Goal: Task Accomplishment & Management: Manage account settings

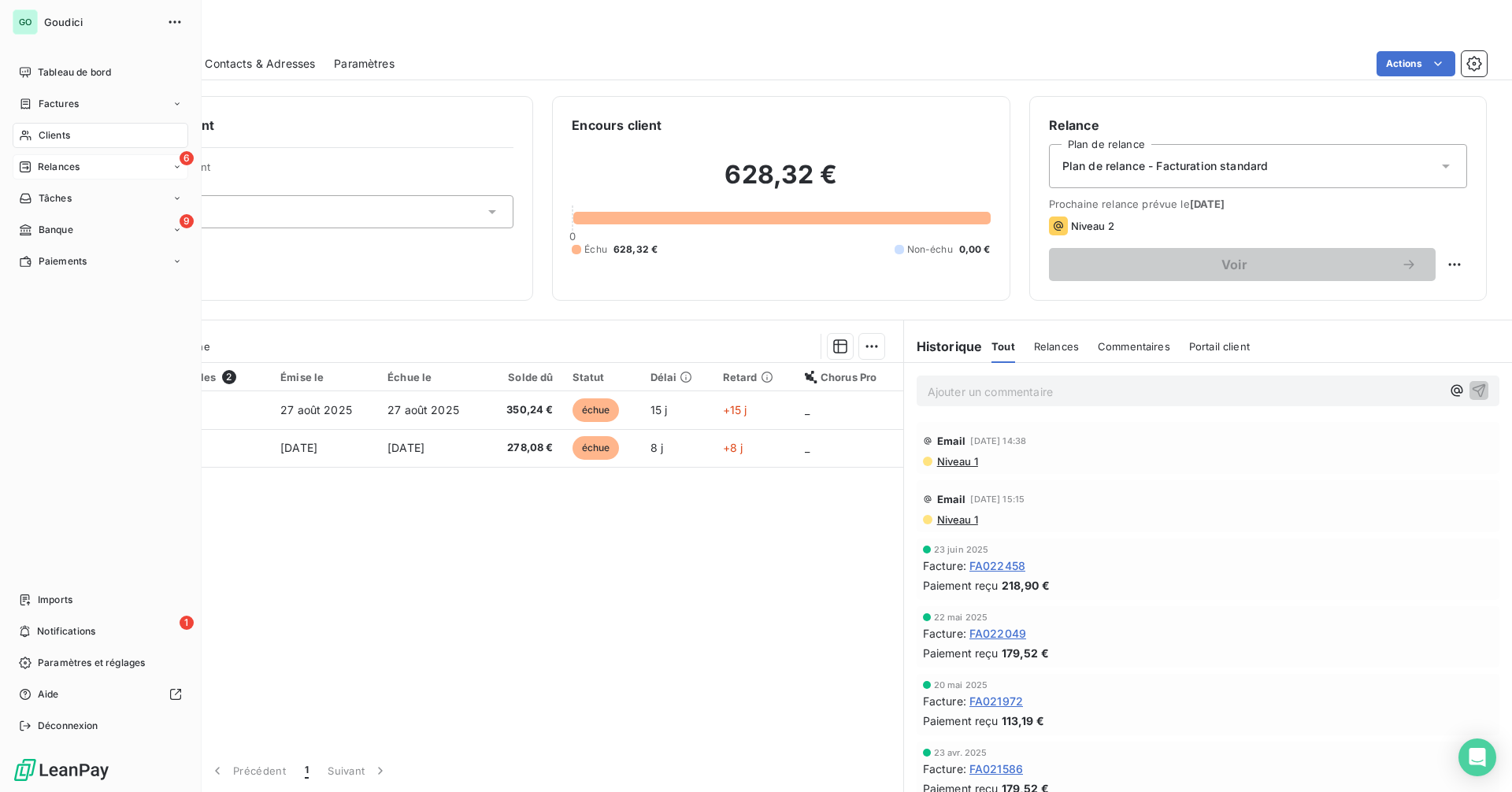
click at [45, 176] on div "6 Relances" at bounding box center [101, 167] width 176 height 25
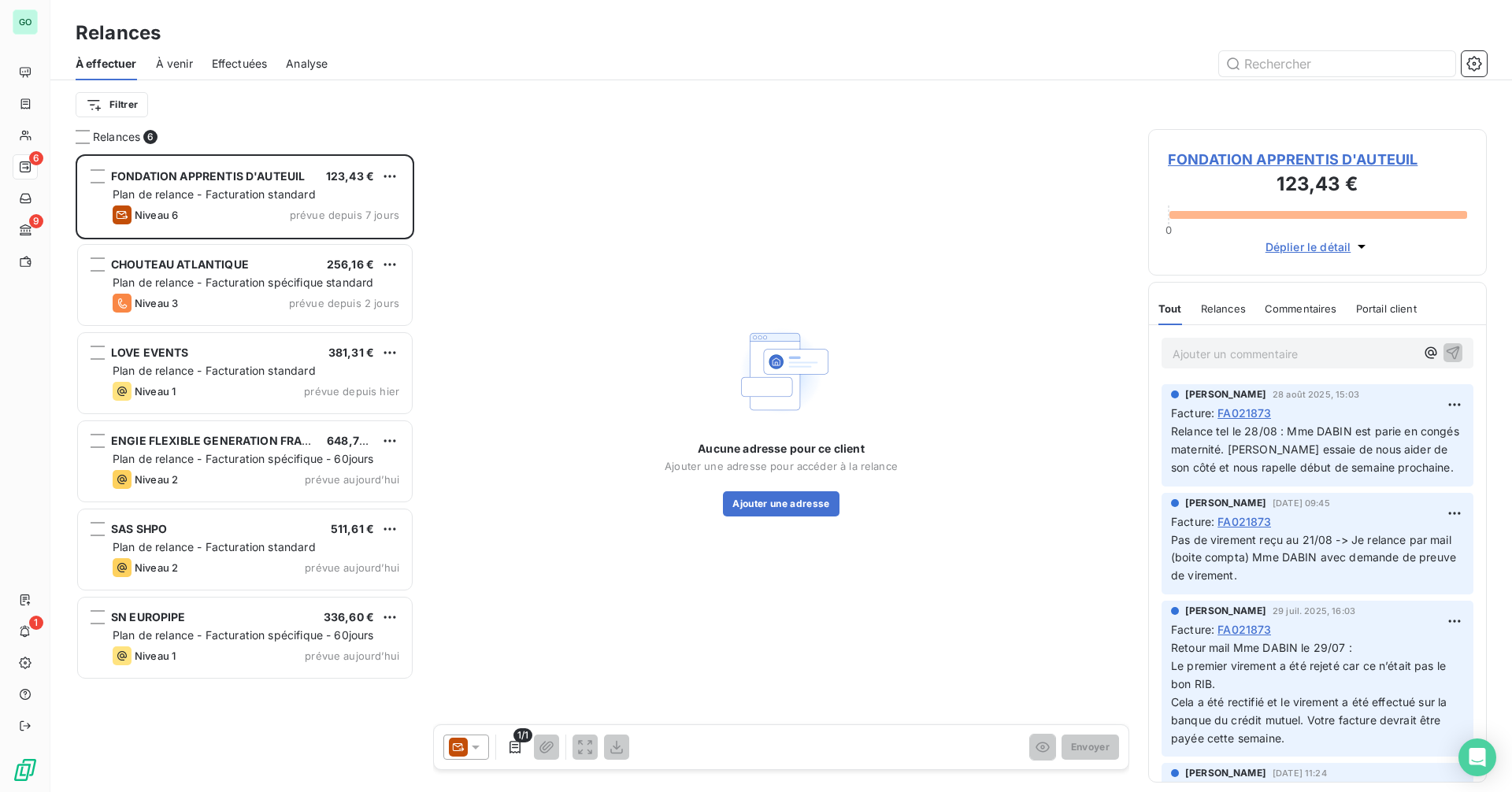
scroll to position [626, 327]
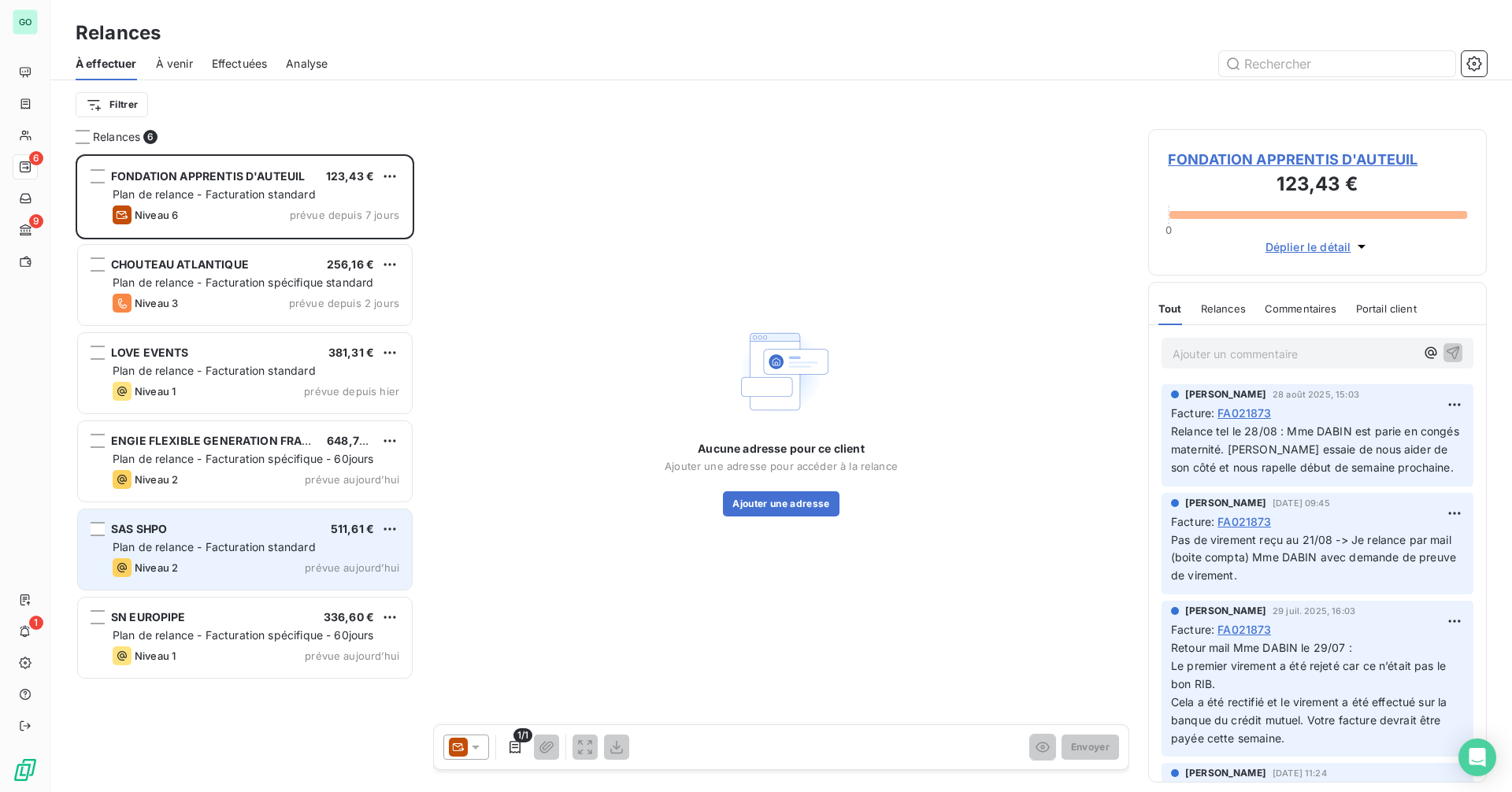
click at [196, 570] on div "Niveau 2 prévue aujourd’hui" at bounding box center [256, 567] width 287 height 19
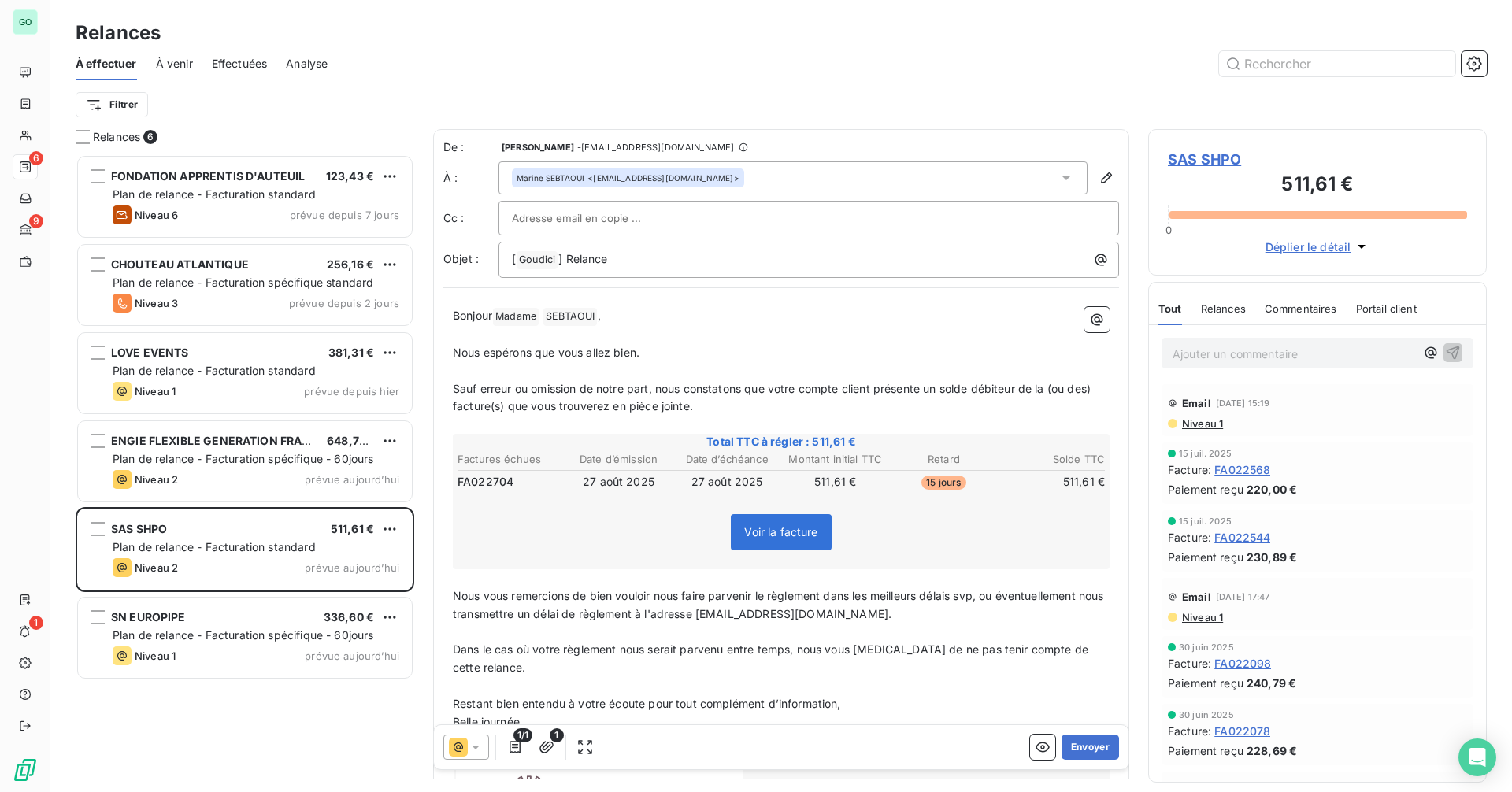
click at [1232, 319] on div "Relances" at bounding box center [1224, 309] width 45 height 33
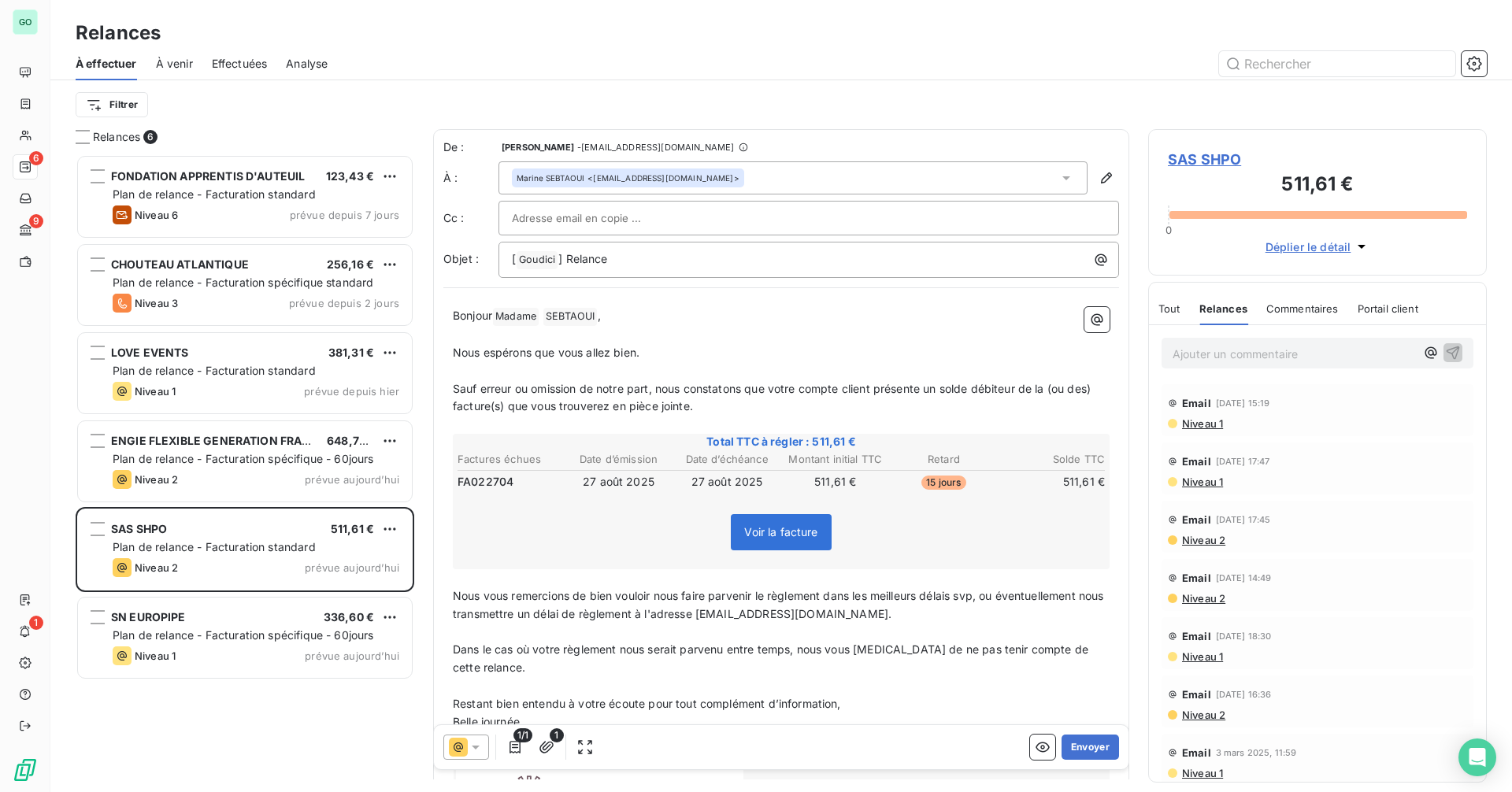
click at [1306, 317] on div "Commentaires" at bounding box center [1303, 309] width 72 height 33
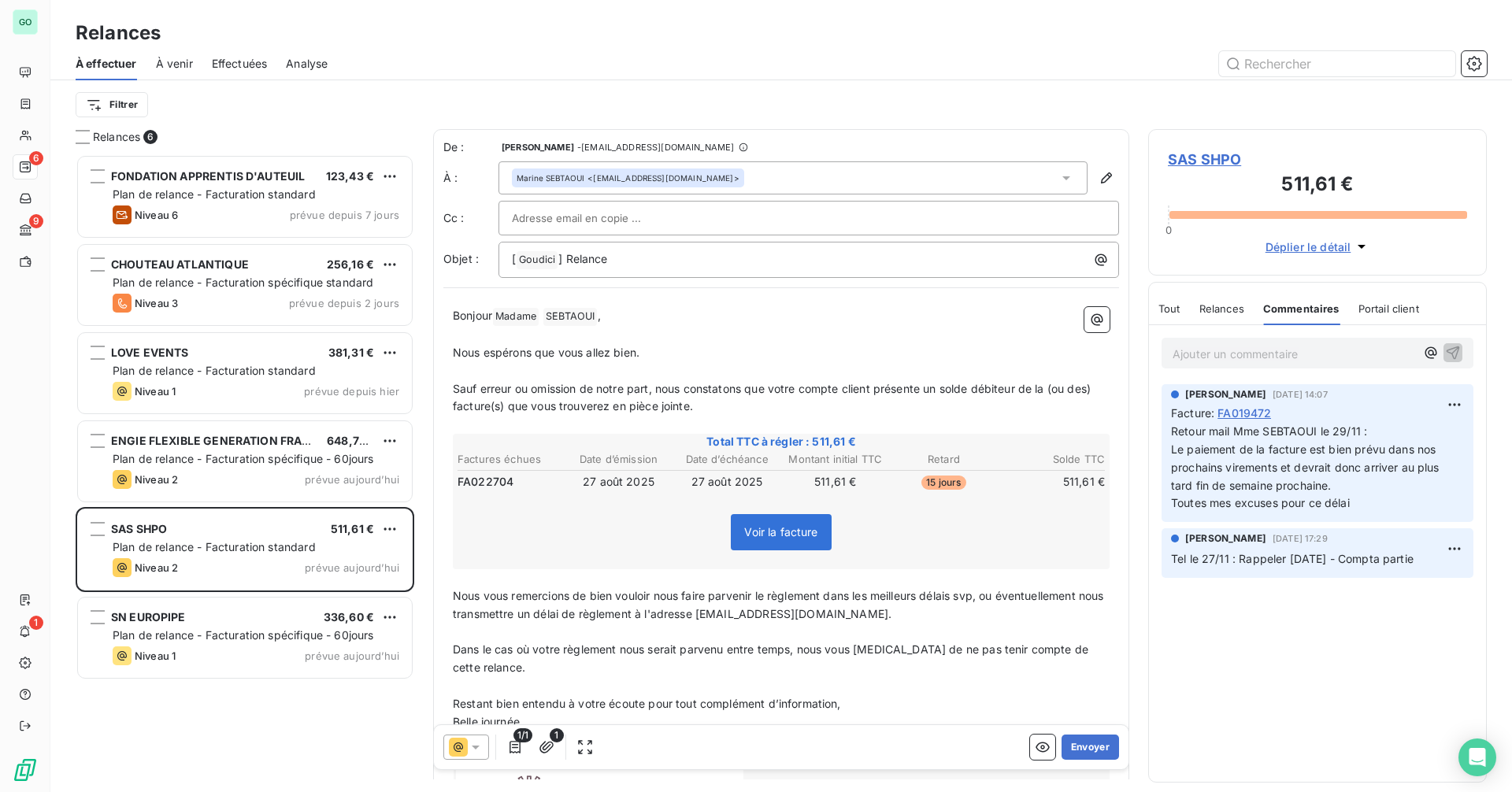
click at [1365, 314] on span "Portail client" at bounding box center [1388, 309] width 60 height 13
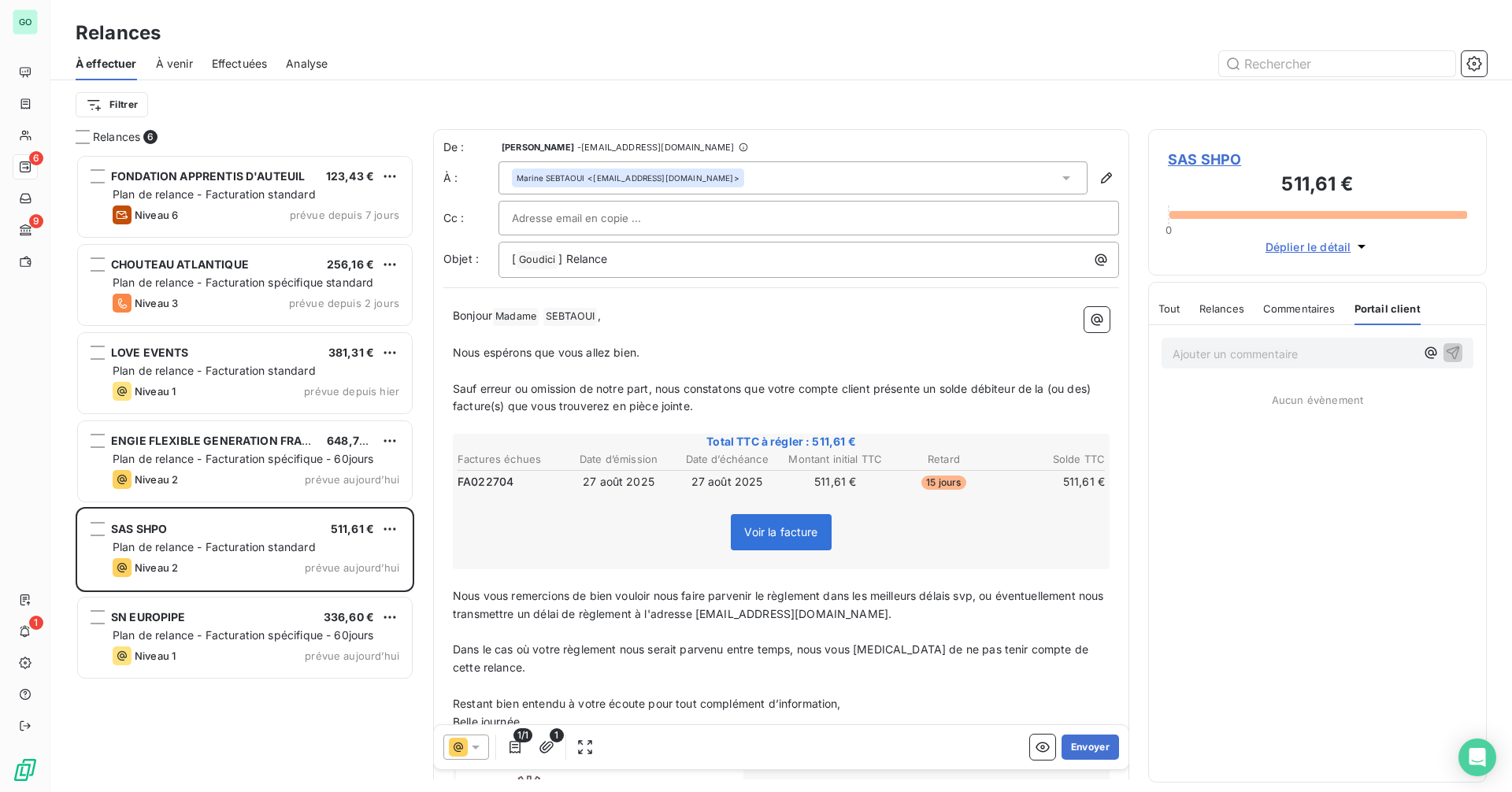
click at [1179, 311] on span "Tout" at bounding box center [1169, 309] width 22 height 13
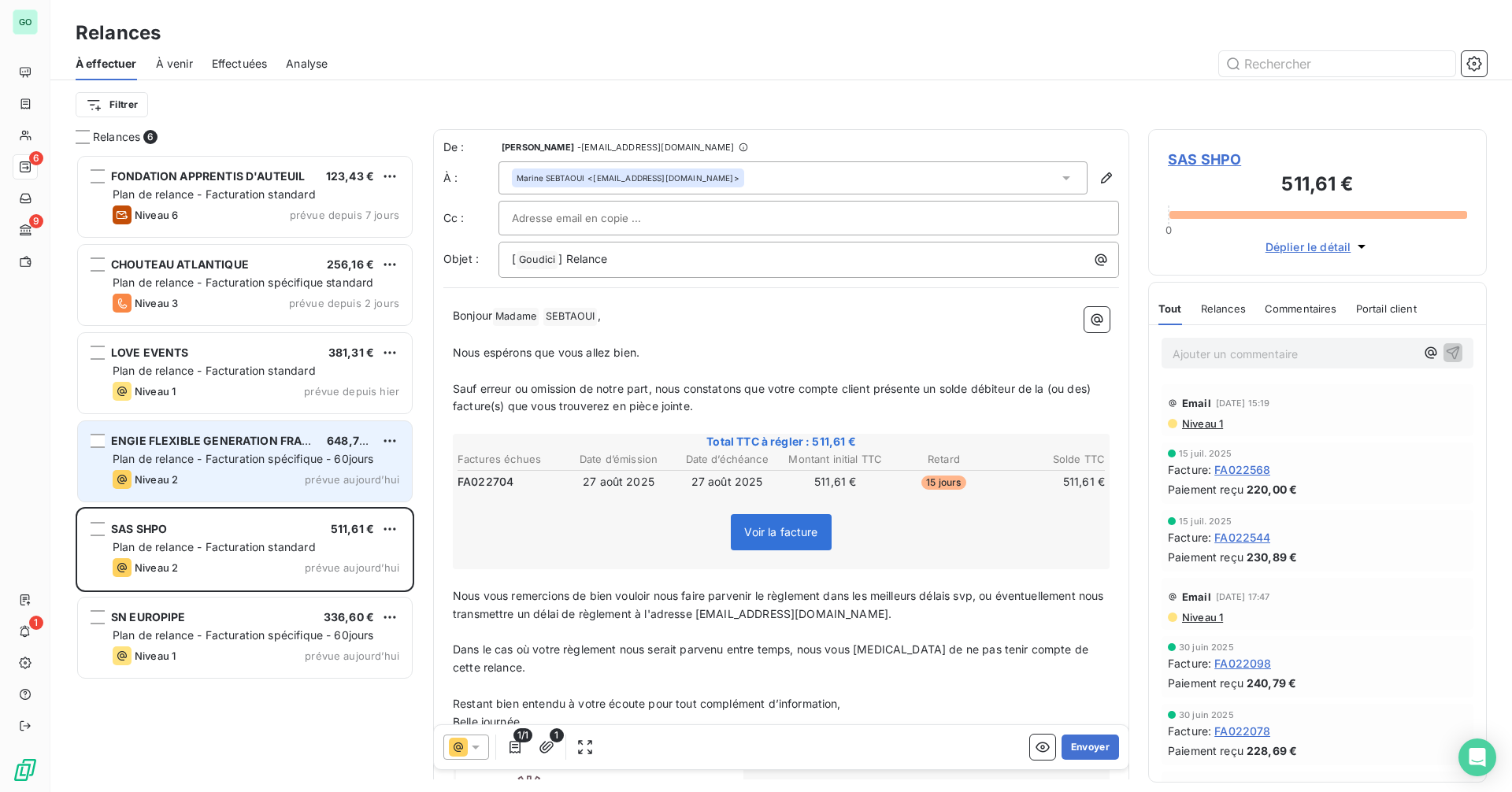
click at [284, 472] on div "Niveau 2 prévue aujourd’hui" at bounding box center [256, 479] width 287 height 19
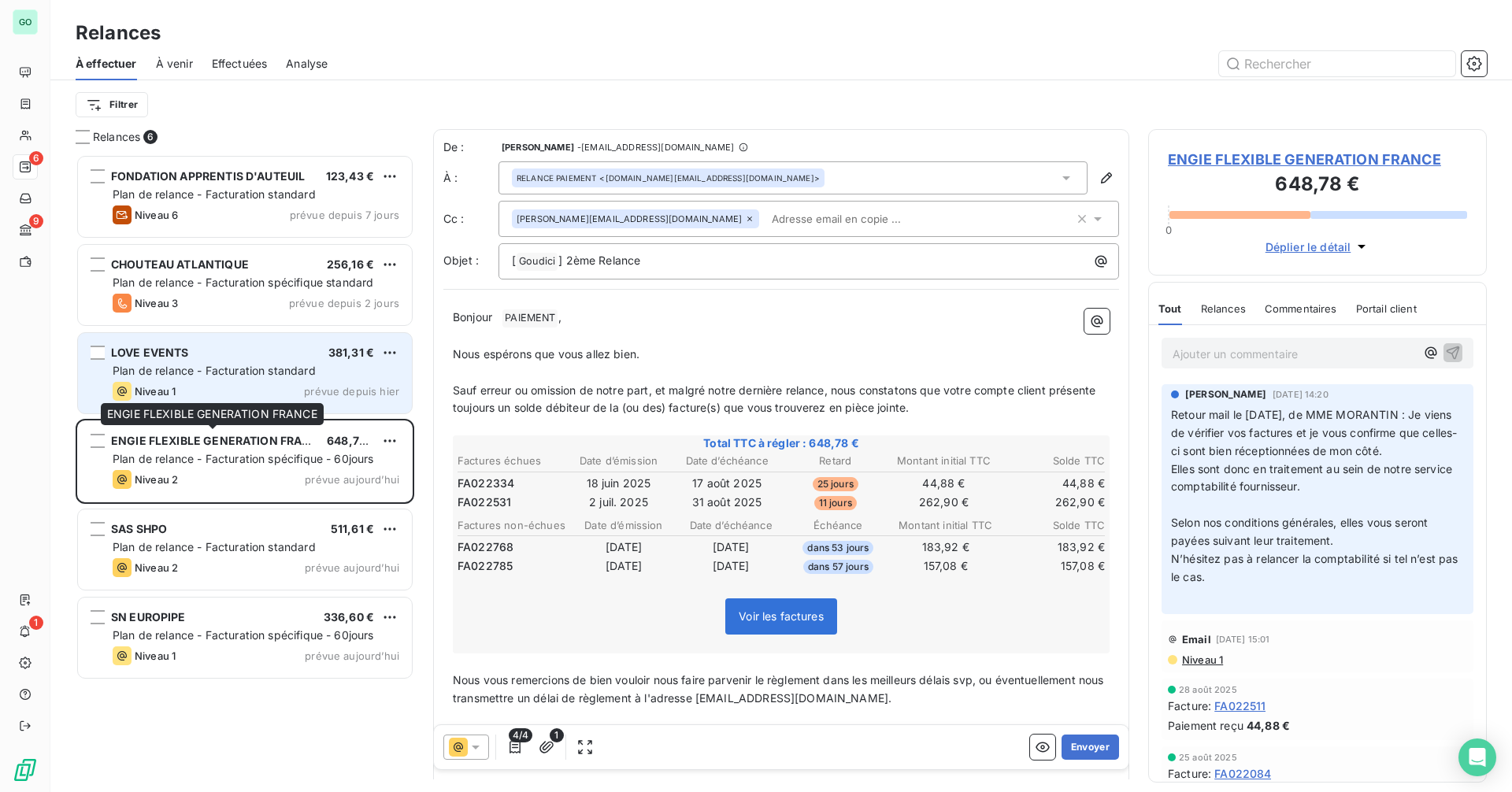
click at [254, 394] on div "Niveau 1 prévue depuis hier" at bounding box center [256, 391] width 287 height 19
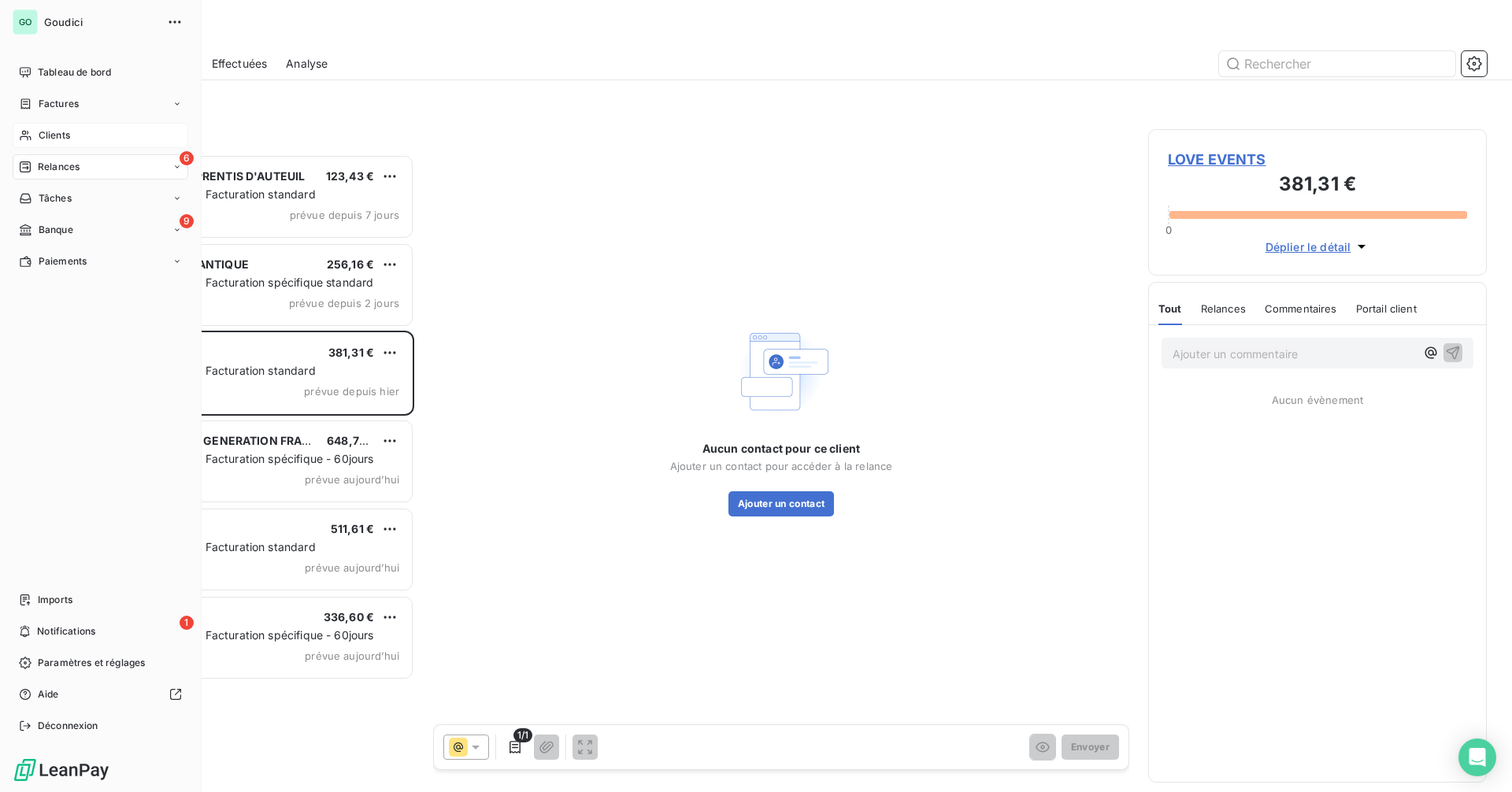
click at [57, 131] on span "Clients" at bounding box center [54, 135] width 31 height 15
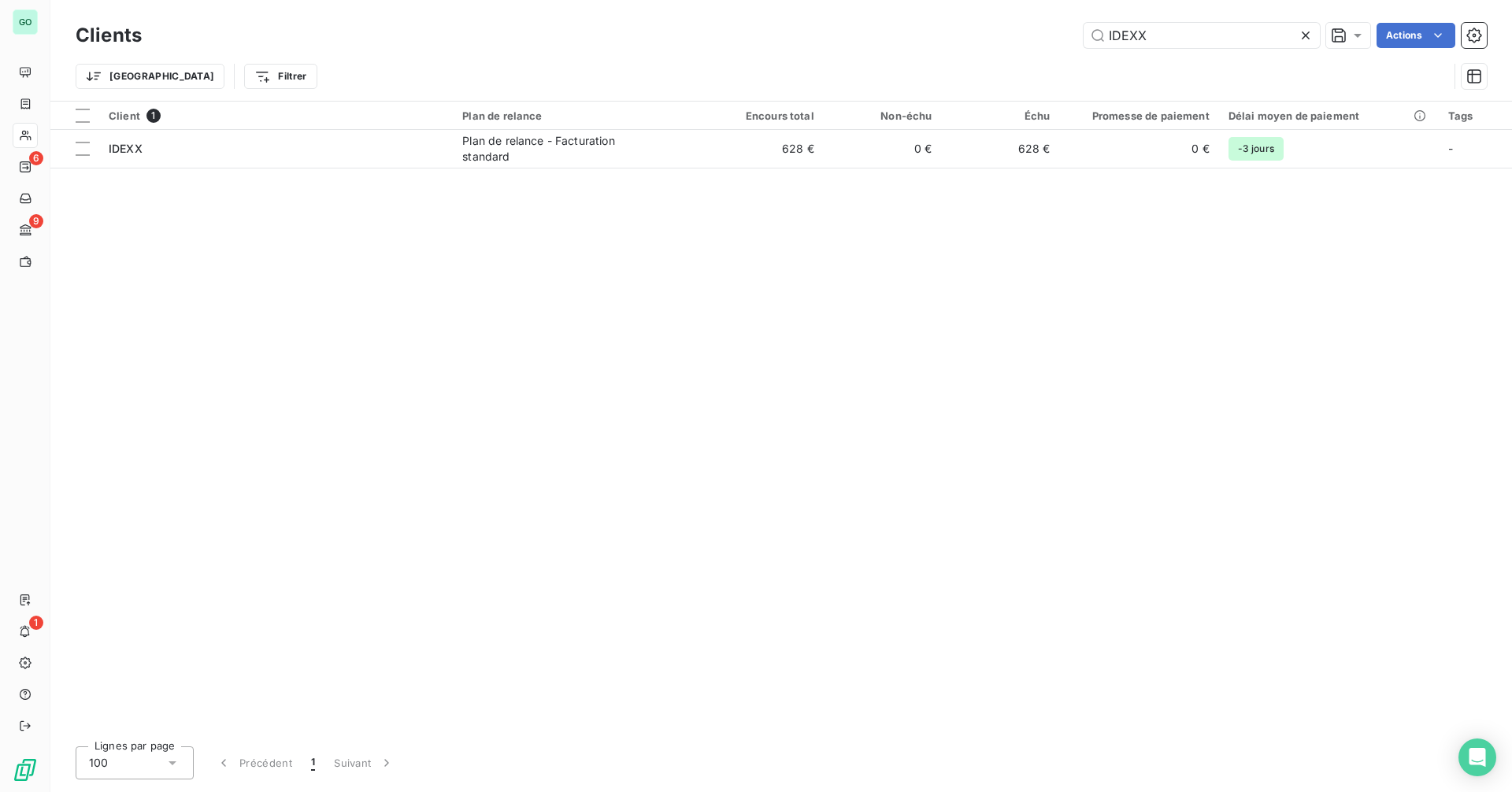
drag, startPoint x: 1176, startPoint y: 48, endPoint x: 1078, endPoint y: 51, distance: 98.0
click at [1078, 51] on div "Clients IDEXX Actions" at bounding box center [781, 35] width 1411 height 33
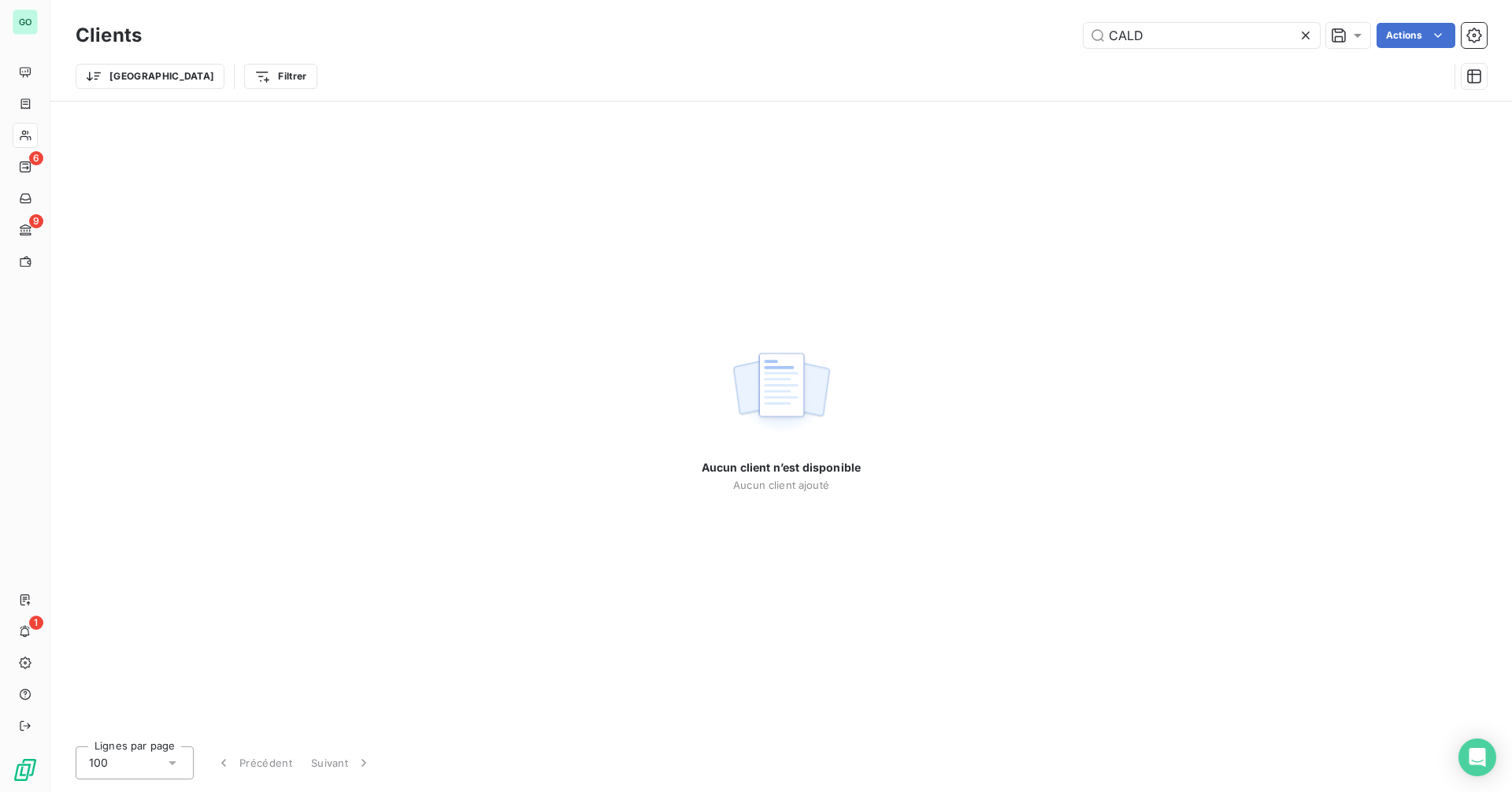
drag, startPoint x: 1157, startPoint y: 40, endPoint x: 1030, endPoint y: 49, distance: 127.3
click at [1030, 49] on div "Clients CALD Actions" at bounding box center [781, 35] width 1411 height 33
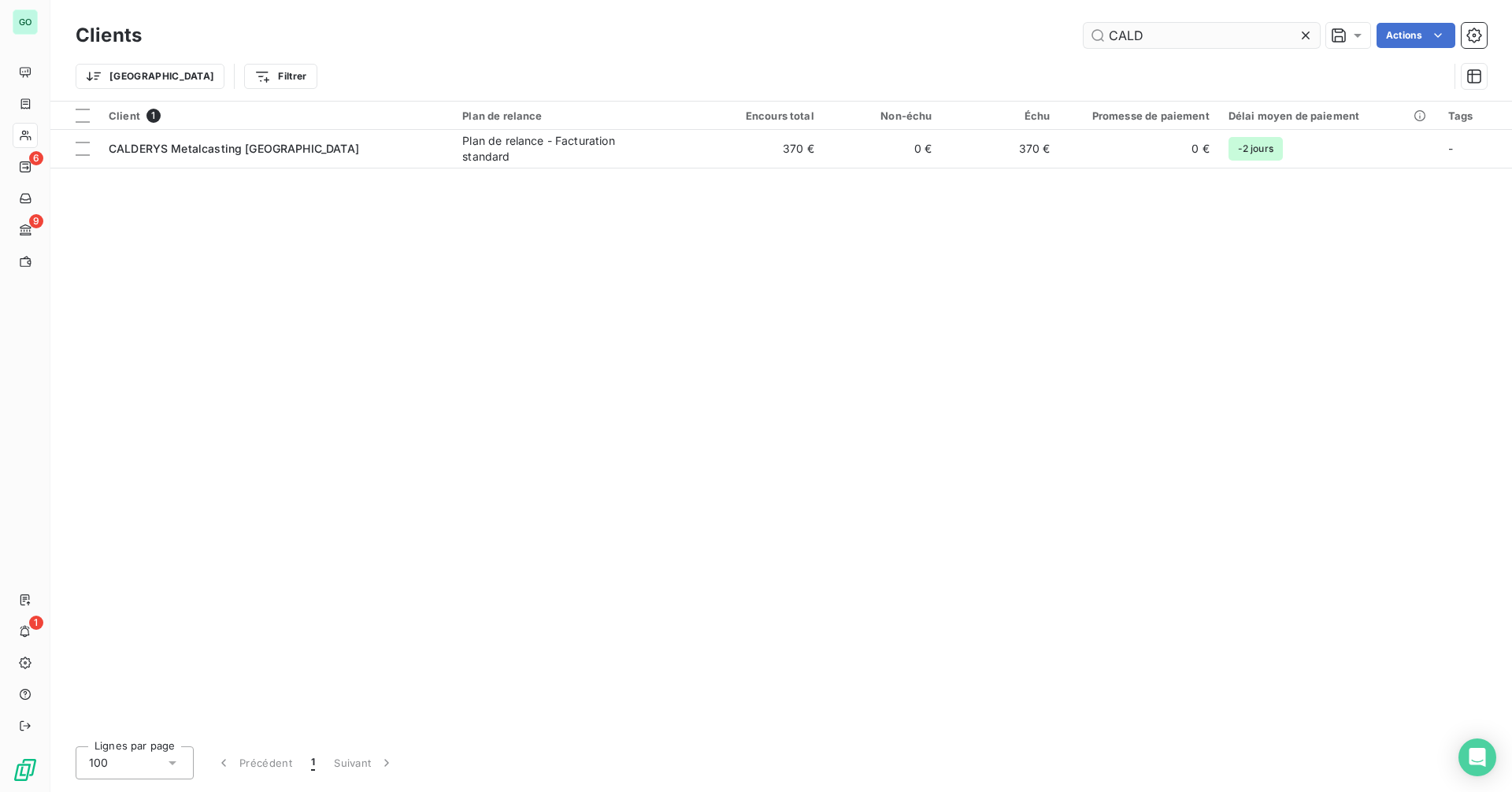
click at [1191, 37] on input "CALD" at bounding box center [1201, 35] width 236 height 25
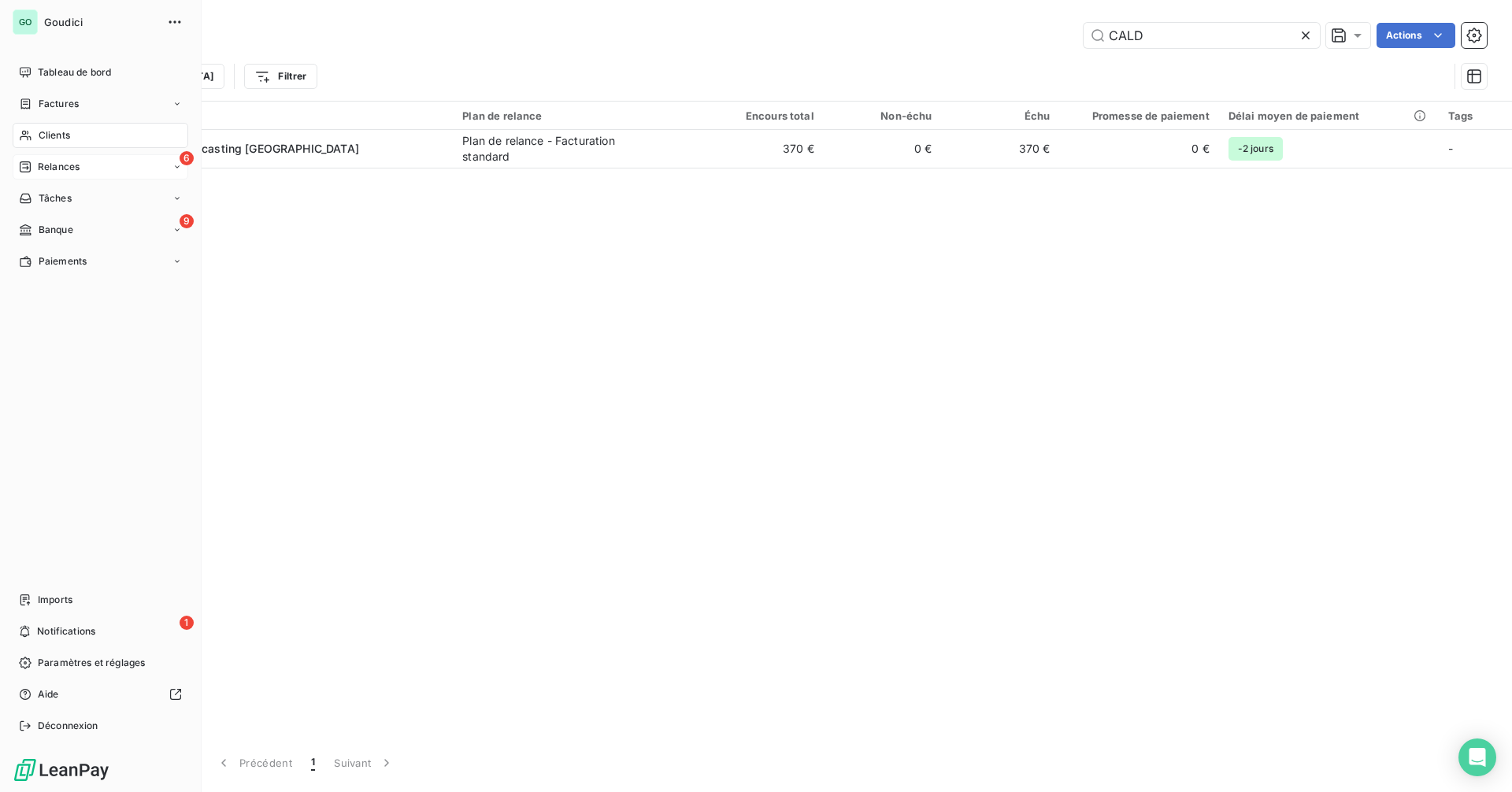
type input "CALD"
click at [67, 168] on span "Relances" at bounding box center [59, 167] width 42 height 15
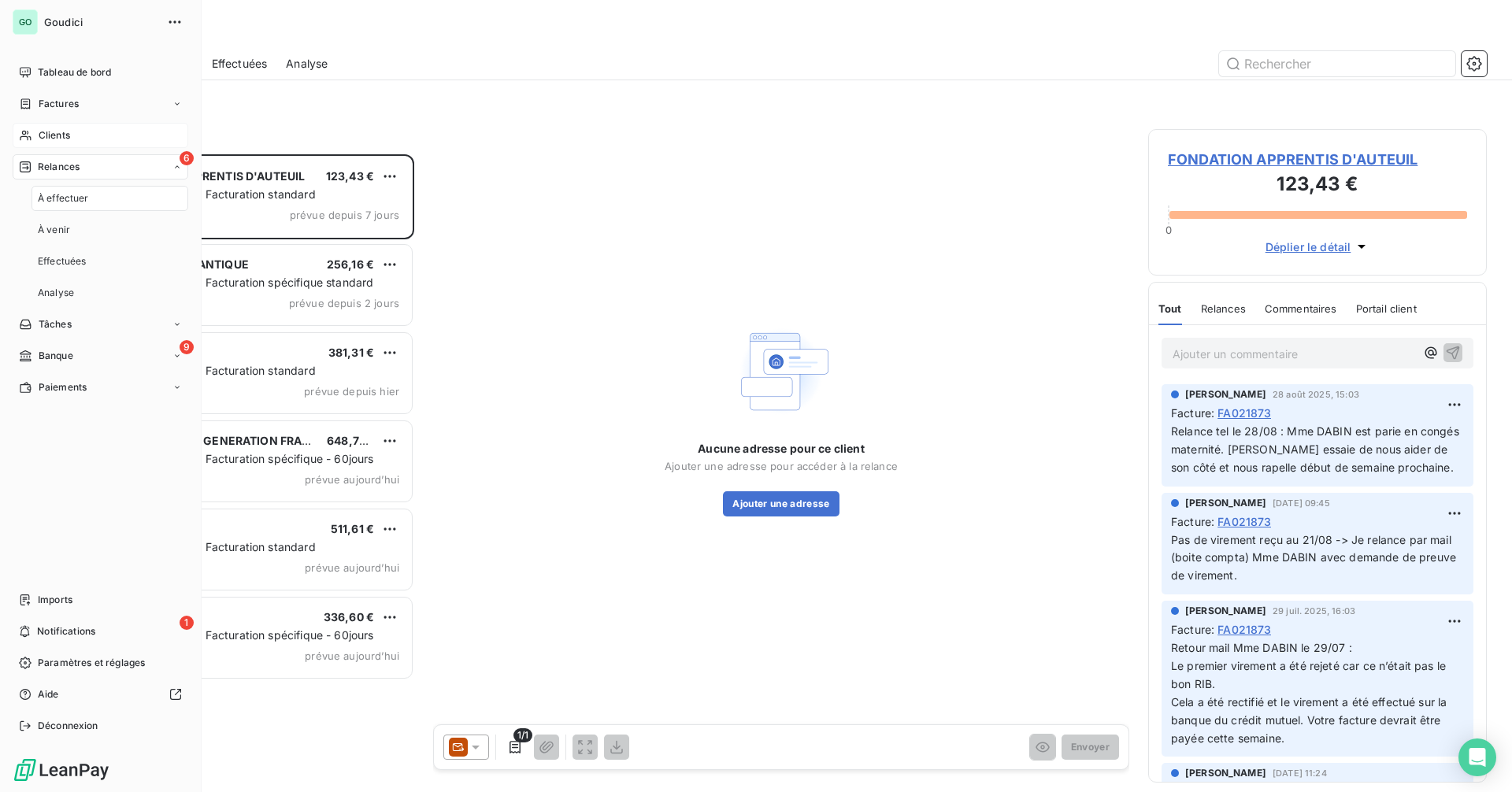
scroll to position [626, 327]
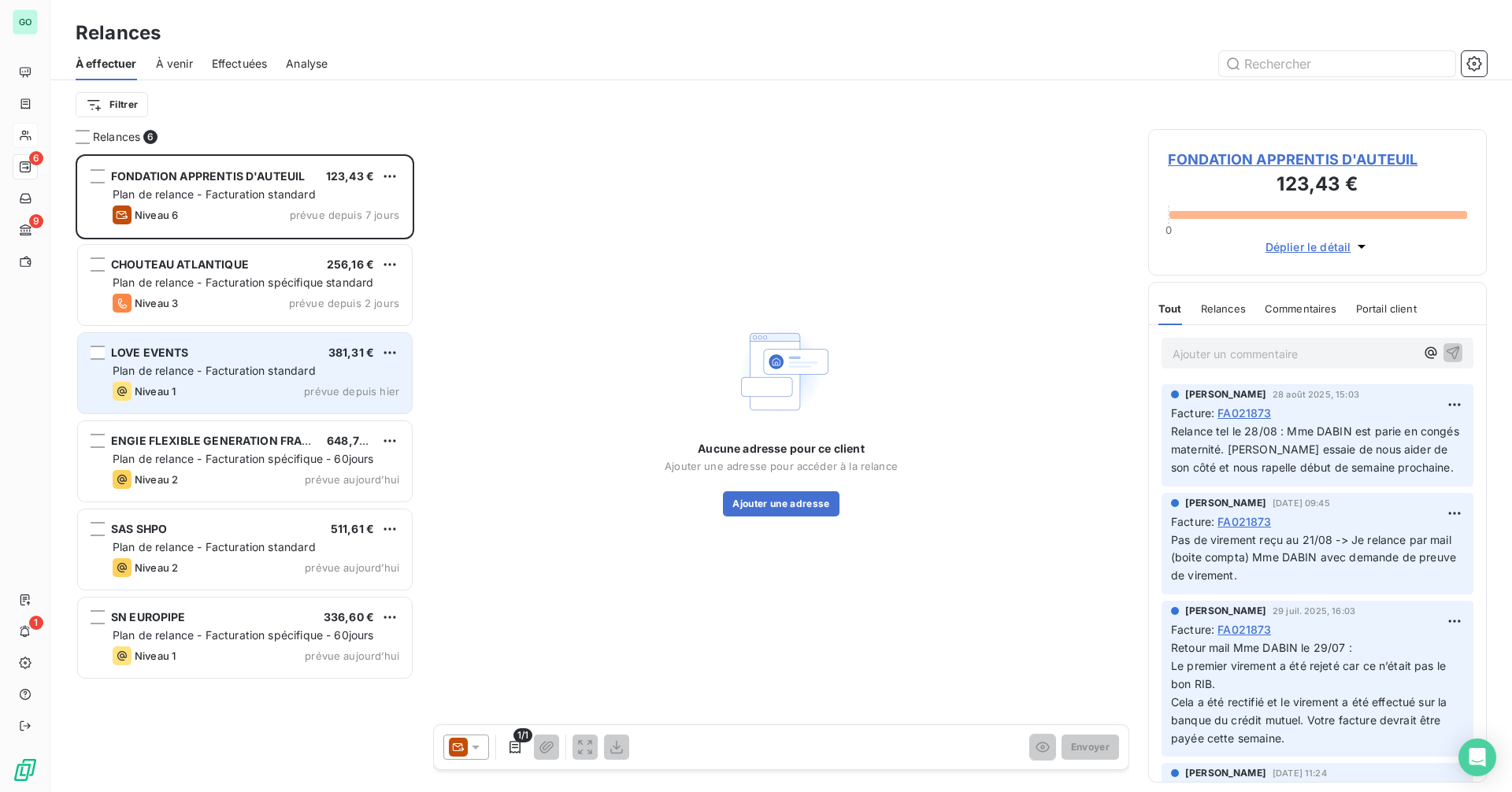
click at [242, 387] on div "Niveau 1 prévue depuis hier" at bounding box center [256, 391] width 287 height 19
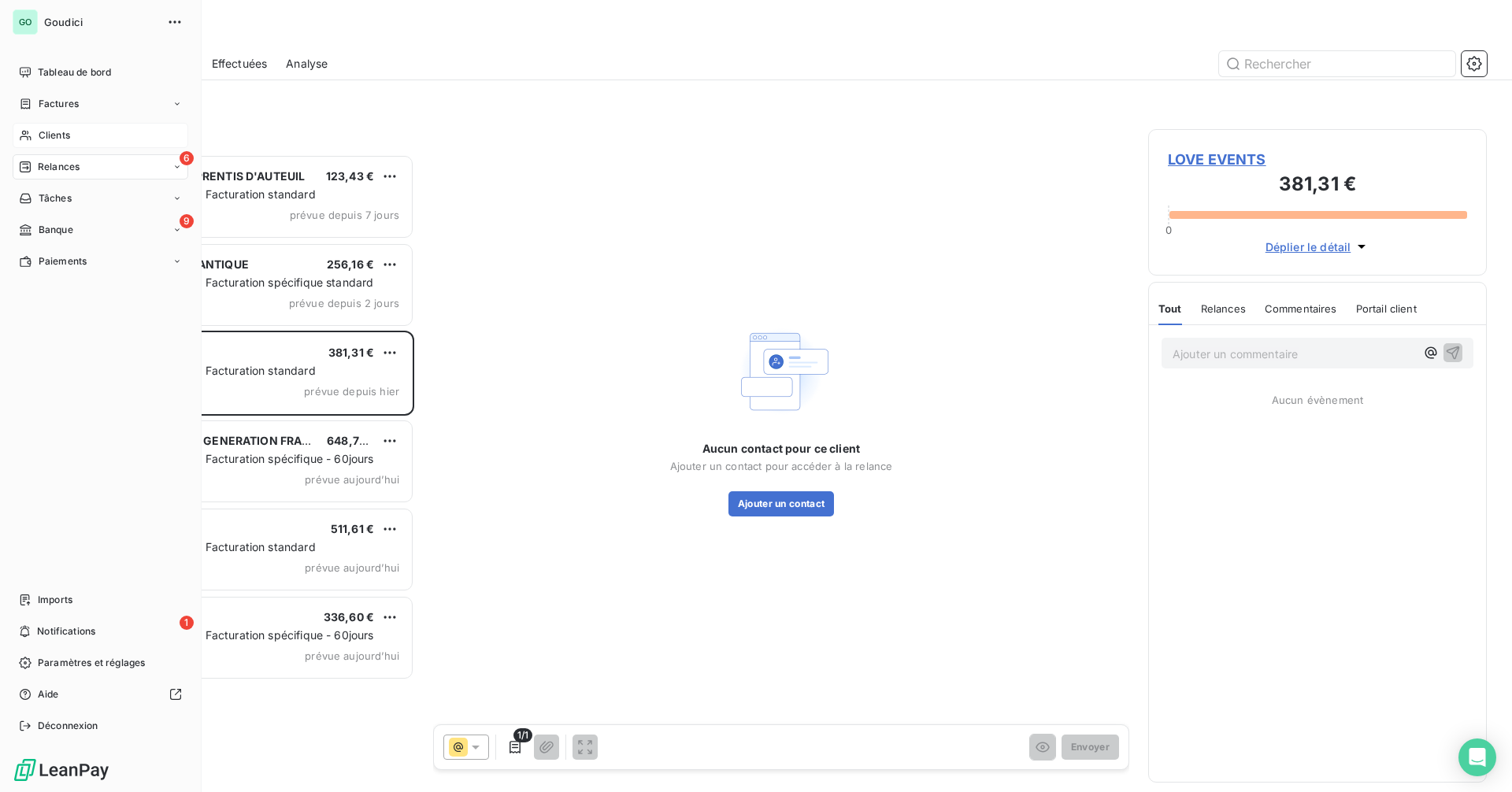
click at [31, 130] on icon at bounding box center [25, 135] width 14 height 13
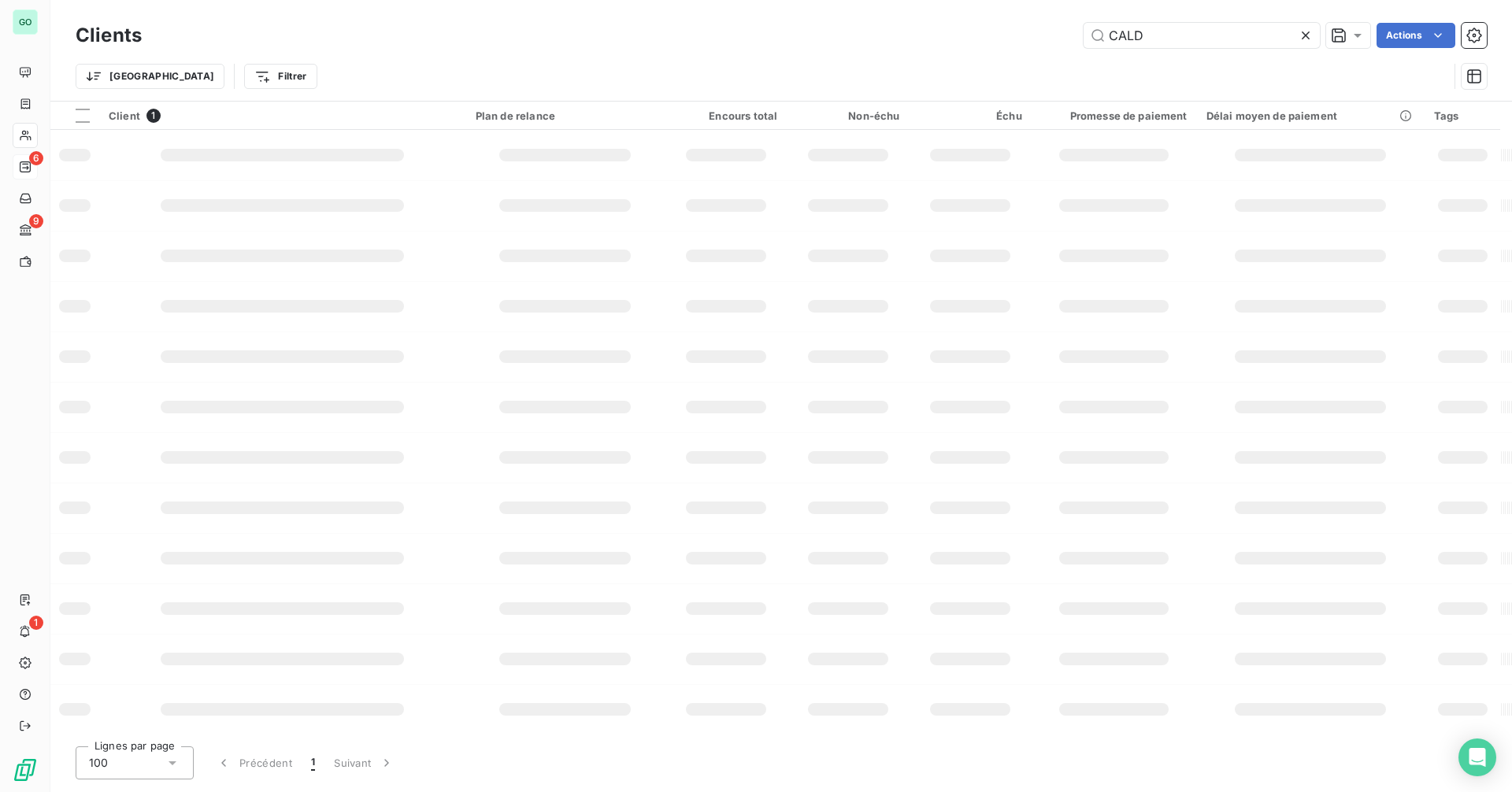
drag, startPoint x: 992, startPoint y: 48, endPoint x: 959, endPoint y: 48, distance: 33.0
click at [959, 48] on div "CALD Actions" at bounding box center [823, 35] width 1326 height 25
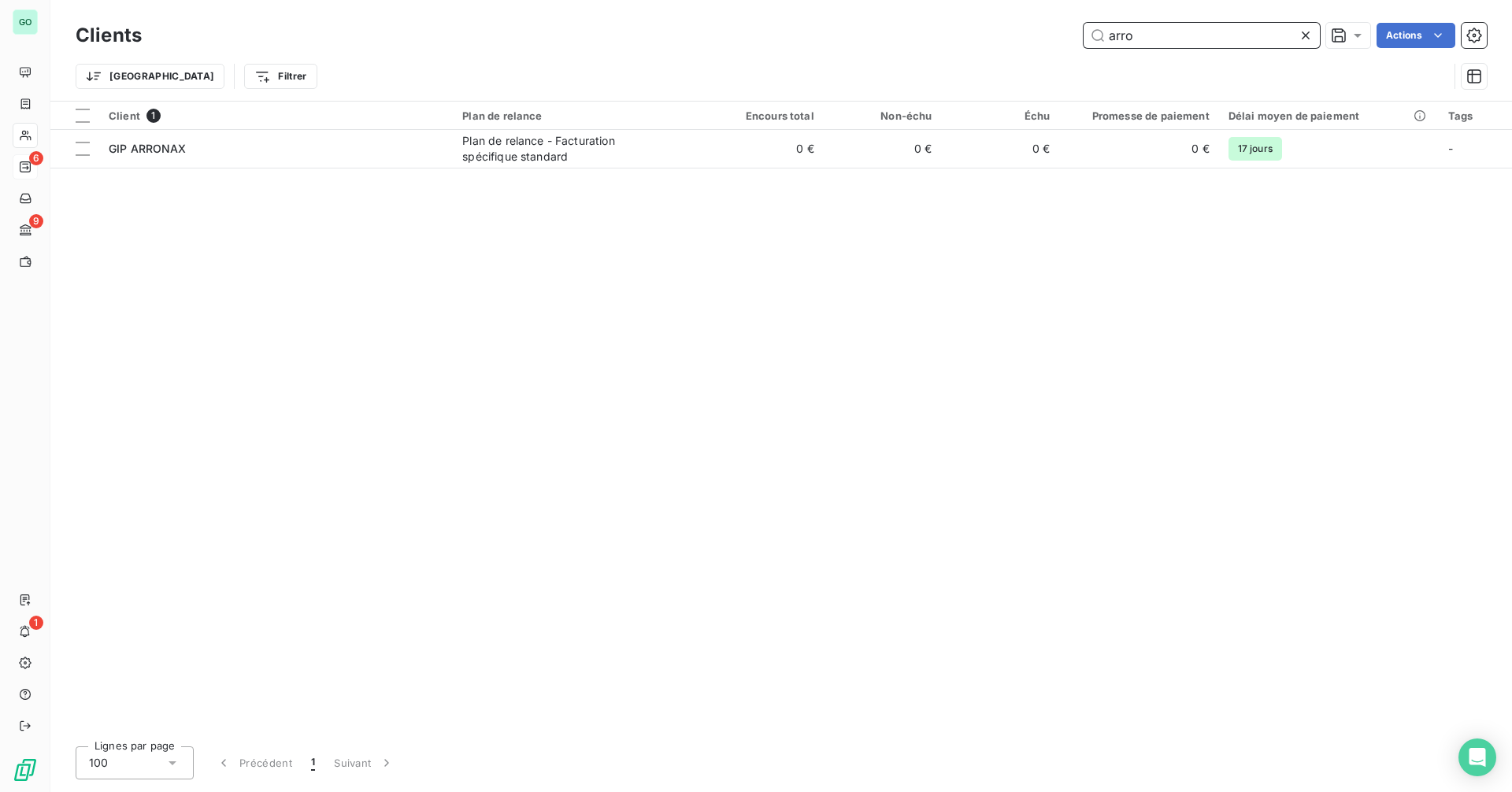
drag, startPoint x: 1202, startPoint y: 40, endPoint x: 886, endPoint y: 49, distance: 316.1
click at [886, 49] on div "Clients arro Actions" at bounding box center [781, 35] width 1411 height 33
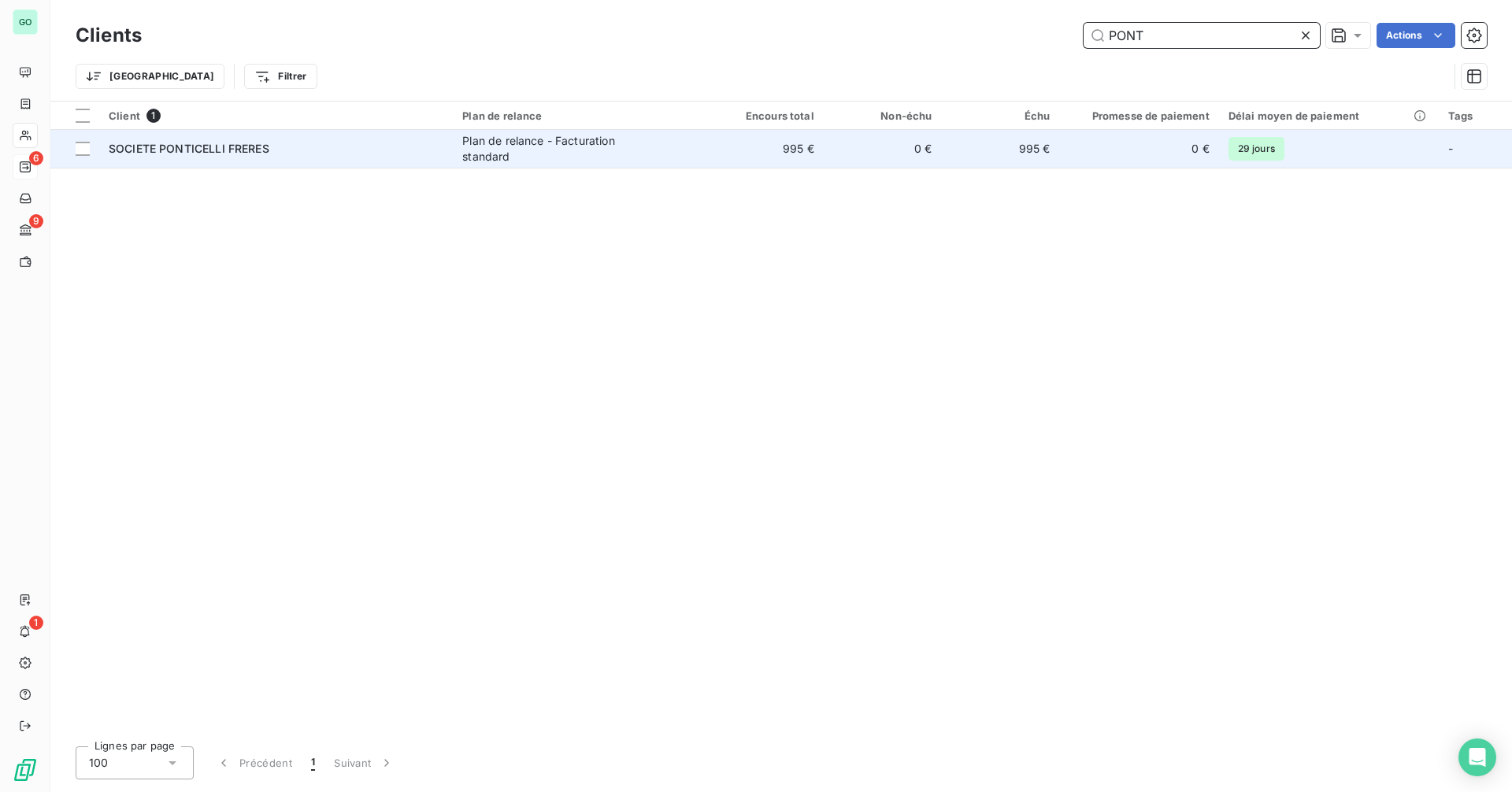
type input "PONT"
click at [648, 148] on div "Plan de relance - Facturation standard" at bounding box center [561, 148] width 197 height 31
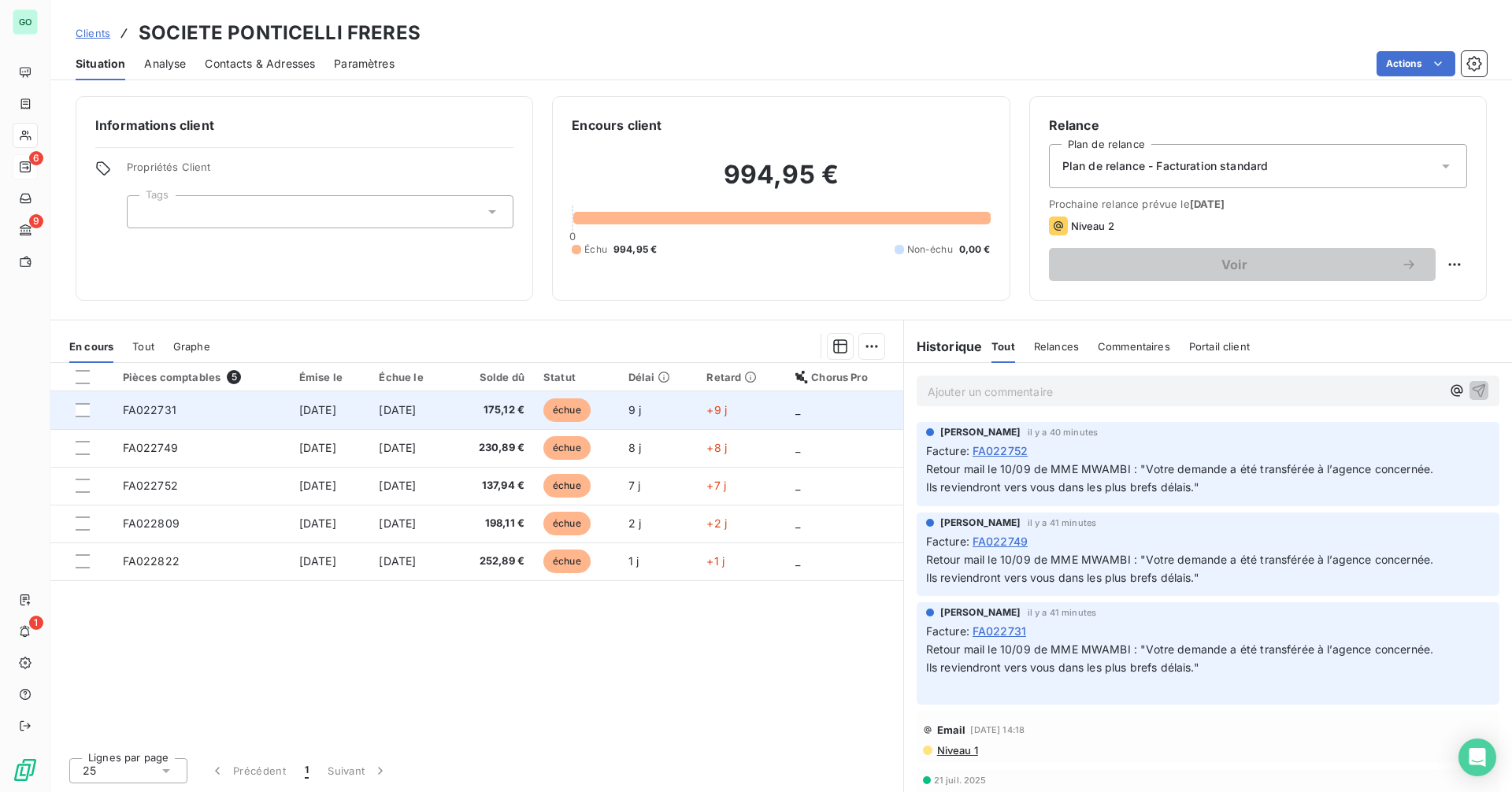
click at [180, 412] on td "FA022731" at bounding box center [201, 410] width 176 height 38
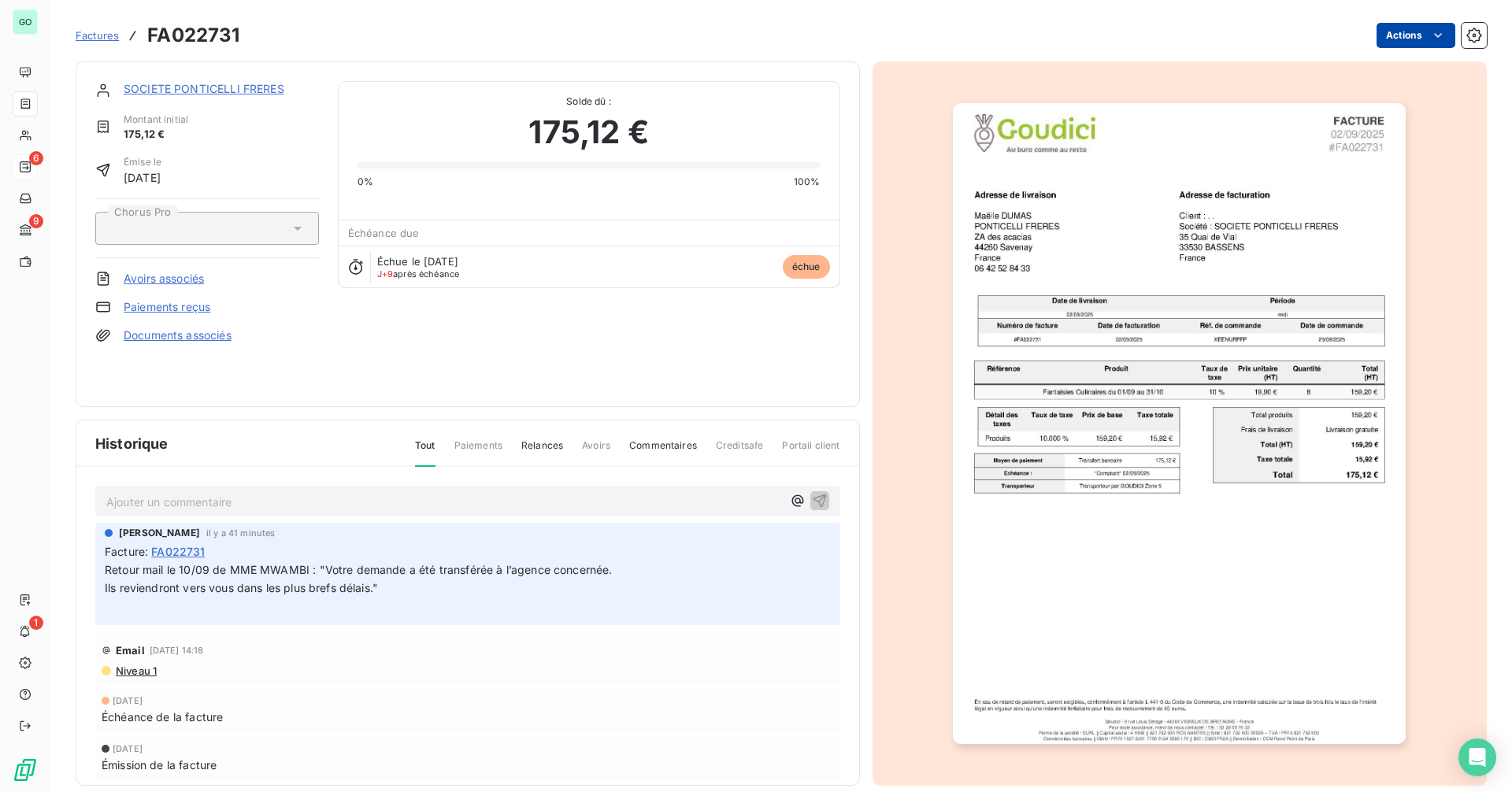
click at [1394, 36] on html "GO 6 9 1 Factures FA022731 Actions SOCIETE PONTICELLI FRERES Montant initial 17…" at bounding box center [756, 396] width 1512 height 792
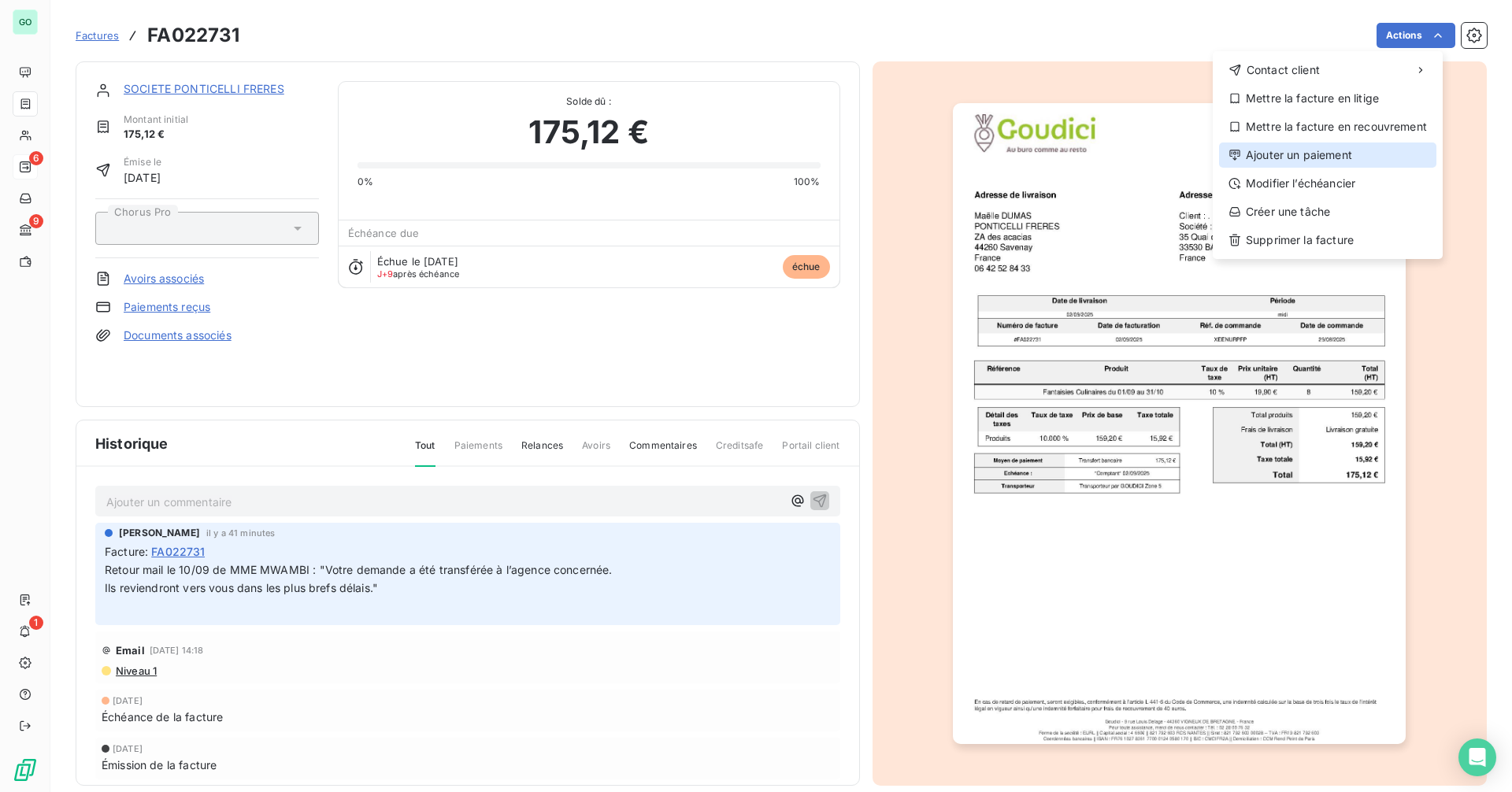
click at [1332, 161] on div "Ajouter un paiement" at bounding box center [1328, 155] width 217 height 25
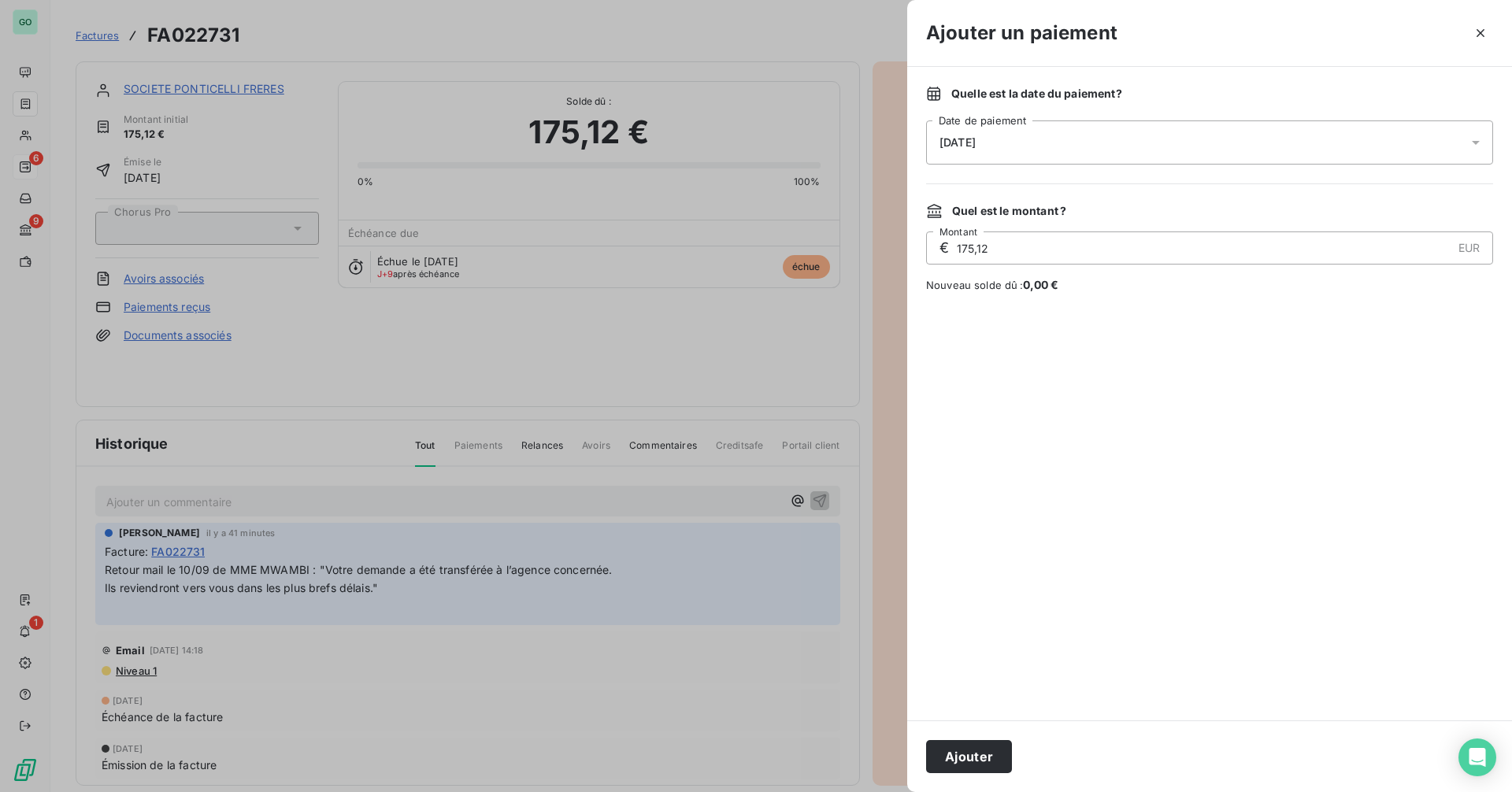
click at [1064, 142] on div "[DATE]" at bounding box center [1210, 143] width 567 height 44
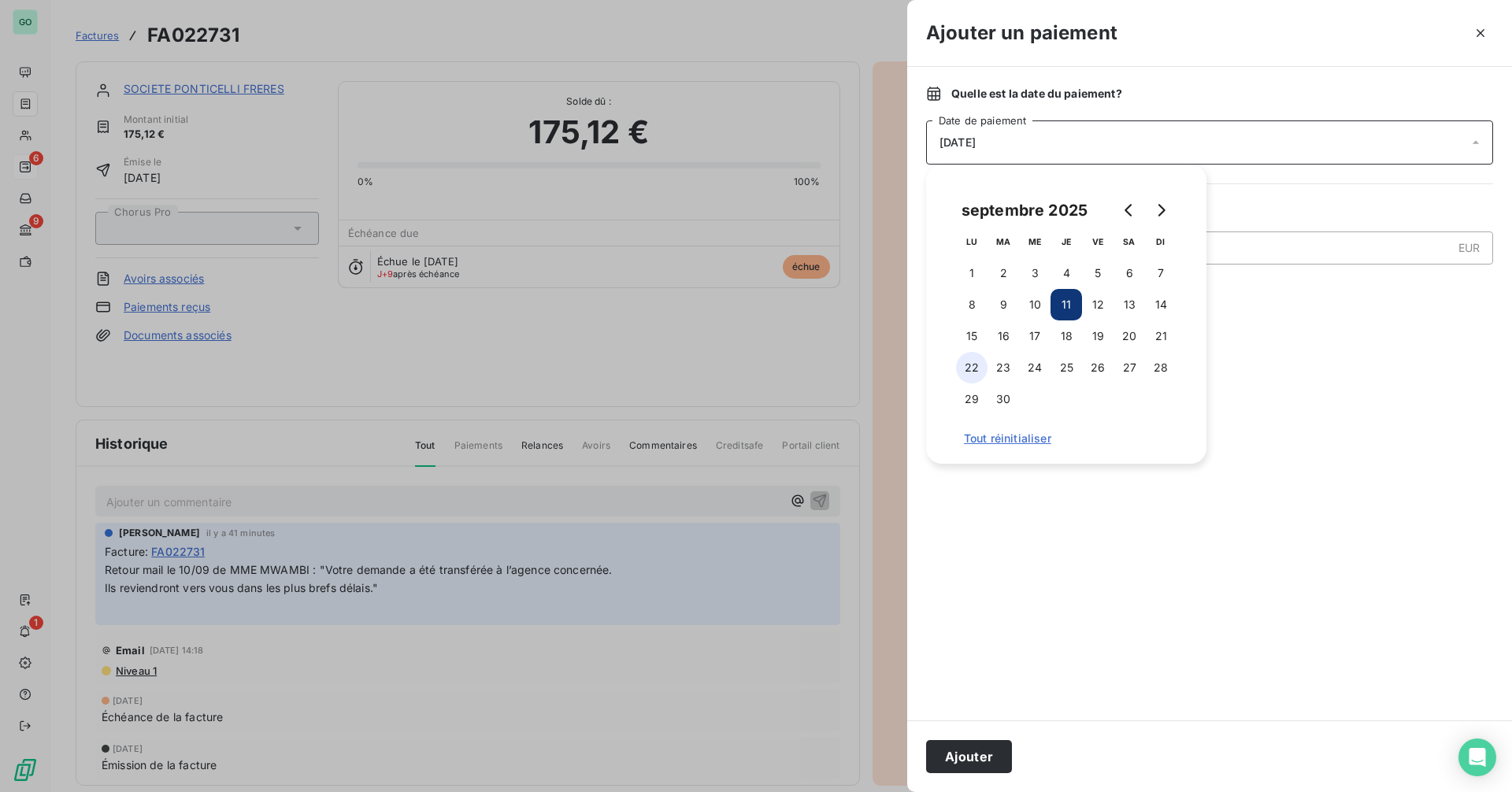
click at [980, 373] on button "22" at bounding box center [971, 367] width 31 height 31
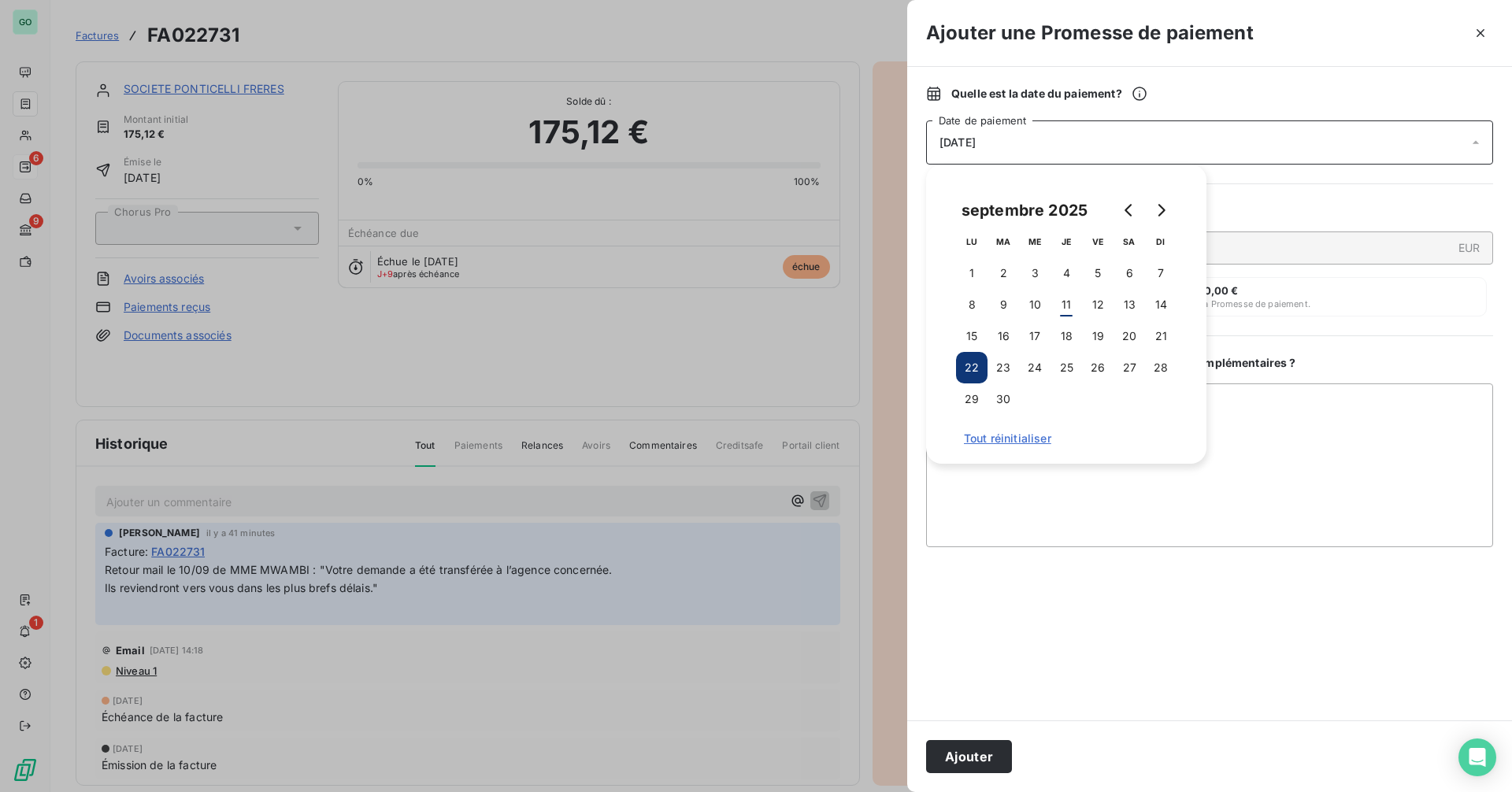
click at [1166, 587] on div at bounding box center [1210, 634] width 567 height 135
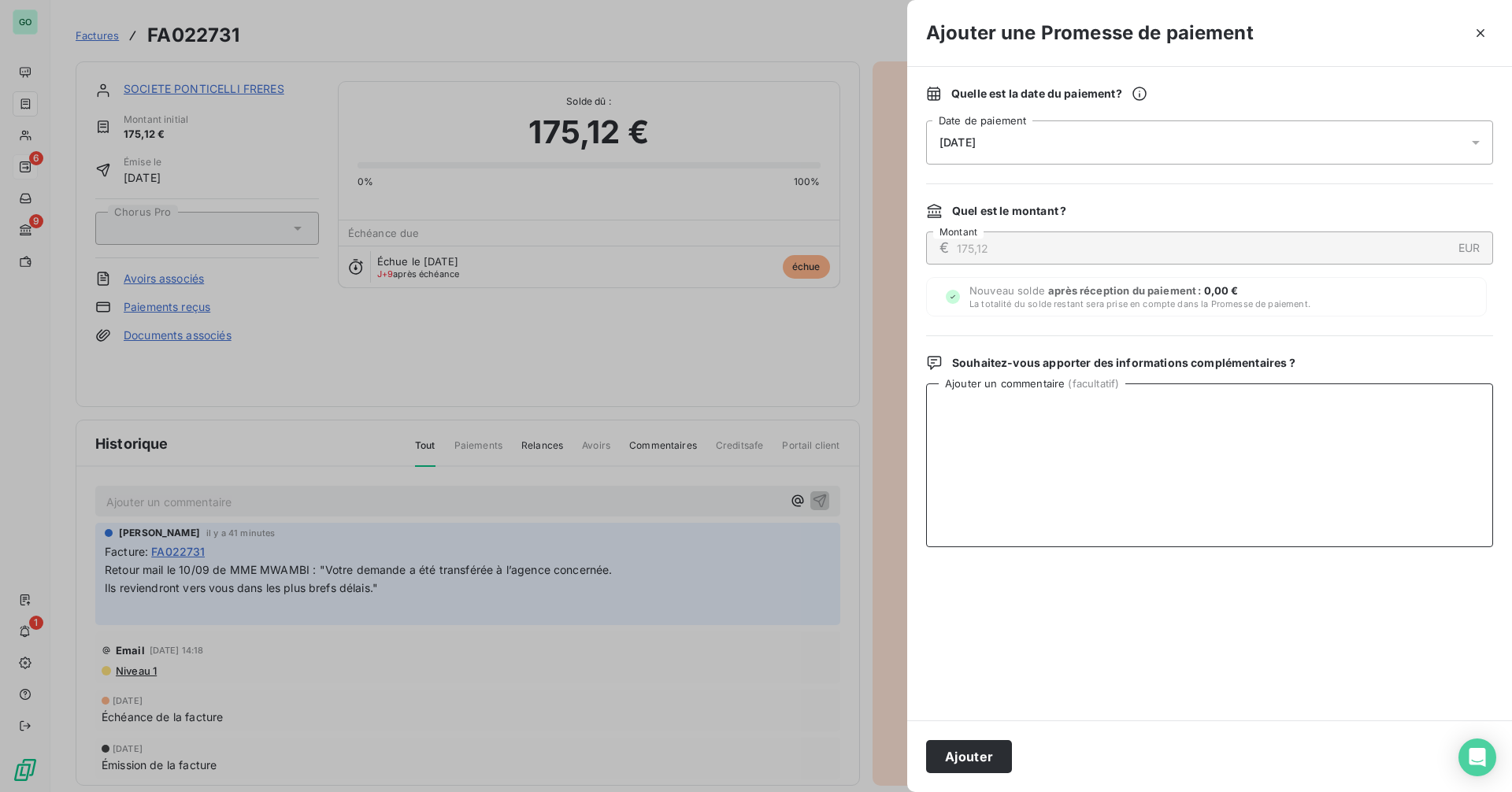
click at [1193, 493] on textarea "Ajouter un commentaire ( facultatif )" at bounding box center [1210, 465] width 567 height 164
click at [1485, 29] on icon "button" at bounding box center [1481, 33] width 16 height 16
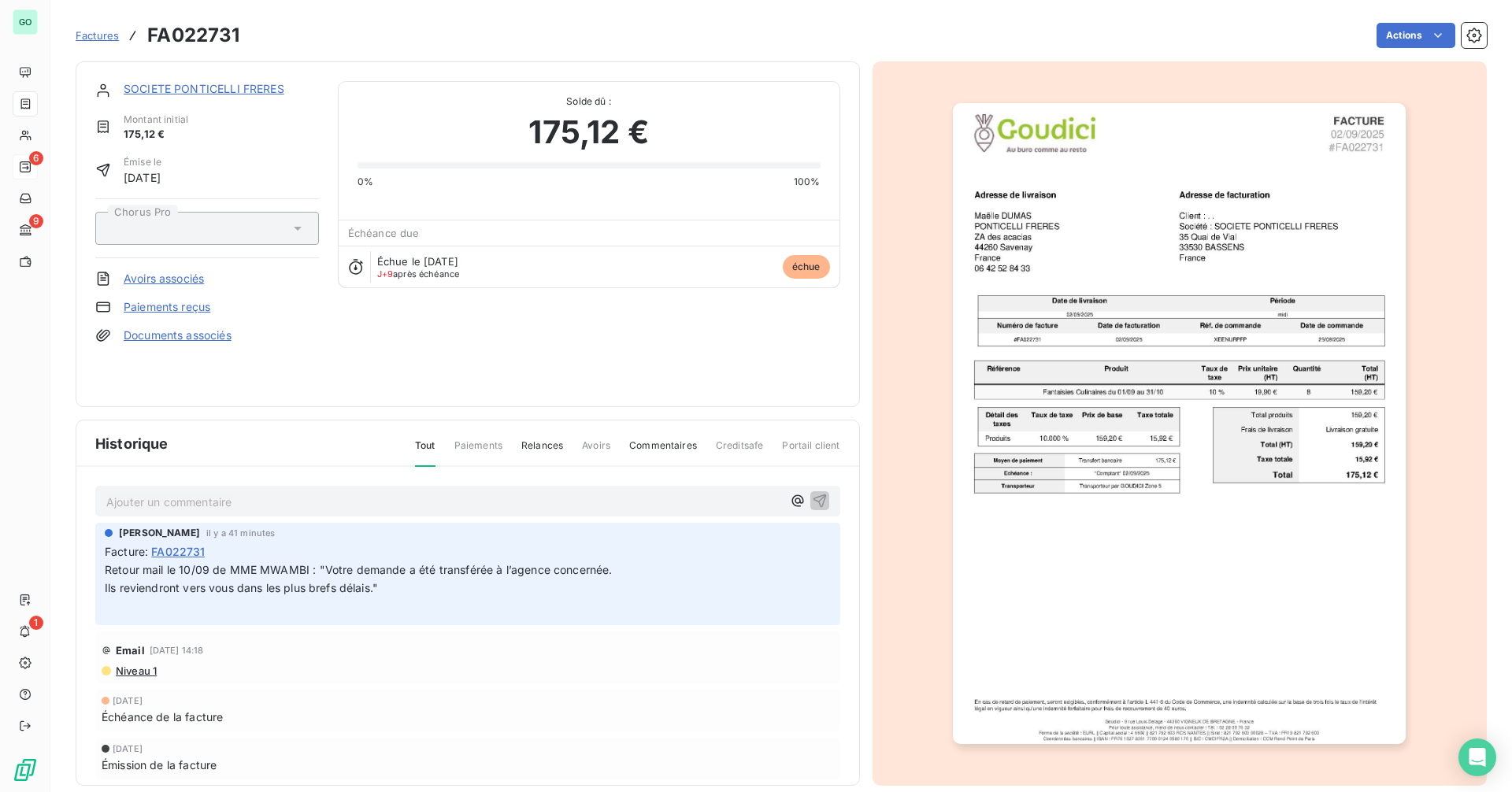
click at [205, 86] on link "SOCIETE PONTICELLI FRERES" at bounding box center [203, 89] width 160 height 14
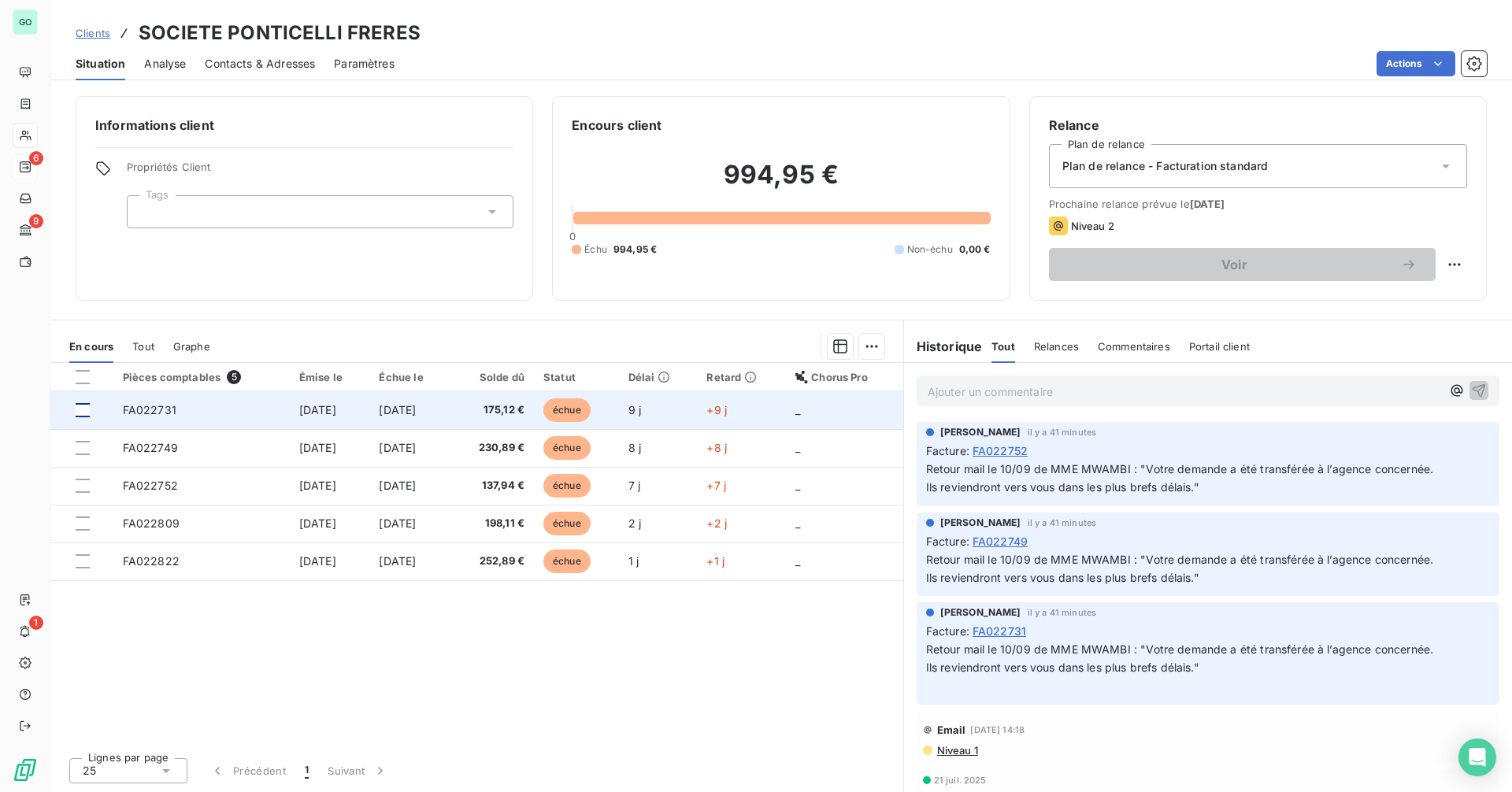
click at [85, 409] on div at bounding box center [83, 411] width 14 height 15
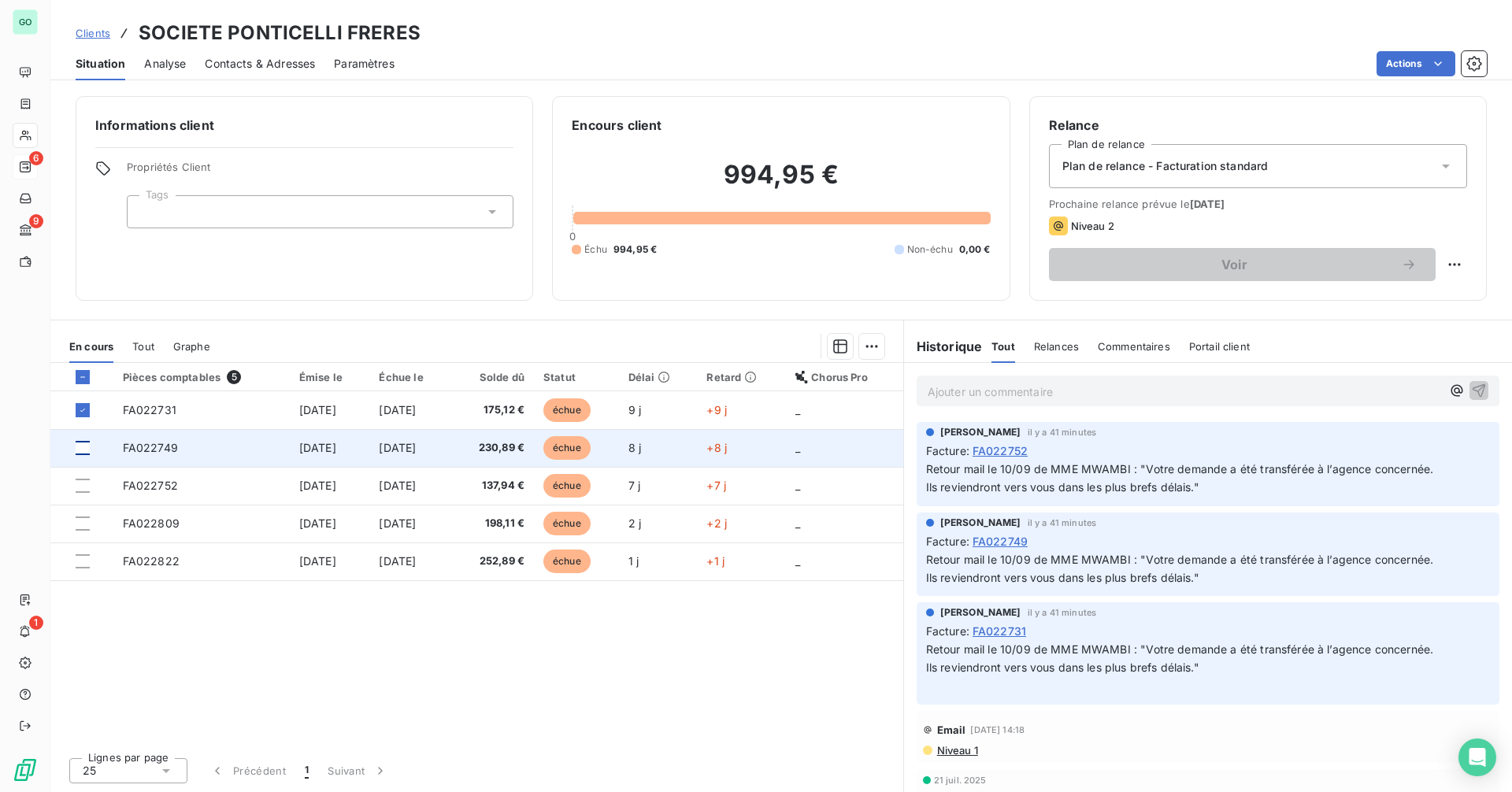
click at [85, 446] on div at bounding box center [83, 448] width 14 height 15
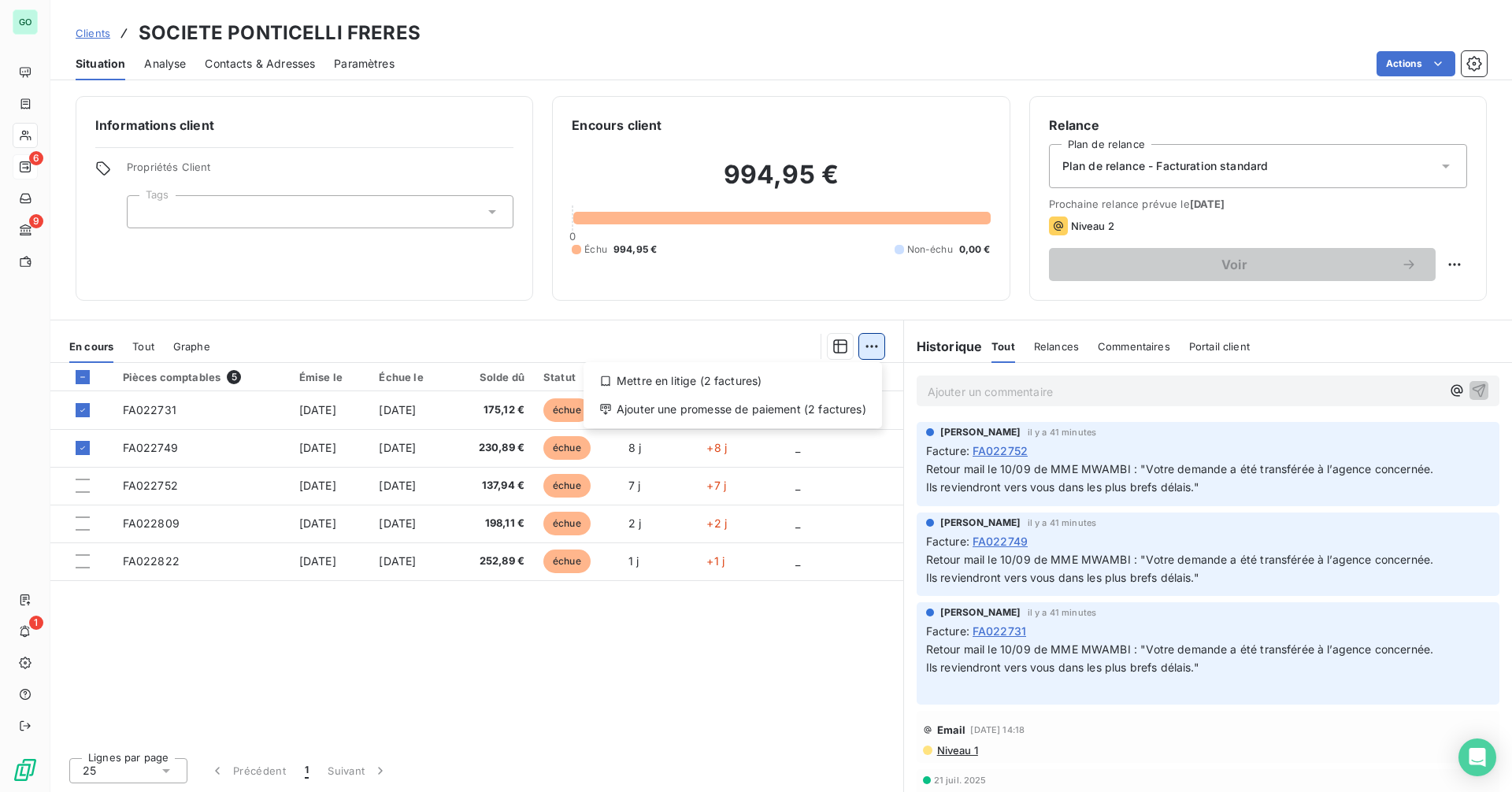
click at [872, 351] on html "GO 6 9 1 Clients SOCIETE PONTICELLI FRERES Situation Analyse Contacts & Adresse…" at bounding box center [756, 396] width 1512 height 792
click at [90, 485] on html "GO 6 9 1 Clients SOCIETE PONTICELLI FRERES Situation Analyse Contacts & Adresse…" at bounding box center [756, 396] width 1512 height 792
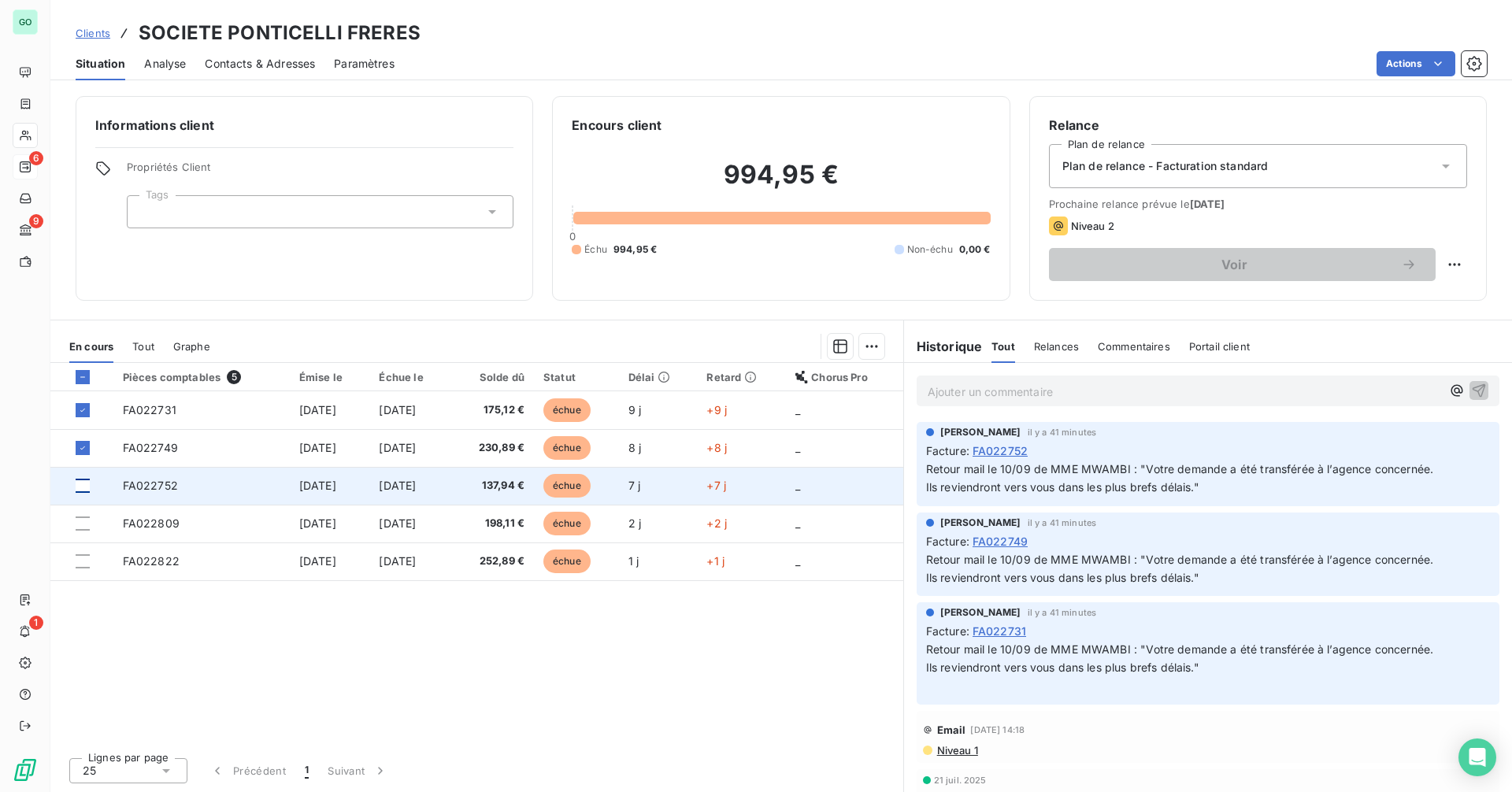
click at [84, 489] on div at bounding box center [83, 486] width 14 height 15
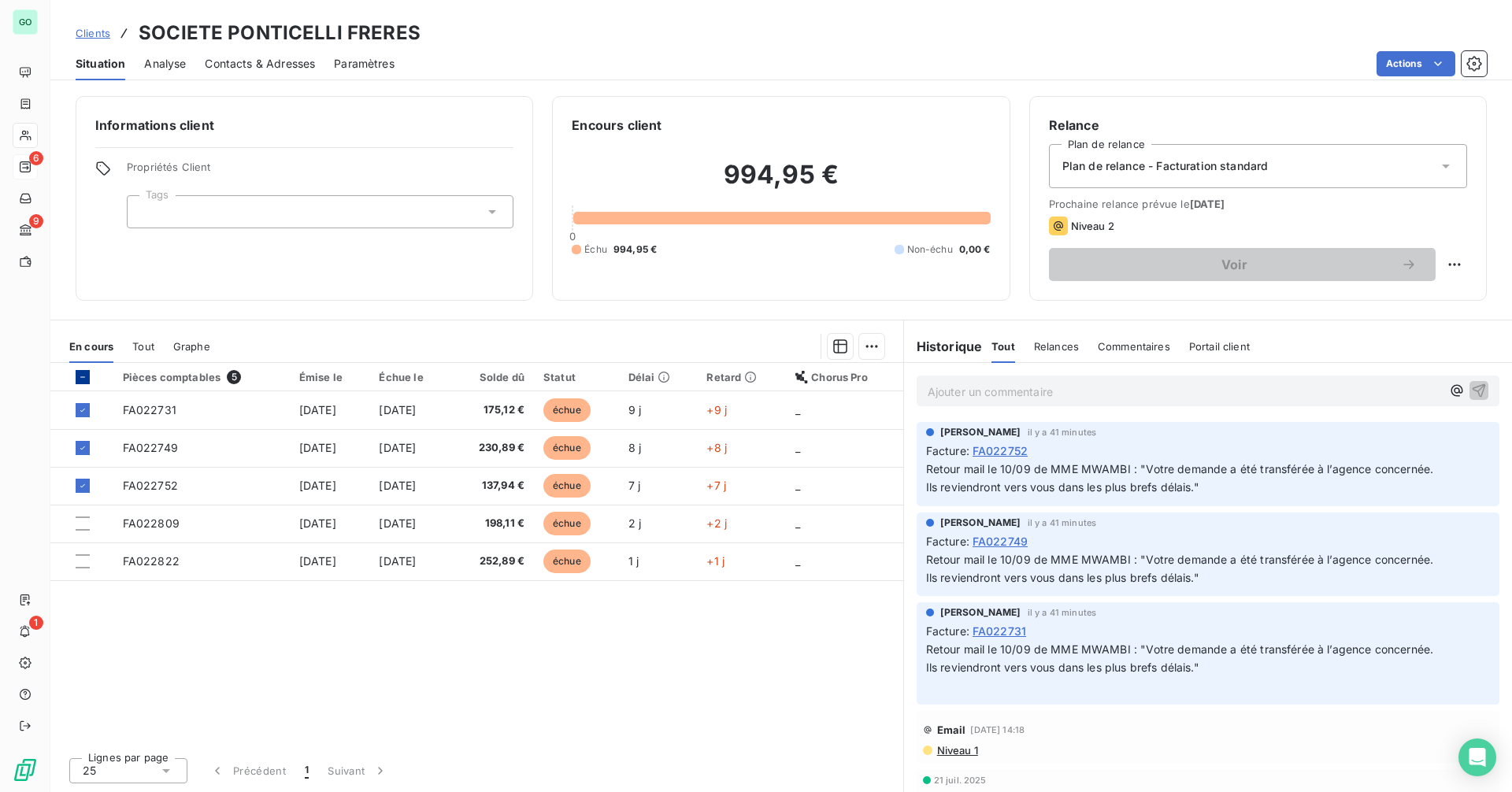
click at [85, 373] on icon at bounding box center [83, 377] width 10 height 10
click at [85, 377] on icon at bounding box center [83, 377] width 10 height 10
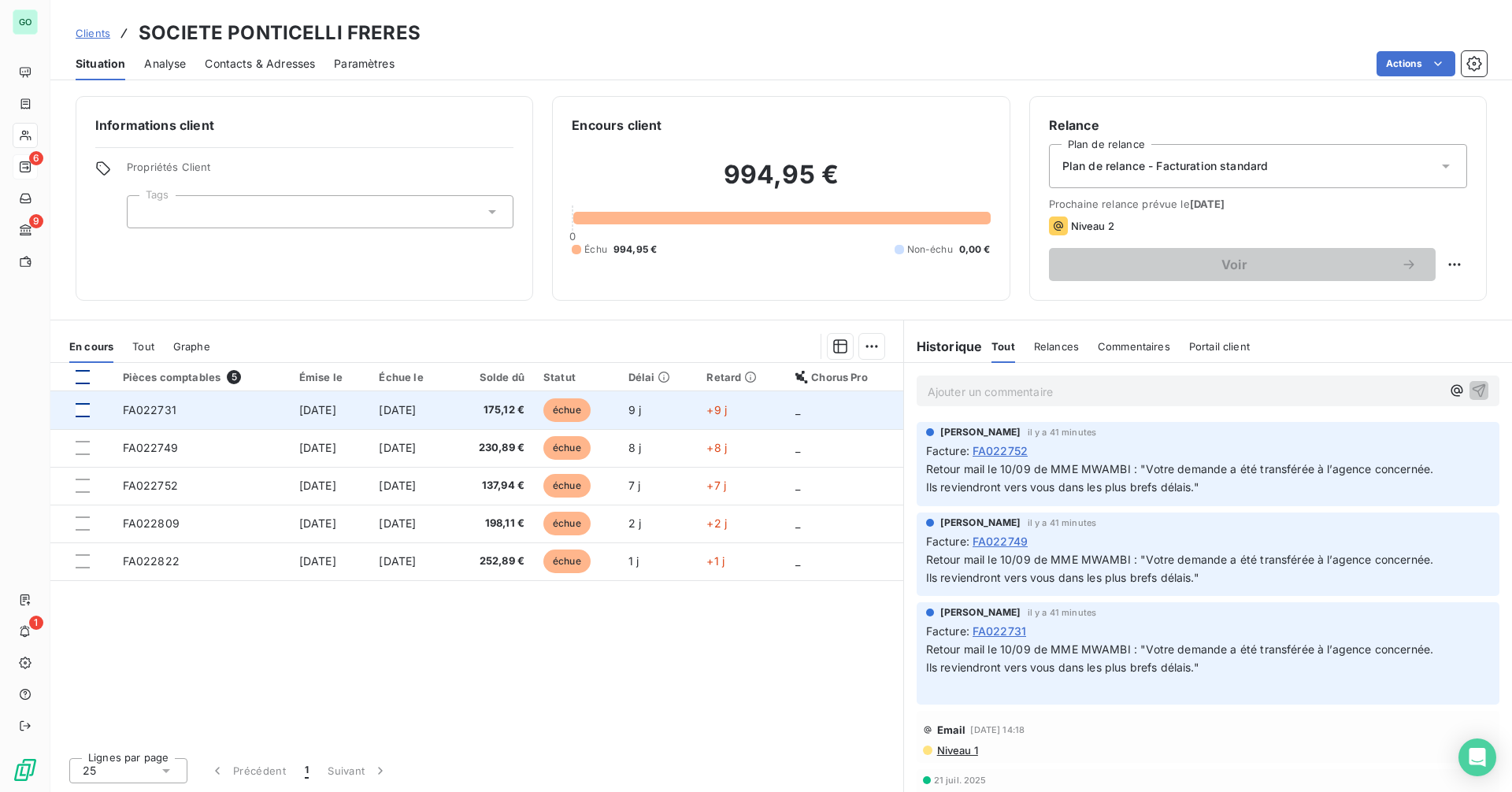
click at [88, 410] on div at bounding box center [83, 411] width 14 height 15
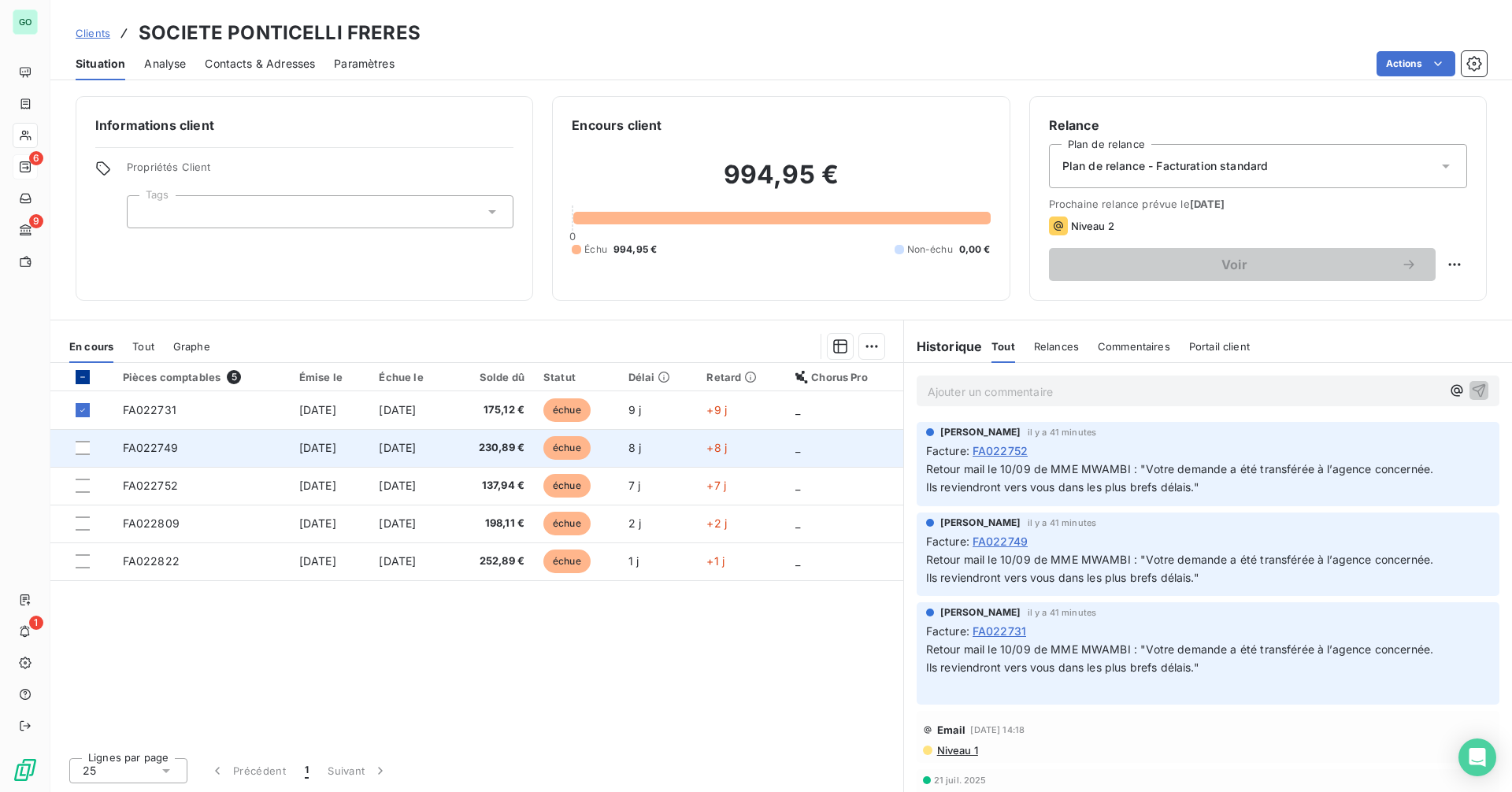
click at [81, 457] on td at bounding box center [82, 448] width 63 height 38
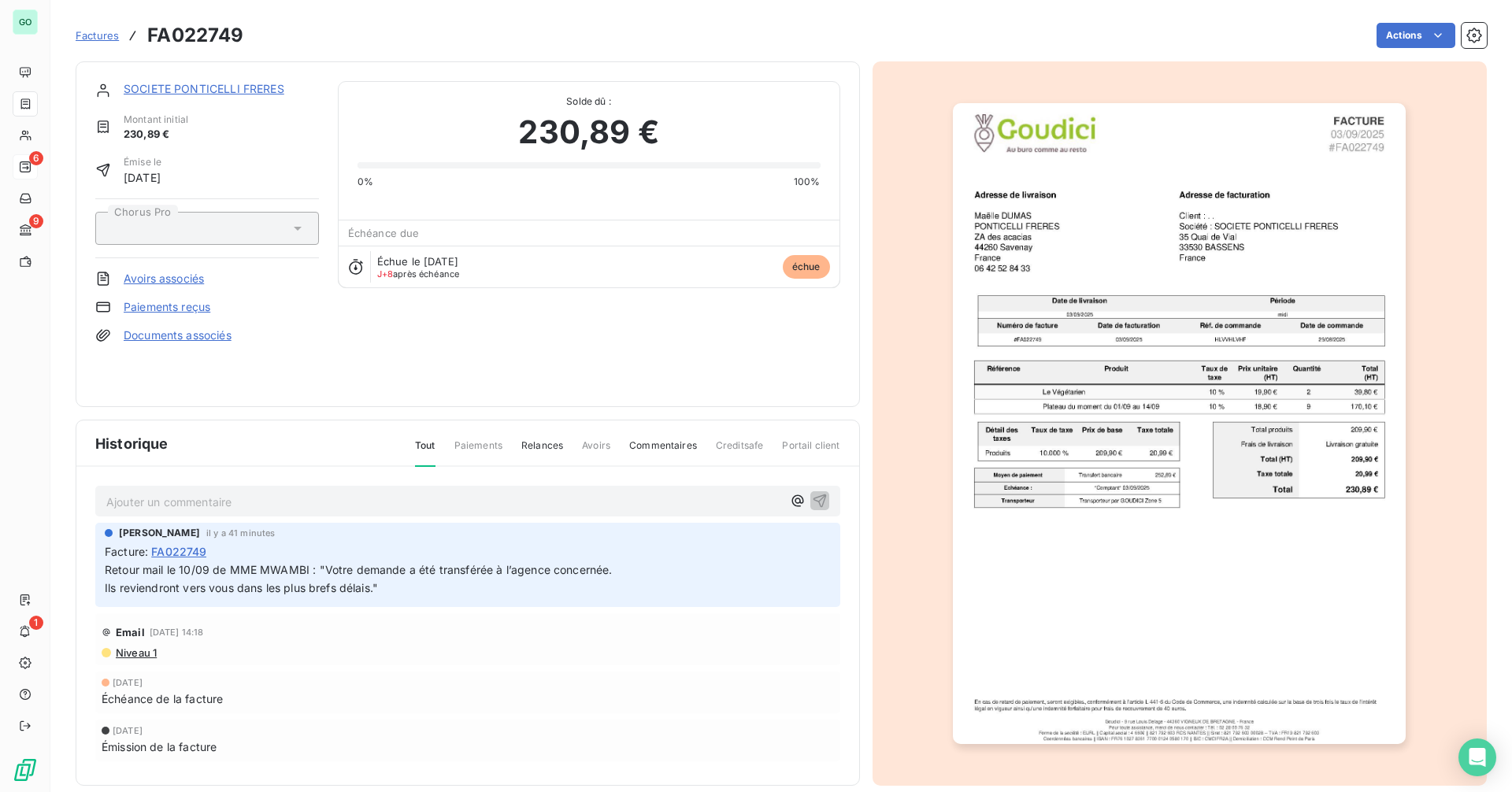
click at [208, 89] on link "SOCIETE PONTICELLI FRERES" at bounding box center [203, 89] width 160 height 14
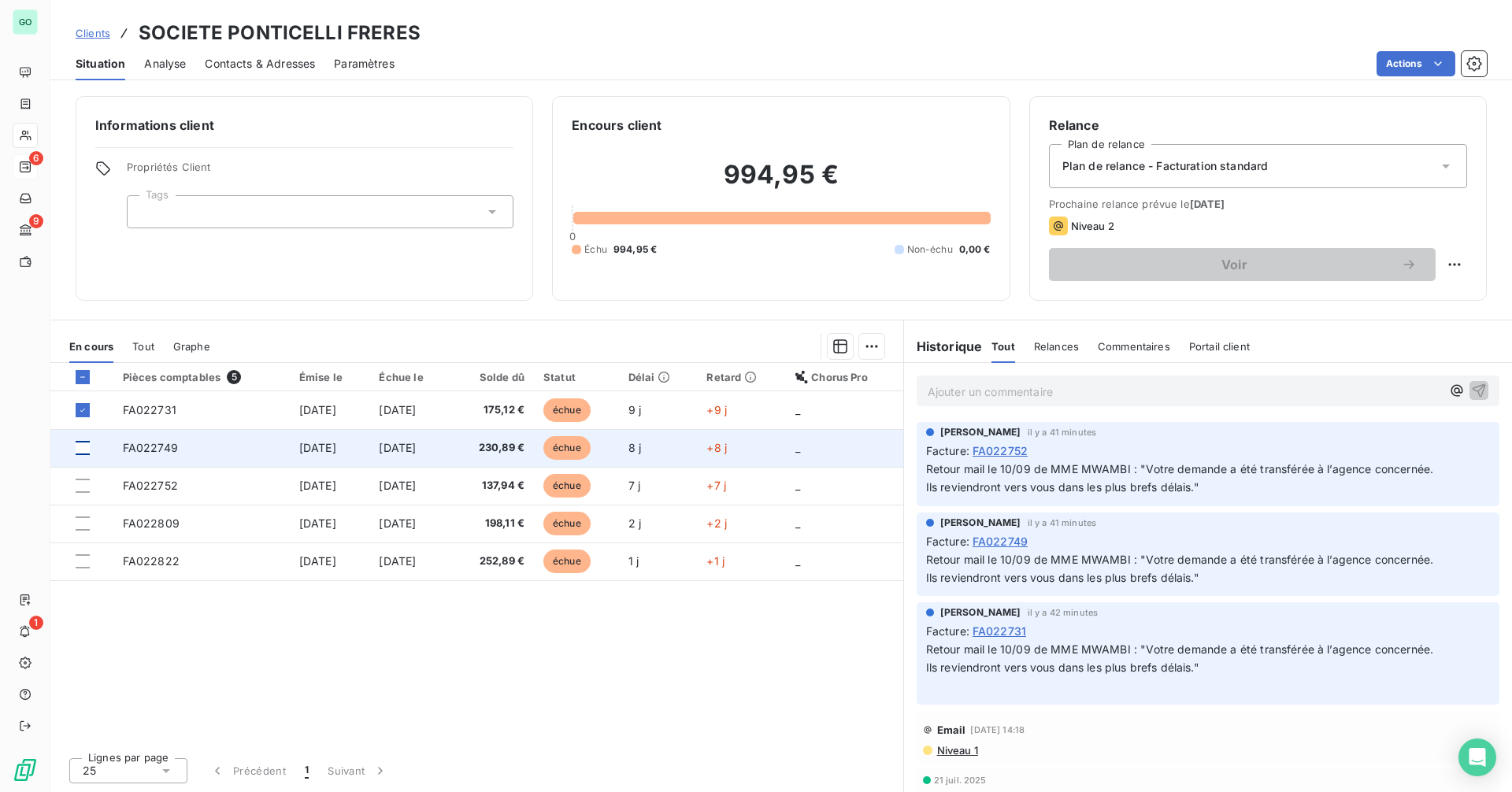
click at [88, 447] on div at bounding box center [83, 448] width 14 height 15
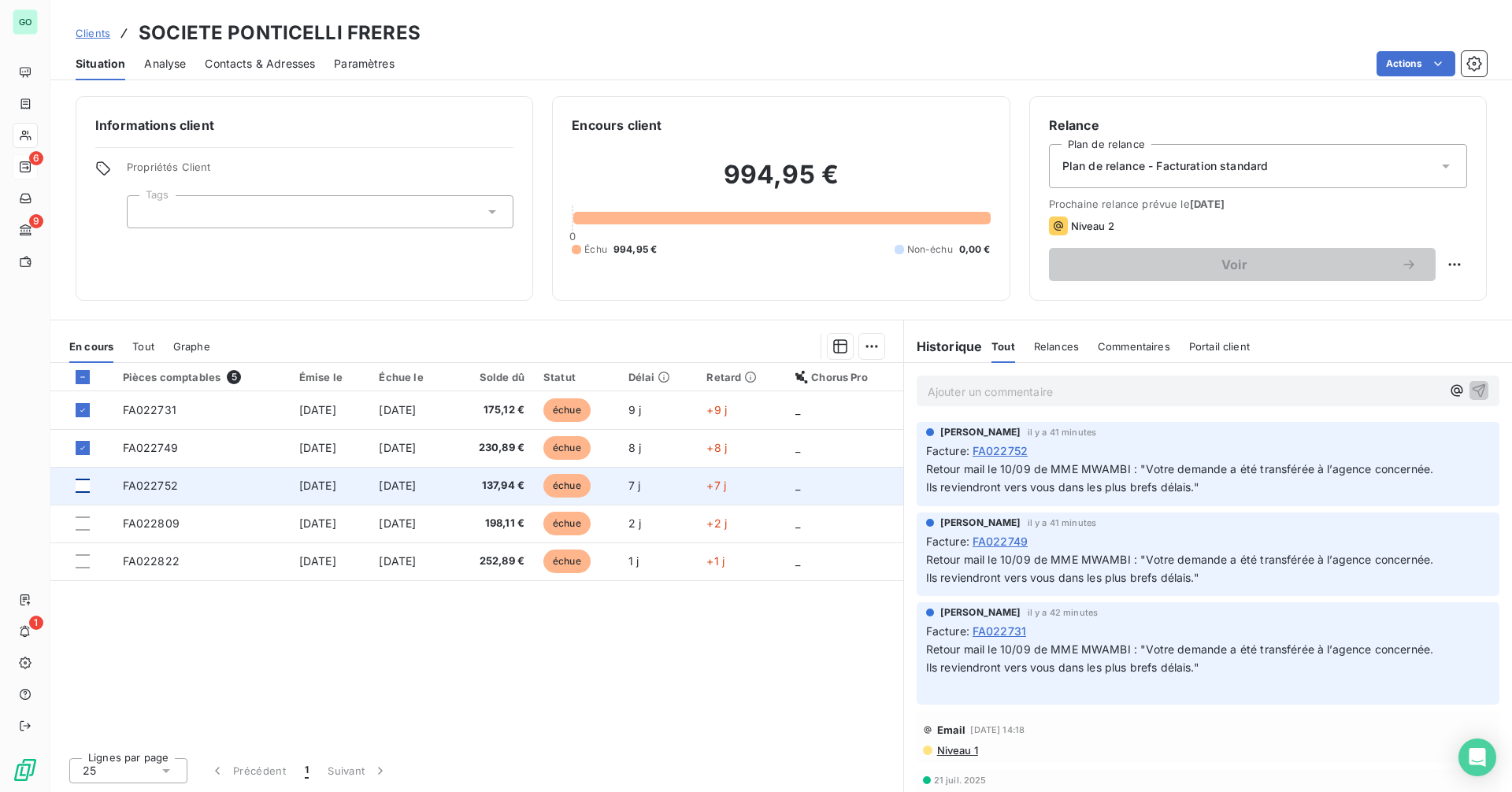
click at [86, 482] on div at bounding box center [83, 486] width 14 height 15
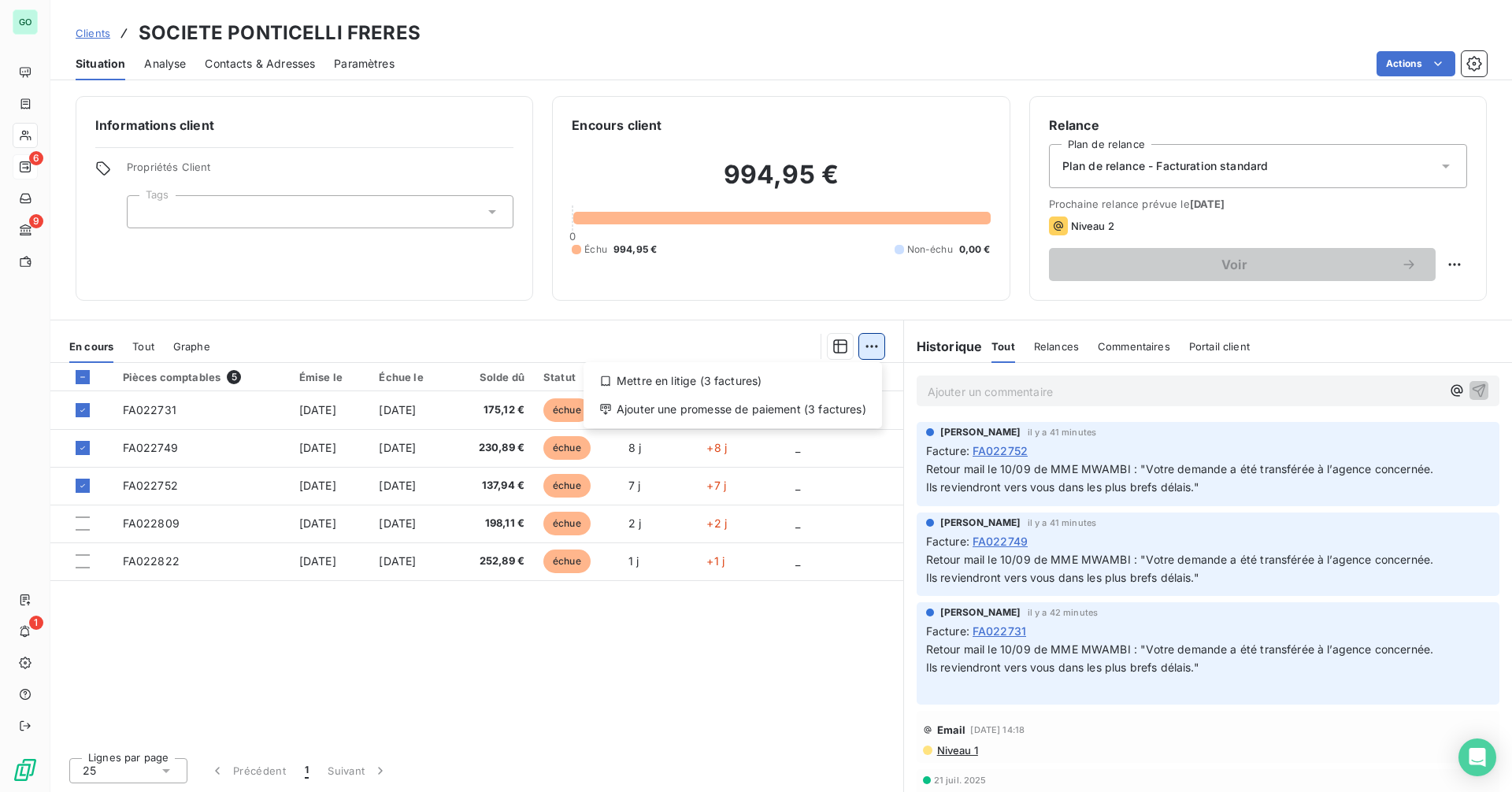
click at [876, 354] on html "GO 6 9 1 Clients SOCIETE PONTICELLI FRERES Situation Analyse Contacts & Adresse…" at bounding box center [756, 396] width 1512 height 792
click at [443, 254] on html "GO 6 9 1 Clients SOCIETE PONTICELLI FRERES Situation Analyse Contacts & Adresse…" at bounding box center [756, 396] width 1512 height 792
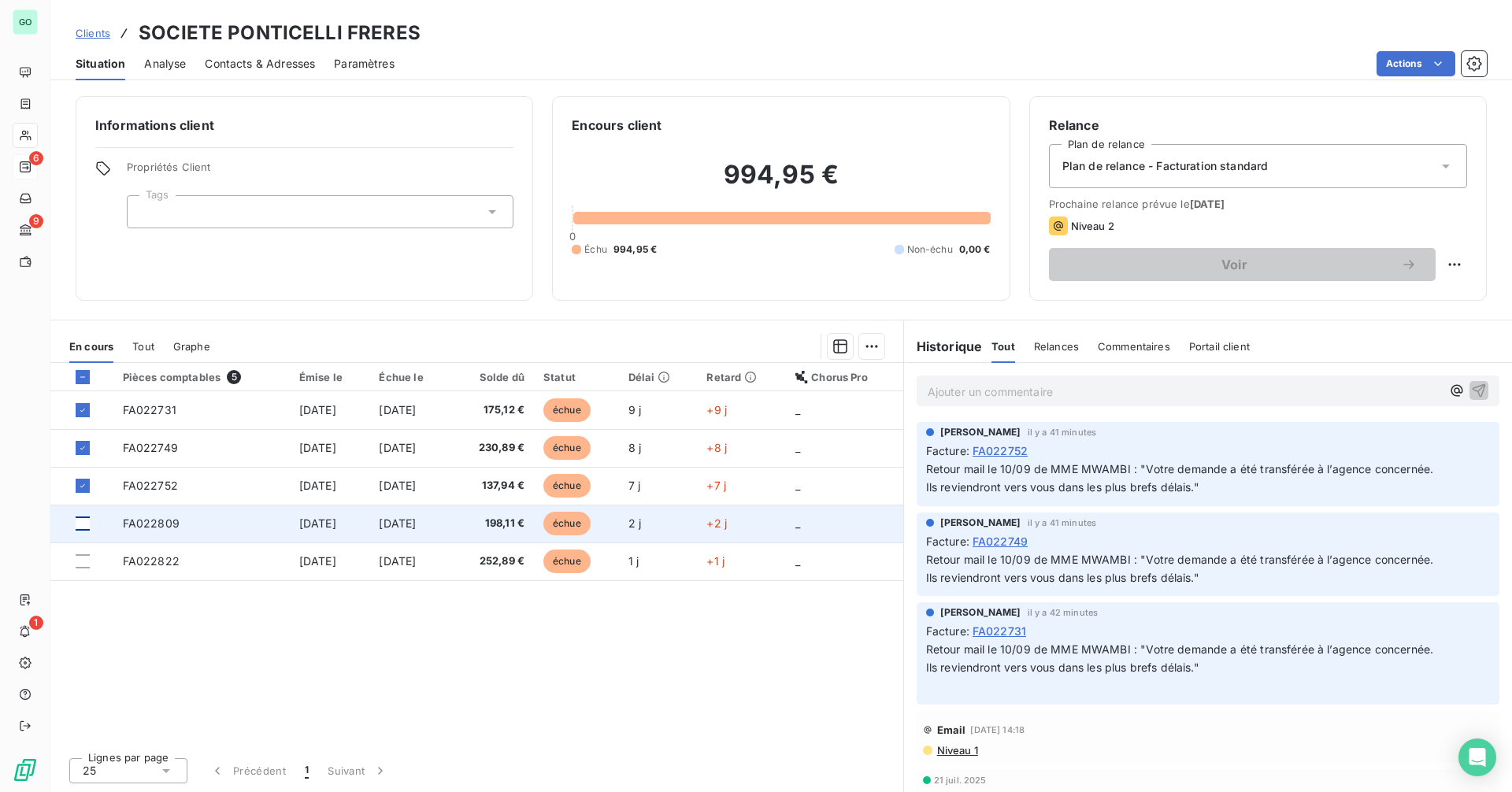
click at [83, 524] on div at bounding box center [83, 524] width 14 height 15
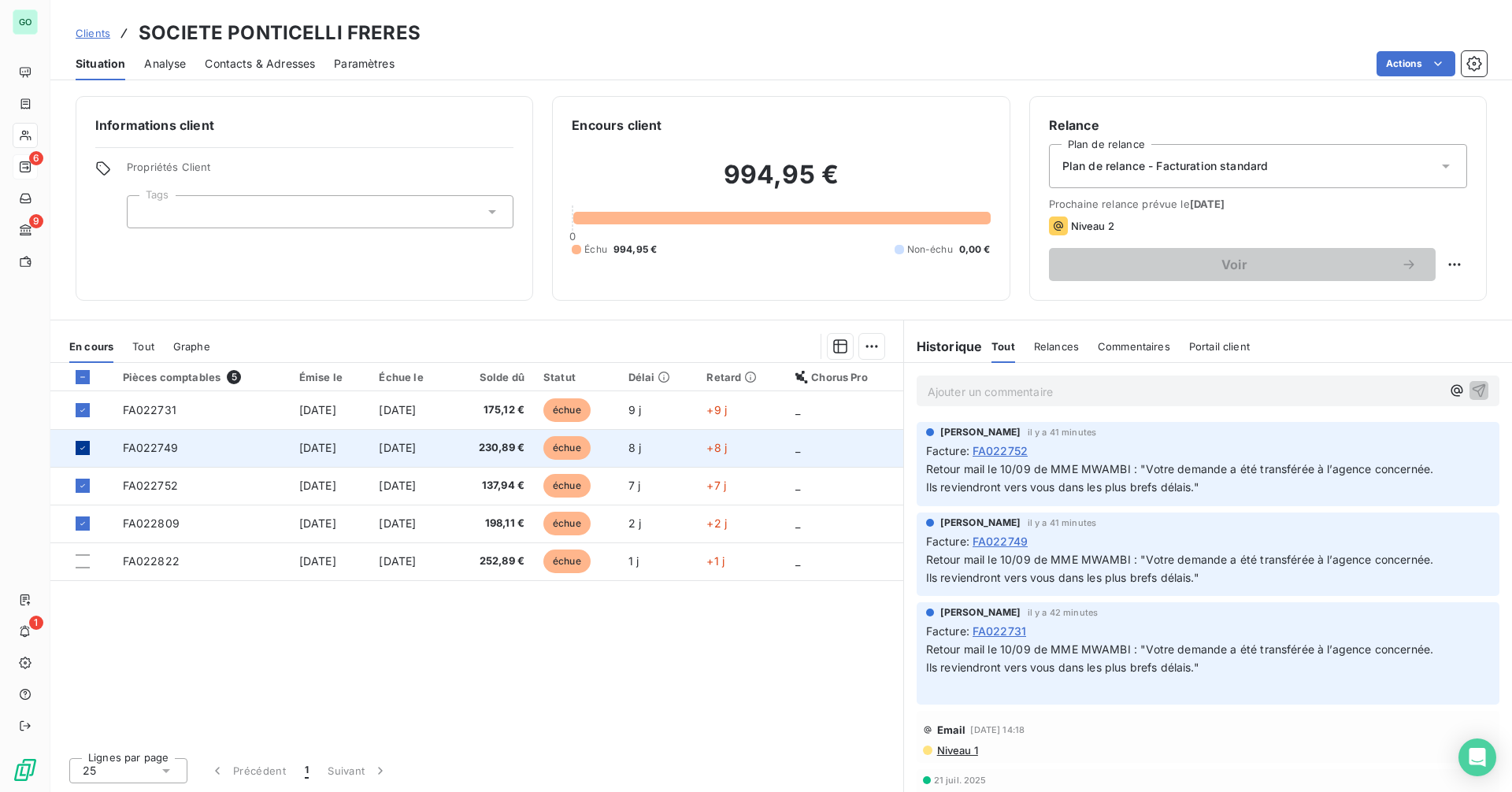
click at [84, 452] on icon at bounding box center [83, 448] width 10 height 10
click at [88, 450] on div at bounding box center [83, 448] width 14 height 15
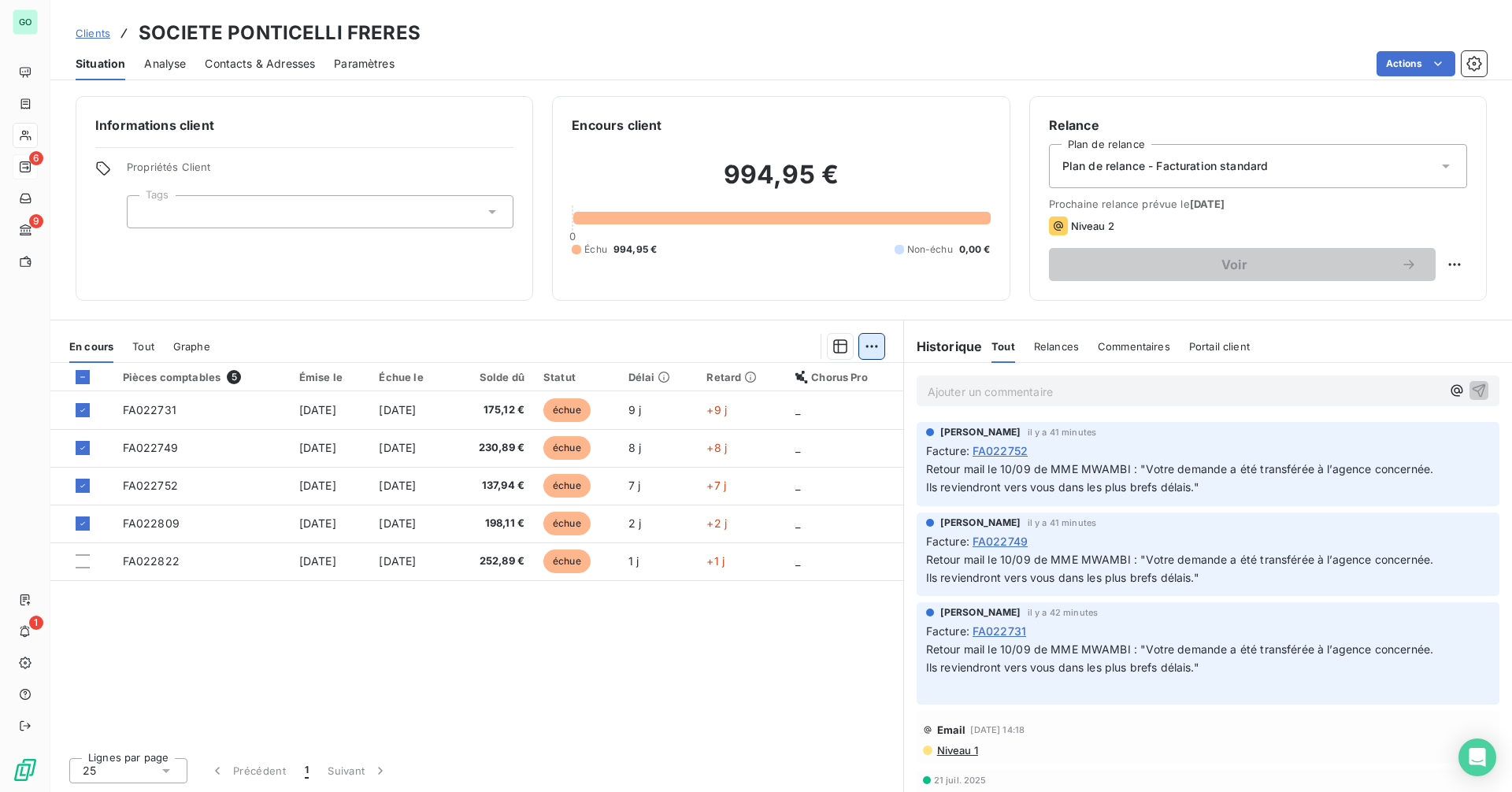
click at [872, 349] on html "GO 6 9 1 Clients SOCIETE PONTICELLI FRERES Situation Analyse Contacts & Adresse…" at bounding box center [756, 396] width 1512 height 792
click at [764, 414] on div "Ajouter une promesse de paiement (4 factures)" at bounding box center [732, 409] width 286 height 25
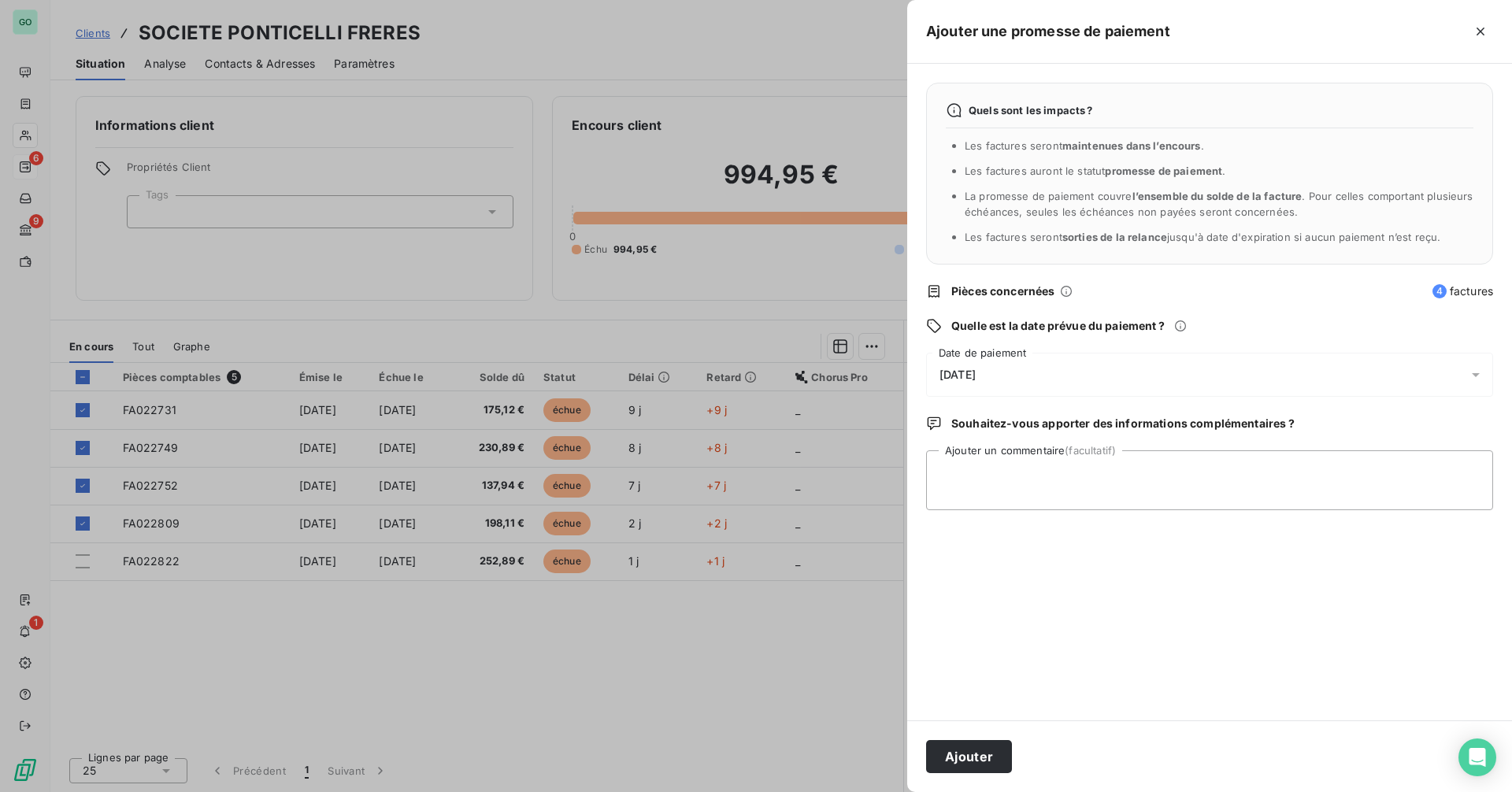
click at [1029, 371] on div "[DATE]" at bounding box center [1210, 375] width 567 height 44
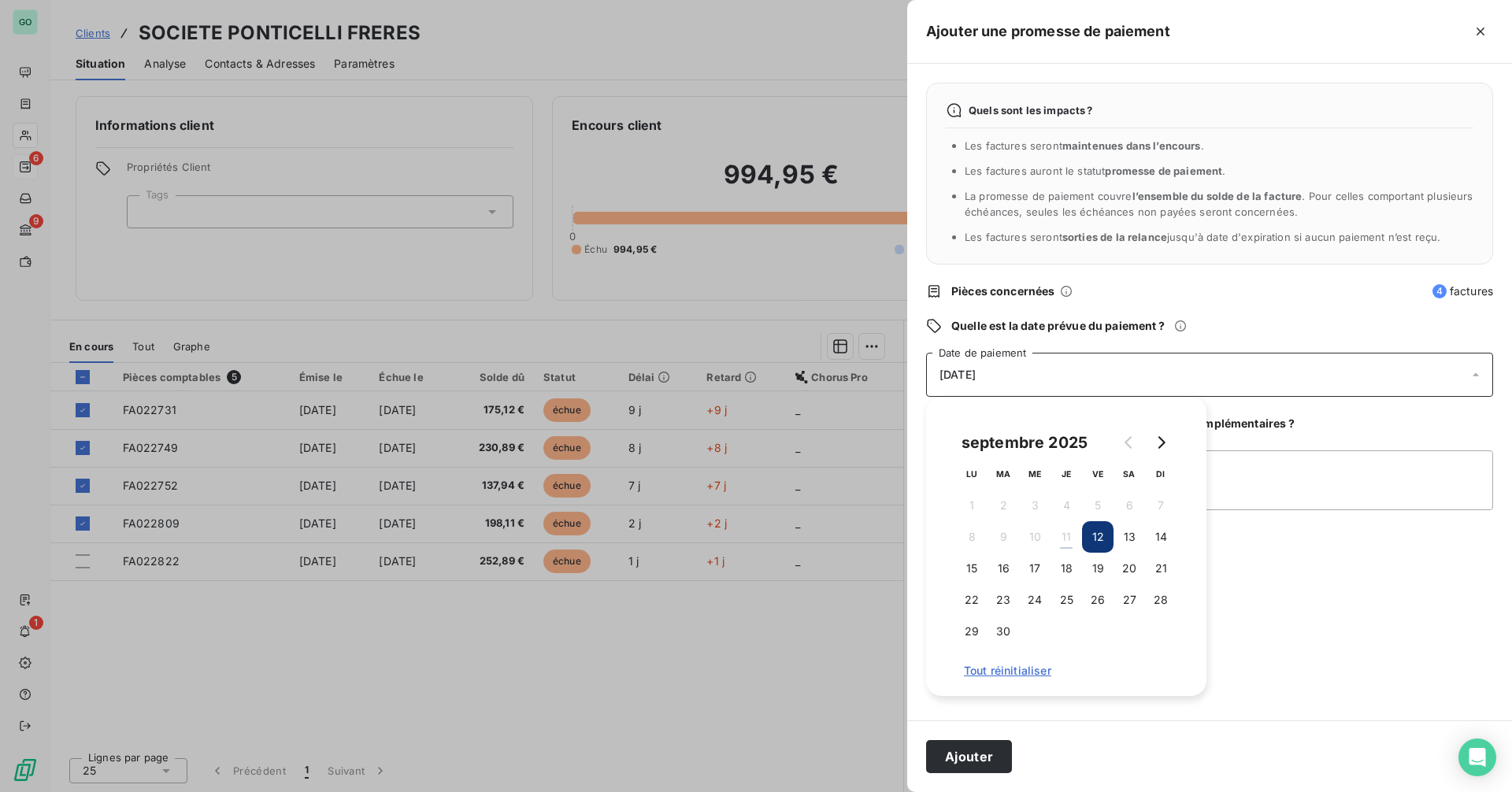
click at [1353, 379] on div "[DATE]" at bounding box center [1210, 375] width 567 height 44
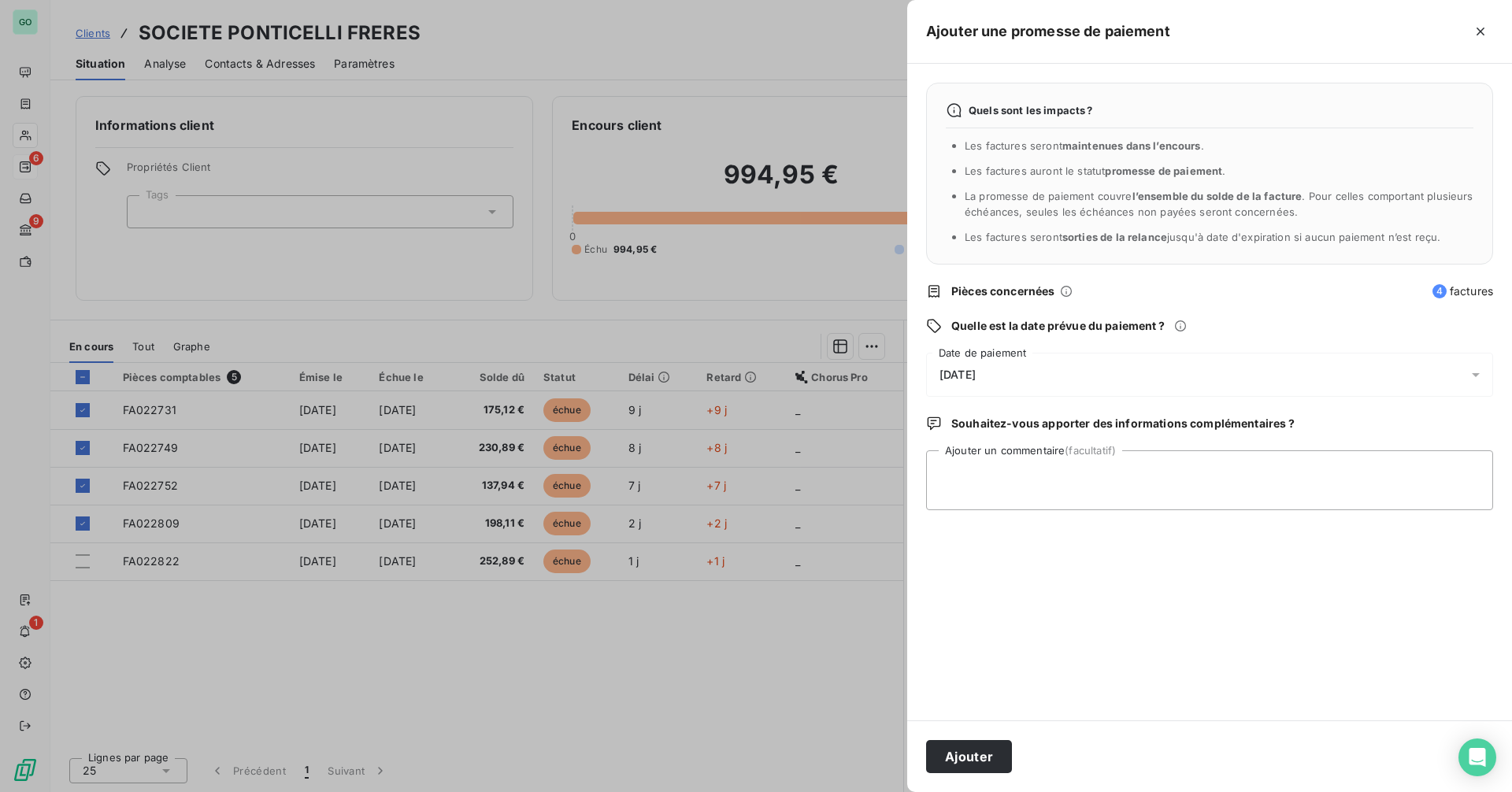
click at [1165, 374] on div "[DATE]" at bounding box center [1210, 375] width 567 height 44
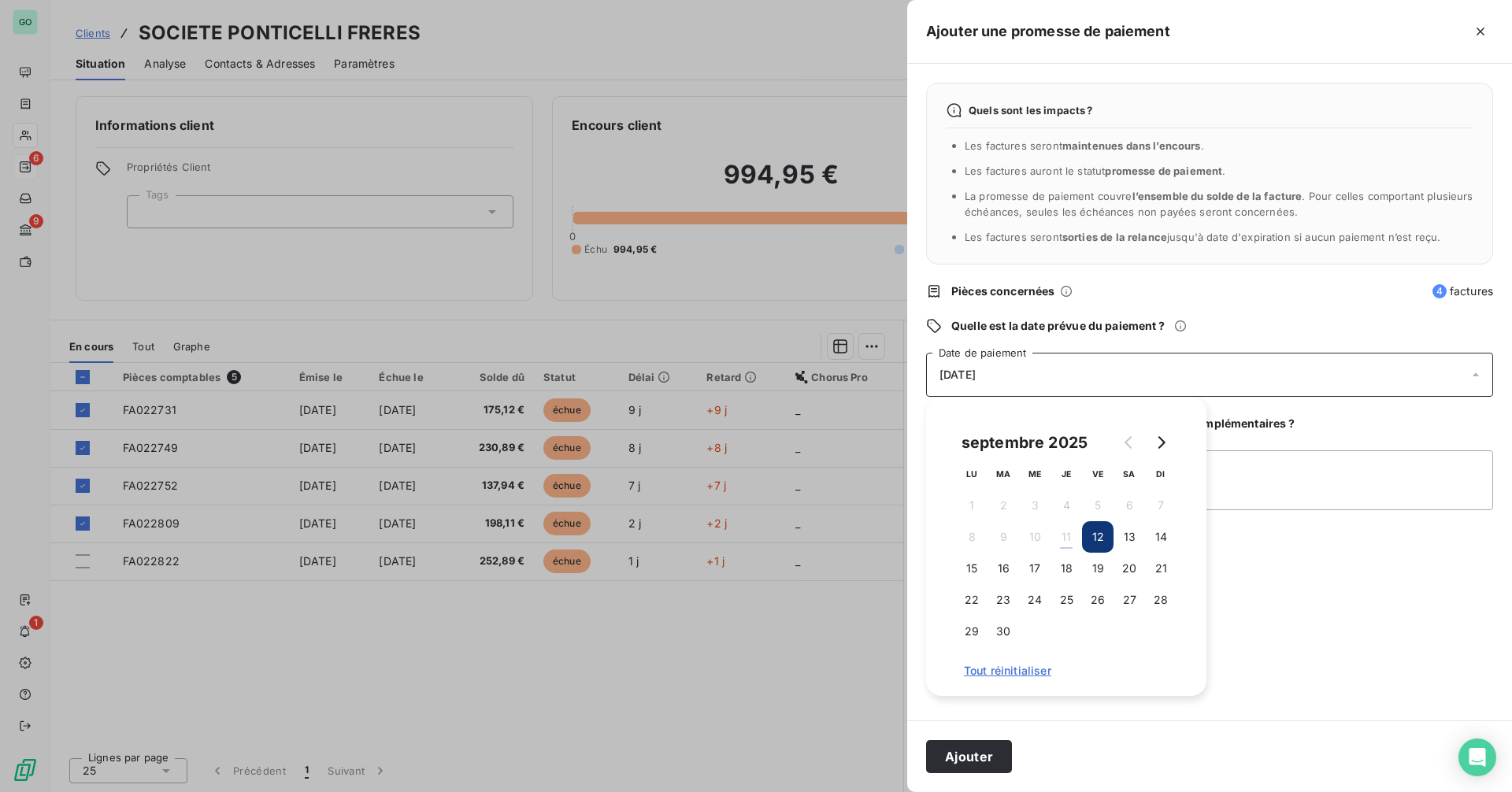
click at [1448, 604] on div "Quels sont les impacts ? Les factures seront maintenues dans l’encours . Les fa…" at bounding box center [1209, 392] width 605 height 657
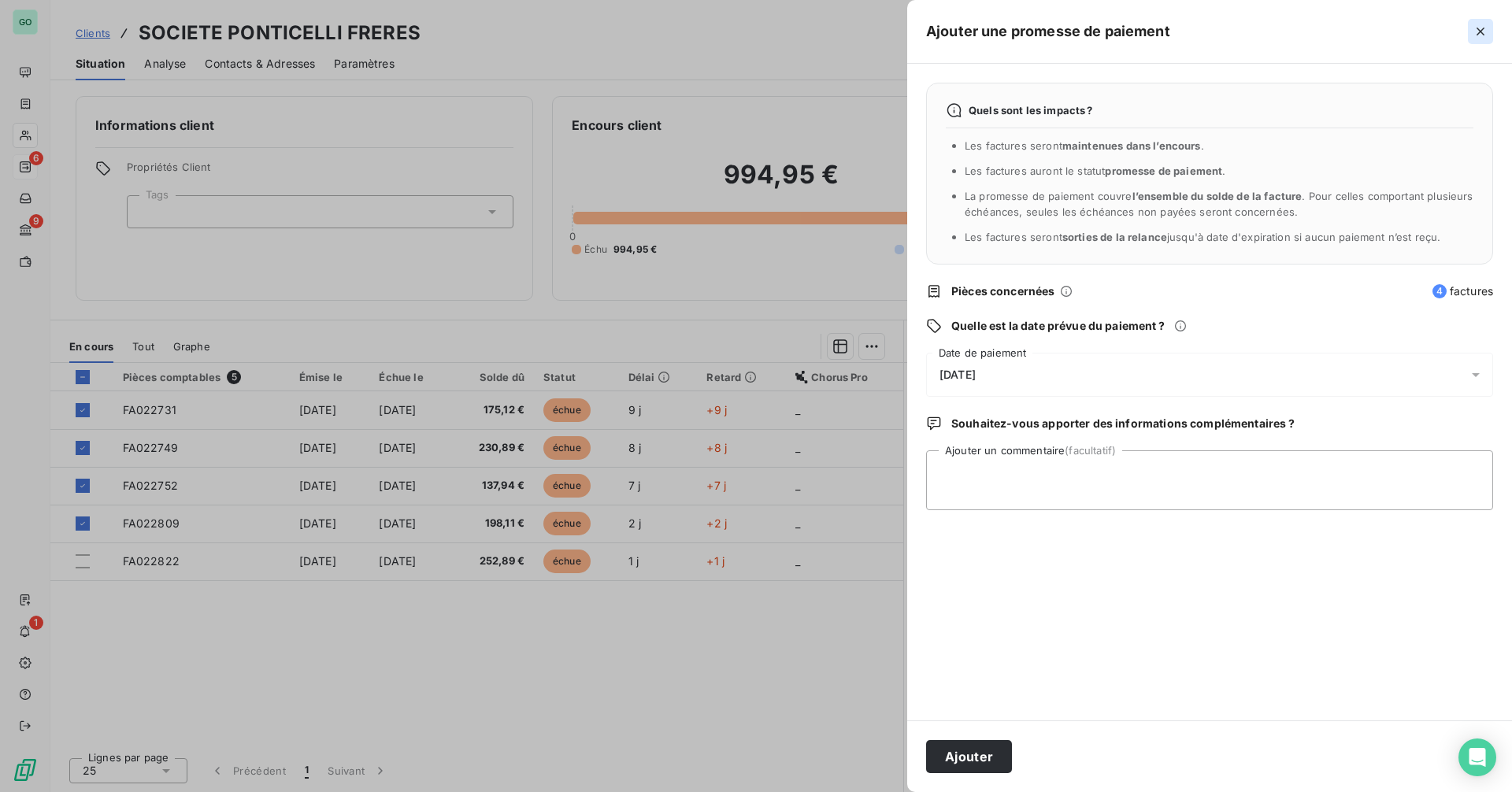
click at [1482, 31] on icon "button" at bounding box center [1481, 31] width 16 height 16
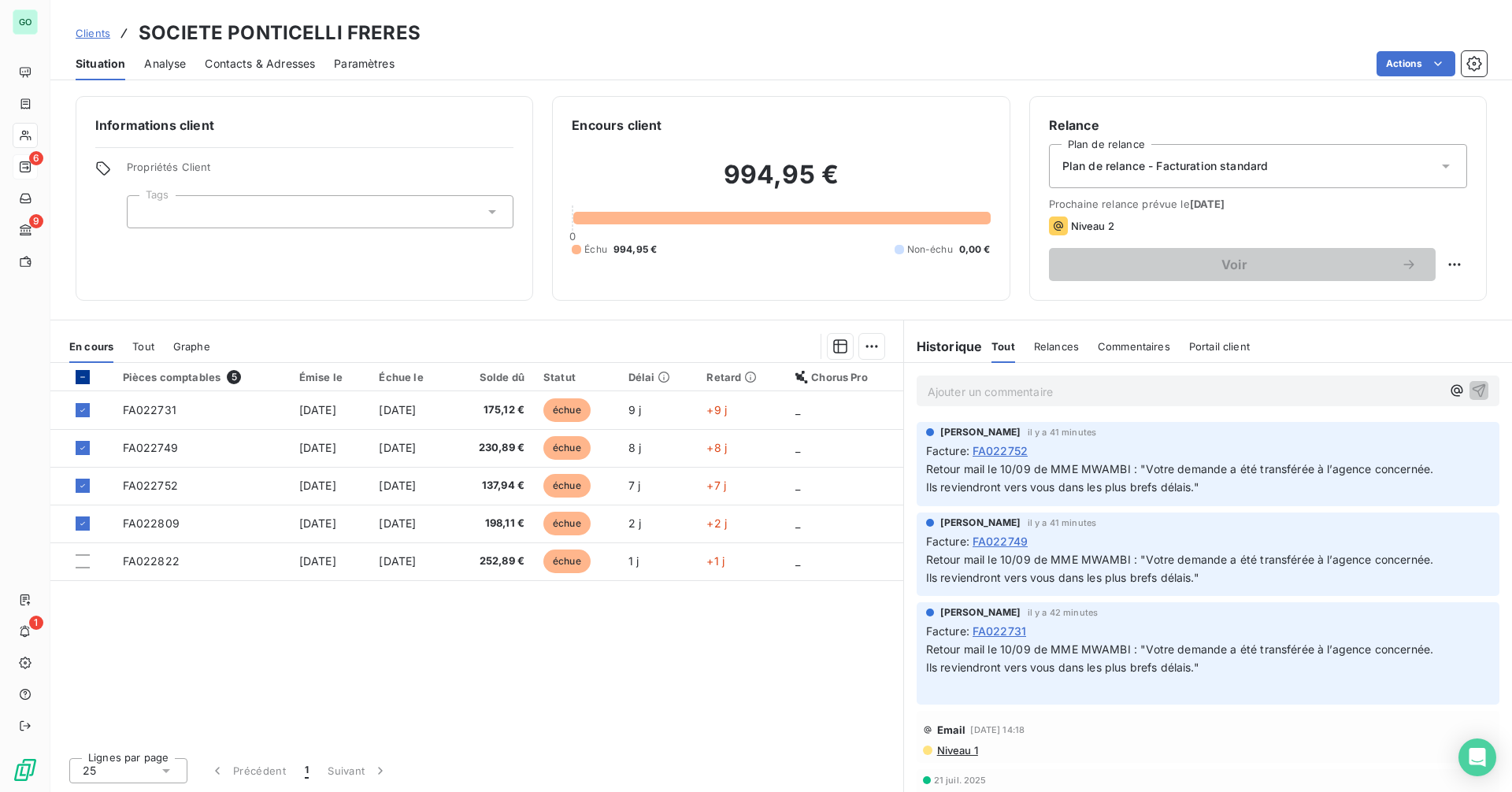
click at [83, 378] on icon at bounding box center [83, 377] width 10 height 10
click at [83, 378] on icon at bounding box center [83, 377] width 5 height 3
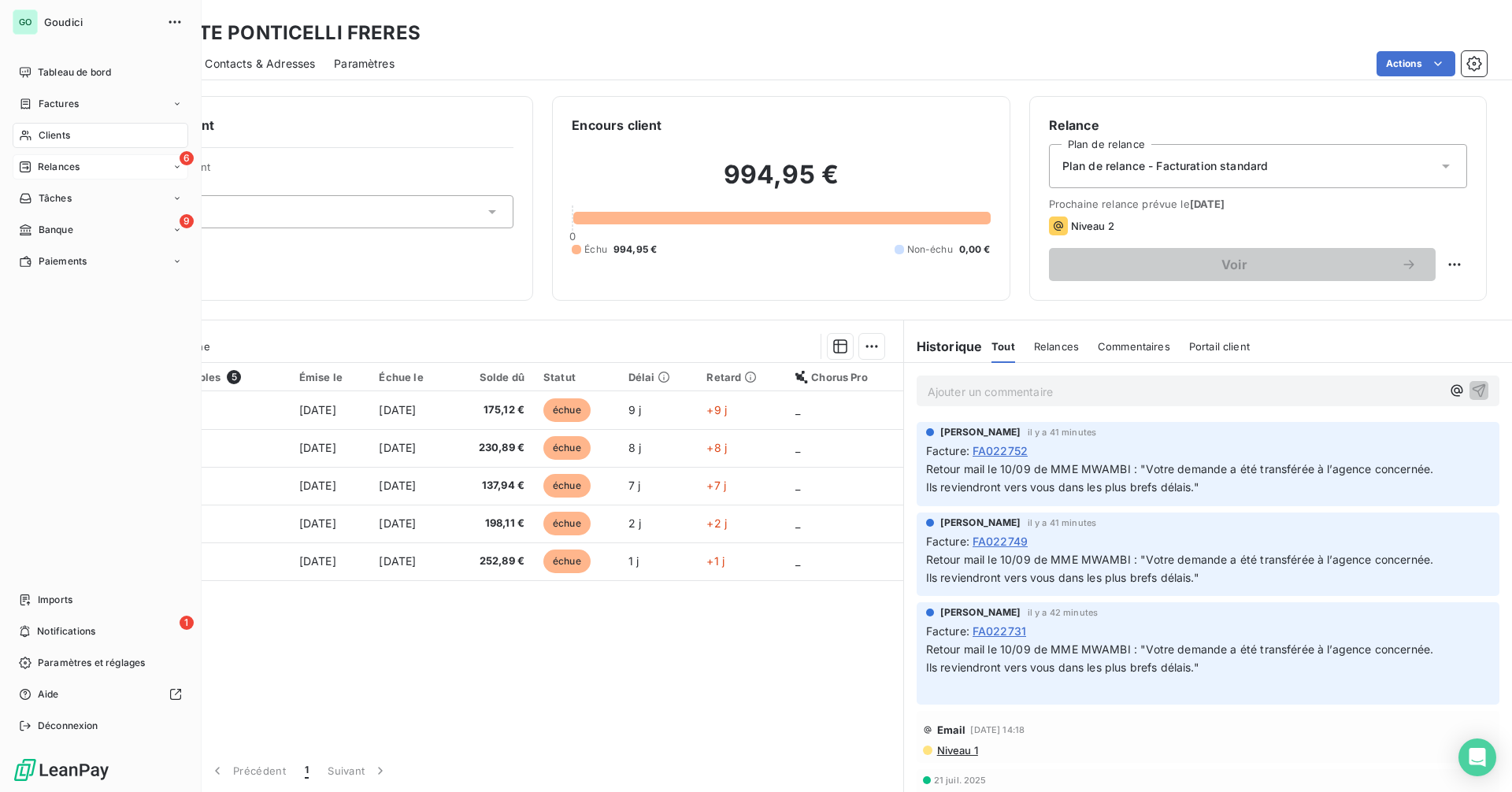
click at [98, 172] on div "6 Relances" at bounding box center [101, 167] width 176 height 25
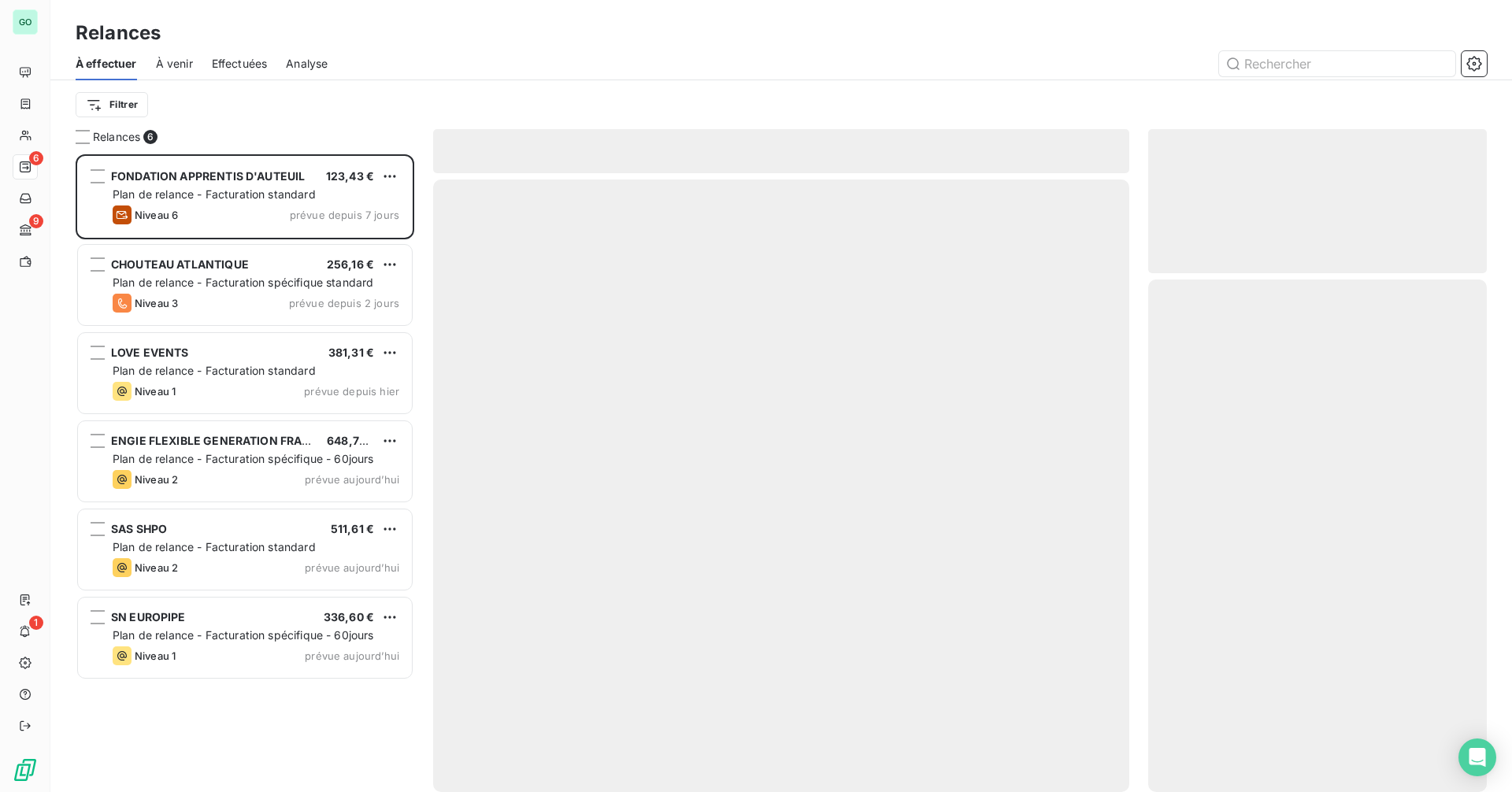
scroll to position [626, 327]
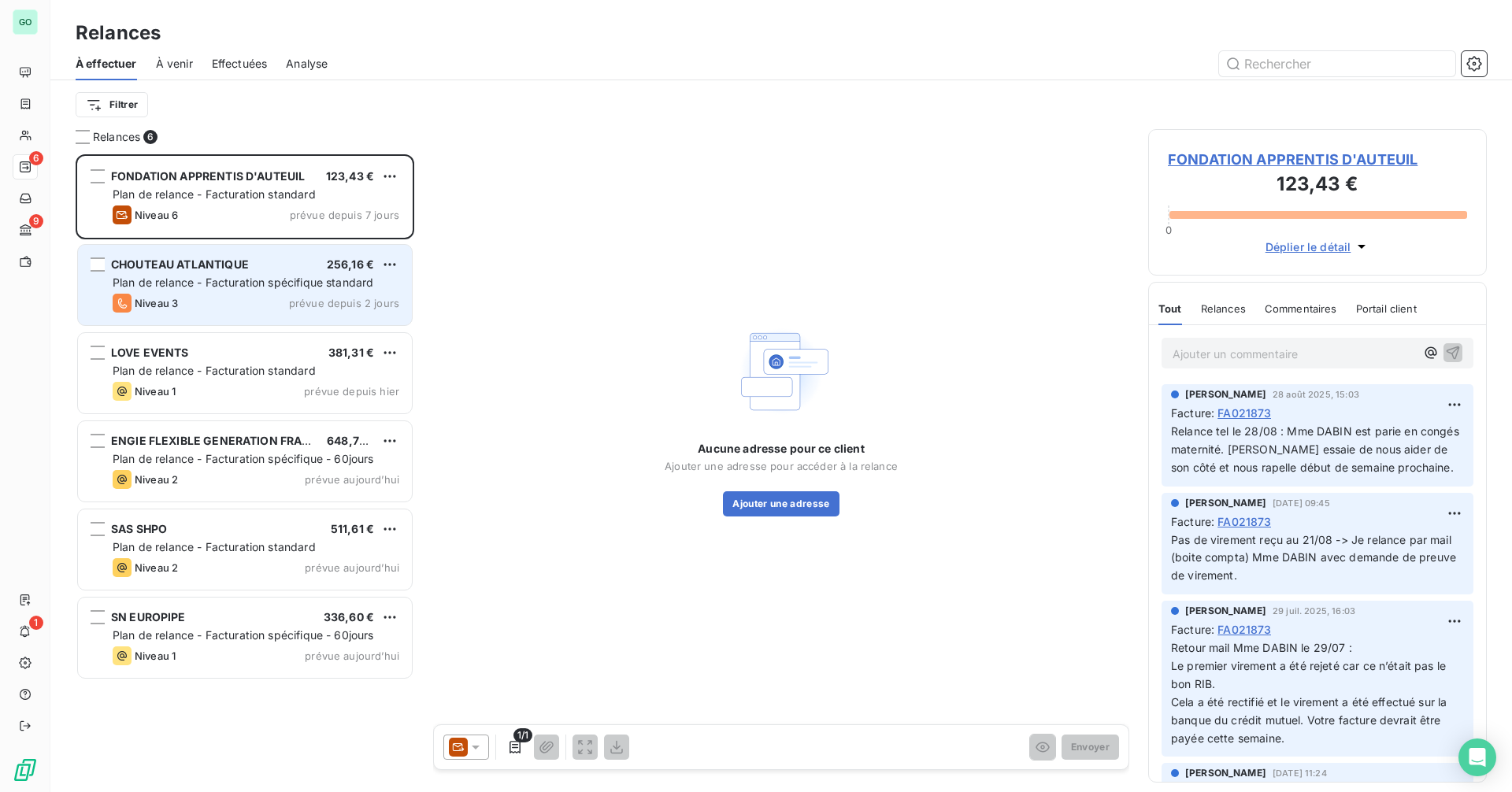
click at [214, 300] on div "Niveau 3 prévue depuis 2 jours" at bounding box center [256, 303] width 287 height 19
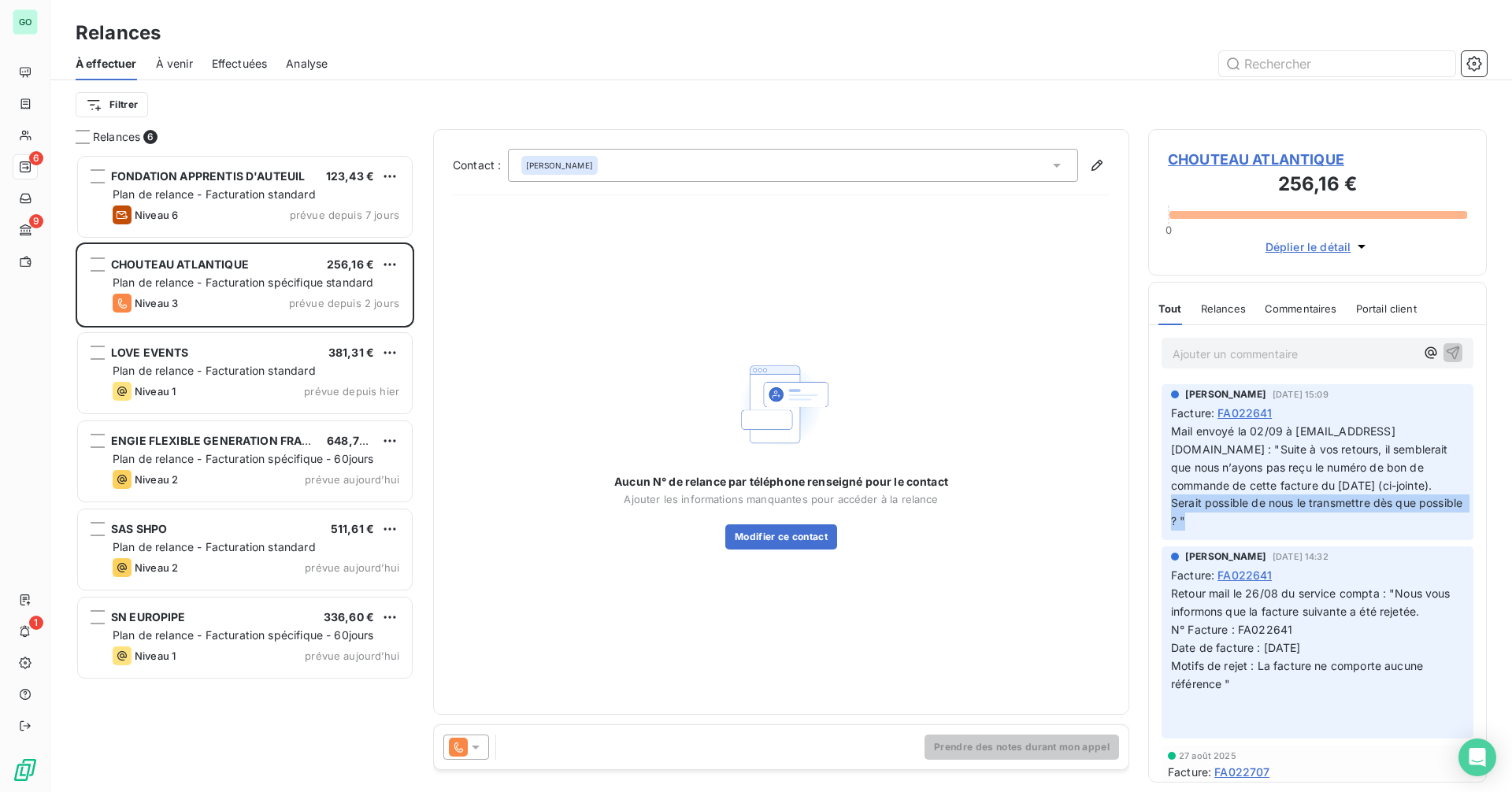
drag, startPoint x: 1171, startPoint y: 524, endPoint x: 1246, endPoint y: 545, distance: 77.9
click at [1246, 531] on p "Mail envoyé la 02/09 à [EMAIL_ADDRESS][DOMAIN_NAME] : "Suite à vos retours, il …" at bounding box center [1318, 477] width 293 height 108
click at [1273, 531] on p "Mail envoyé la 02/09 à [EMAIL_ADDRESS][DOMAIN_NAME] : "Suite à vos retours, il …" at bounding box center [1318, 477] width 293 height 108
drag, startPoint x: 1300, startPoint y: 530, endPoint x: 1201, endPoint y: 491, distance: 106.4
click at [1201, 491] on p "Mail envoyé la 02/09 à [EMAIL_ADDRESS][DOMAIN_NAME] : "Suite à vos retours, il …" at bounding box center [1318, 477] width 293 height 108
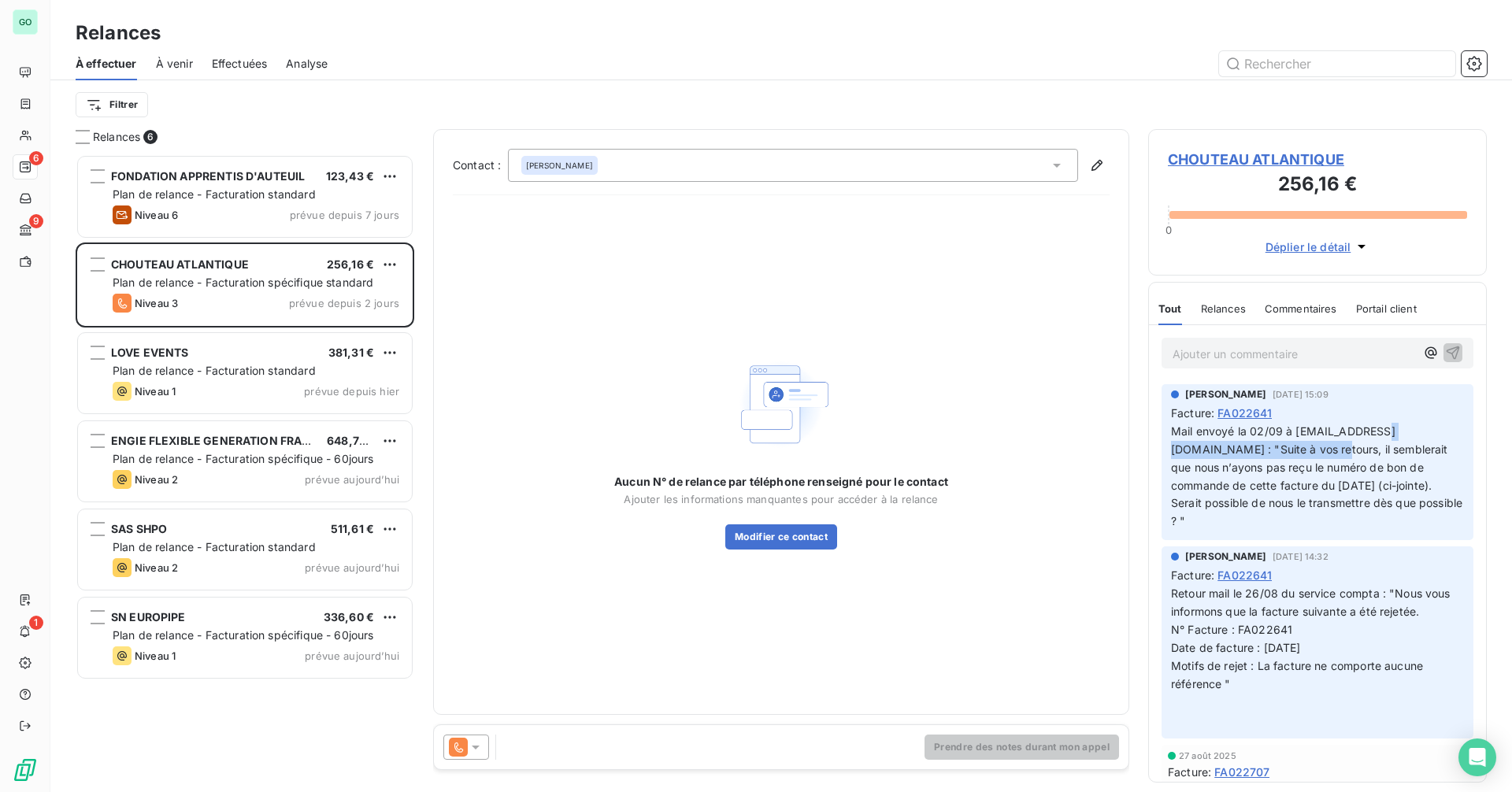
drag, startPoint x: 1176, startPoint y: 449, endPoint x: 1367, endPoint y: 450, distance: 191.0
click at [1367, 450] on span "Mail envoyé la 02/09 à [EMAIL_ADDRESS][DOMAIN_NAME] : "Suite à vos retours, il …" at bounding box center [1311, 458] width 280 height 68
drag, startPoint x: 1311, startPoint y: 529, endPoint x: 1095, endPoint y: 578, distance: 221.5
click at [1310, 529] on p "Mail envoyé la 02/09 à [EMAIL_ADDRESS][DOMAIN_NAME] : "Suite à vos retours, il …" at bounding box center [1318, 477] width 293 height 108
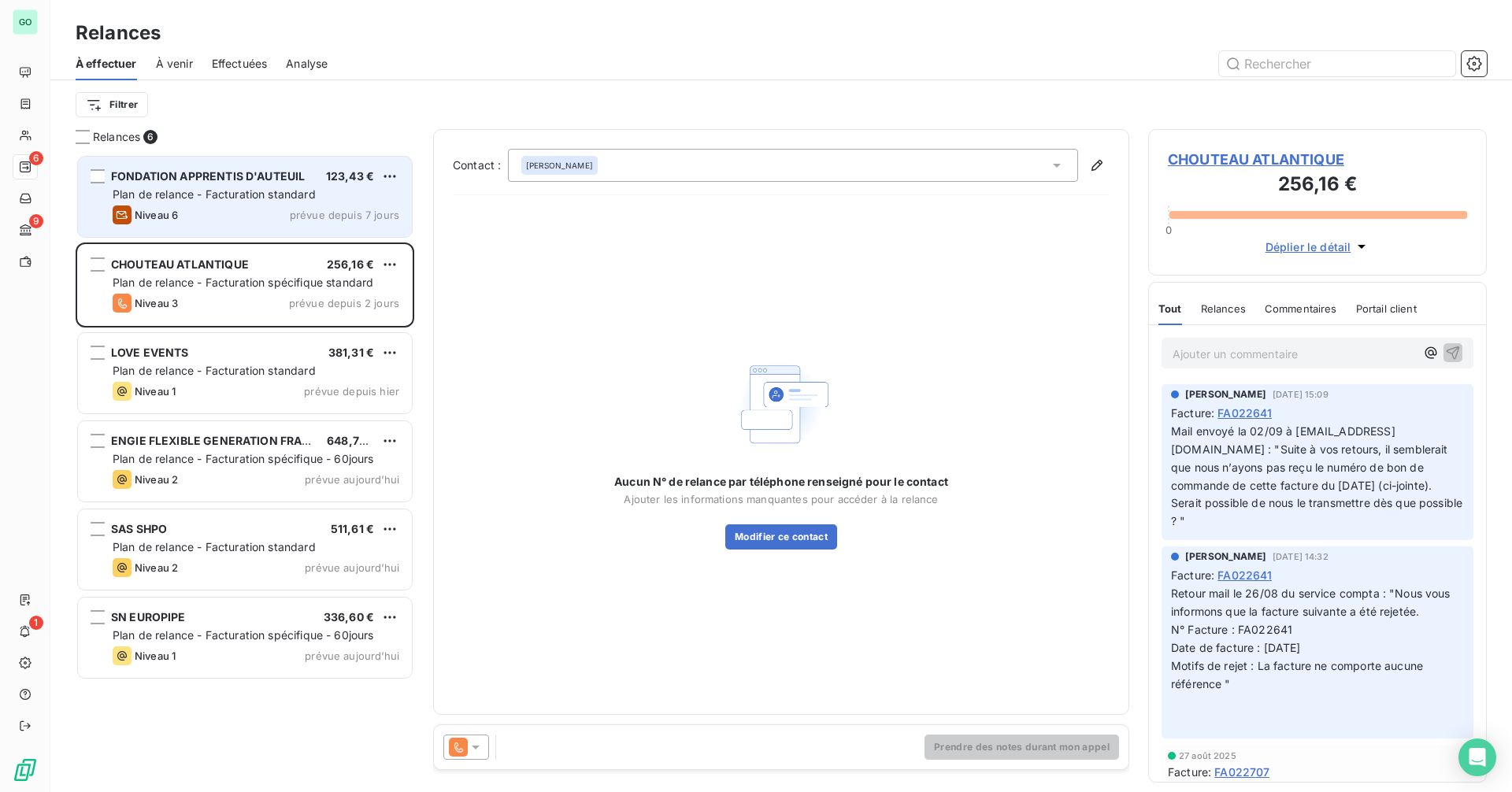
click at [209, 201] on div "Plan de relance - Facturation standard" at bounding box center [256, 195] width 287 height 16
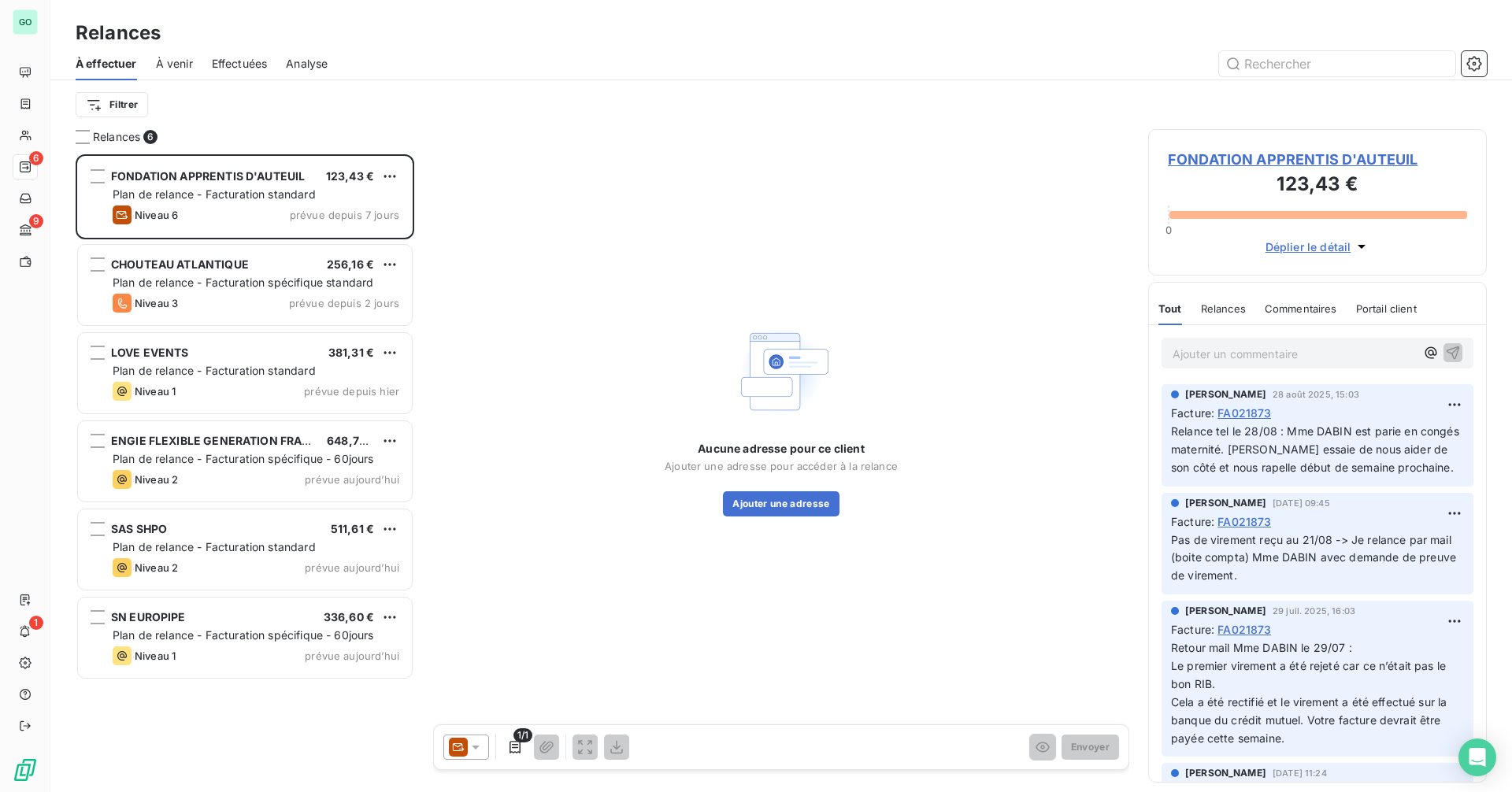
click at [1253, 157] on span "FONDATION APPRENTIS D'AUTEUIL" at bounding box center [1317, 160] width 299 height 21
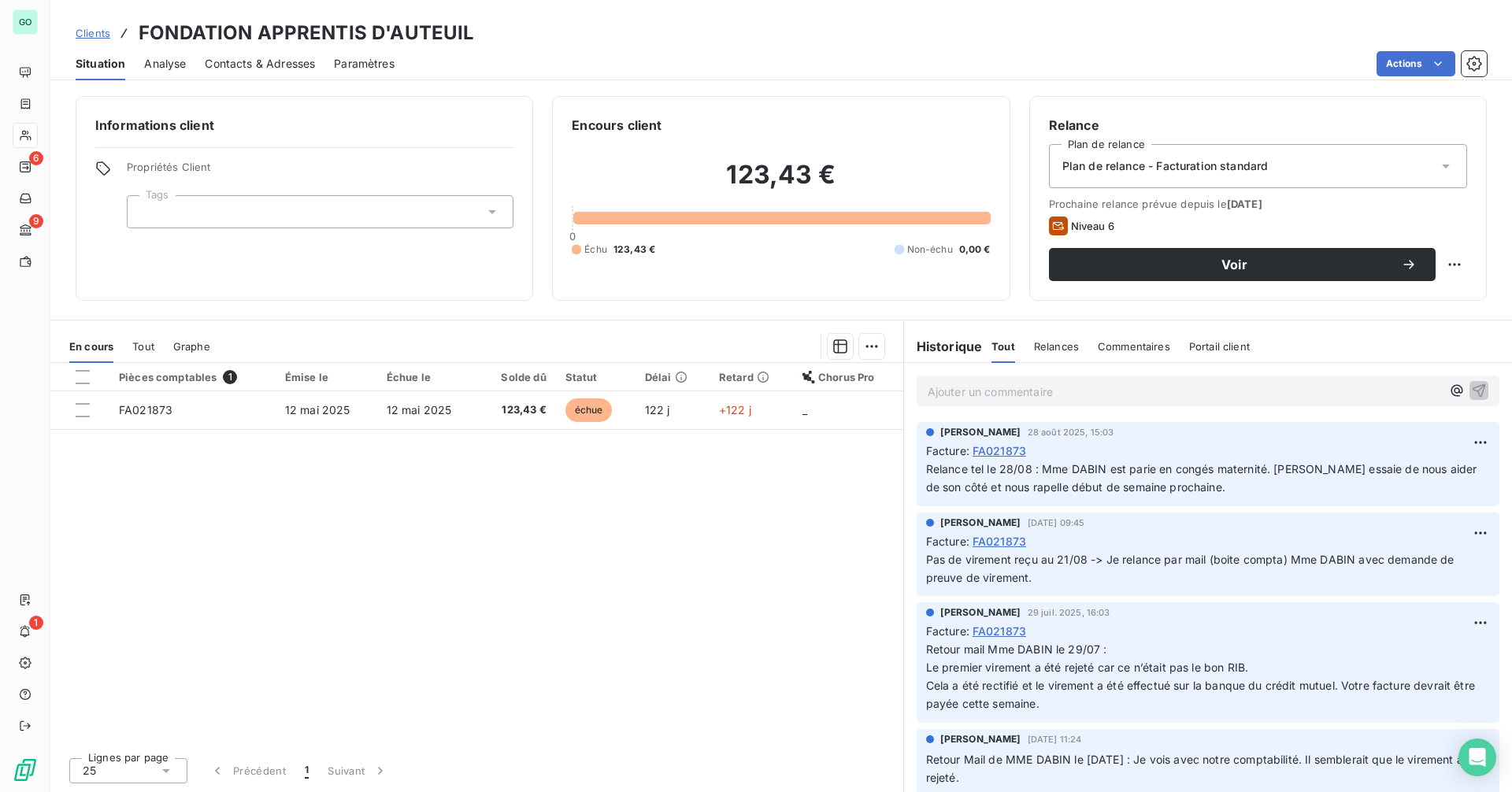
click at [986, 500] on div "[PERSON_NAME] [DATE] 15:03 Facture : FA021873 Relance tel le 28/08 : Mme DABIN …" at bounding box center [1208, 464] width 582 height 85
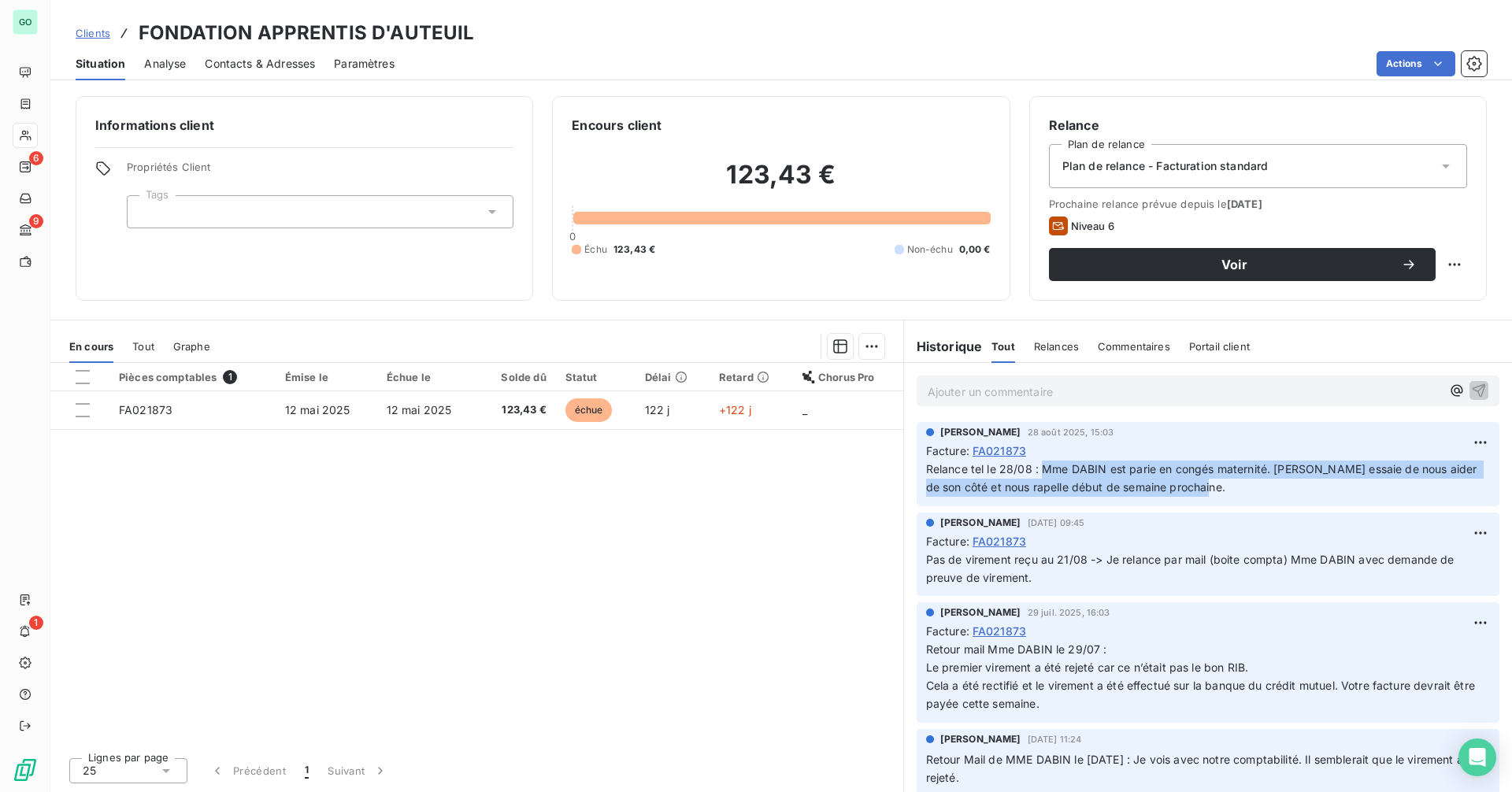
drag, startPoint x: 1042, startPoint y: 467, endPoint x: 1212, endPoint y: 491, distance: 171.7
click at [1212, 491] on p "Relance tel le 28/08 : Mme DABIN est parie en congés maternité. [PERSON_NAME] e…" at bounding box center [1208, 479] width 564 height 36
click at [1228, 491] on p "Relance tel le 28/08 : Mme DABIN est parie en congés maternité. [PERSON_NAME] e…" at bounding box center [1208, 479] width 564 height 36
drag, startPoint x: 1150, startPoint y: 481, endPoint x: 1042, endPoint y: 464, distance: 109.3
click at [1042, 464] on p "Relance tel le 28/08 : Mme DABIN est parie en congés maternité. [PERSON_NAME] e…" at bounding box center [1208, 479] width 564 height 36
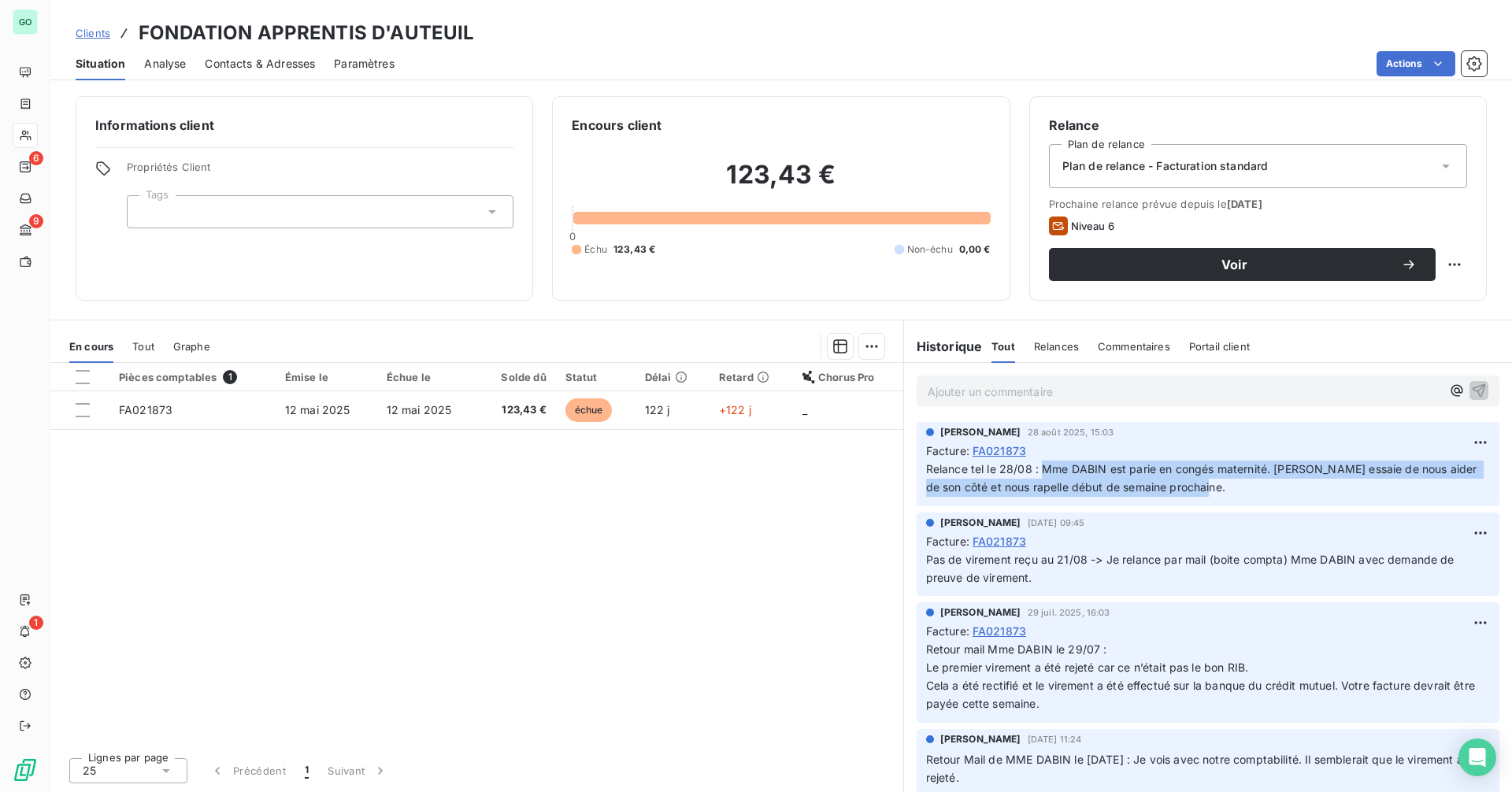
click at [1207, 491] on span "Relance tel le 28/08 : Mme DABIN est parie en congés maternité. [PERSON_NAME] e…" at bounding box center [1203, 478] width 554 height 31
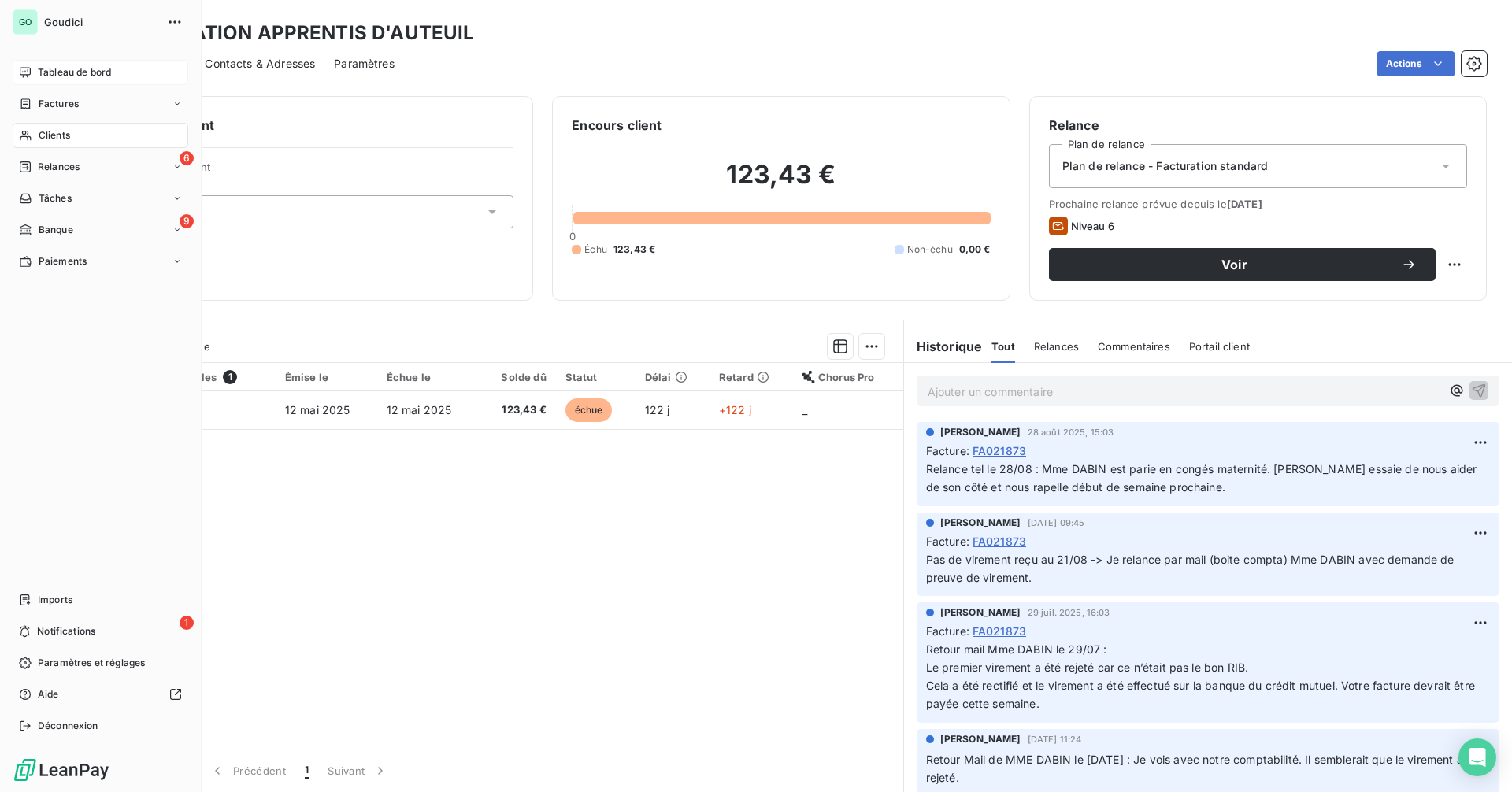
click at [90, 77] on span "Tableau de bord" at bounding box center [74, 73] width 73 height 15
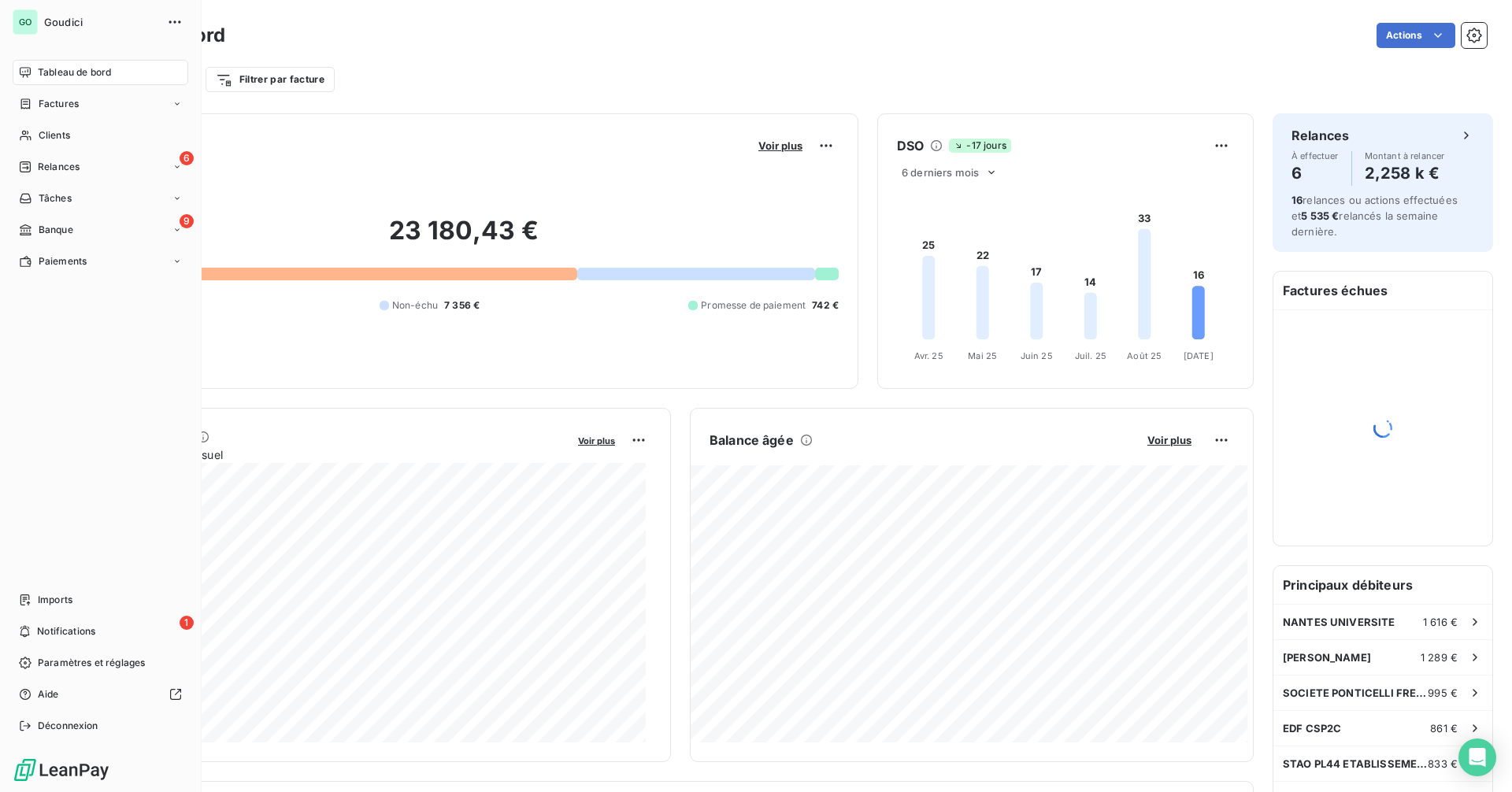
click at [52, 167] on span "Relances" at bounding box center [59, 167] width 42 height 15
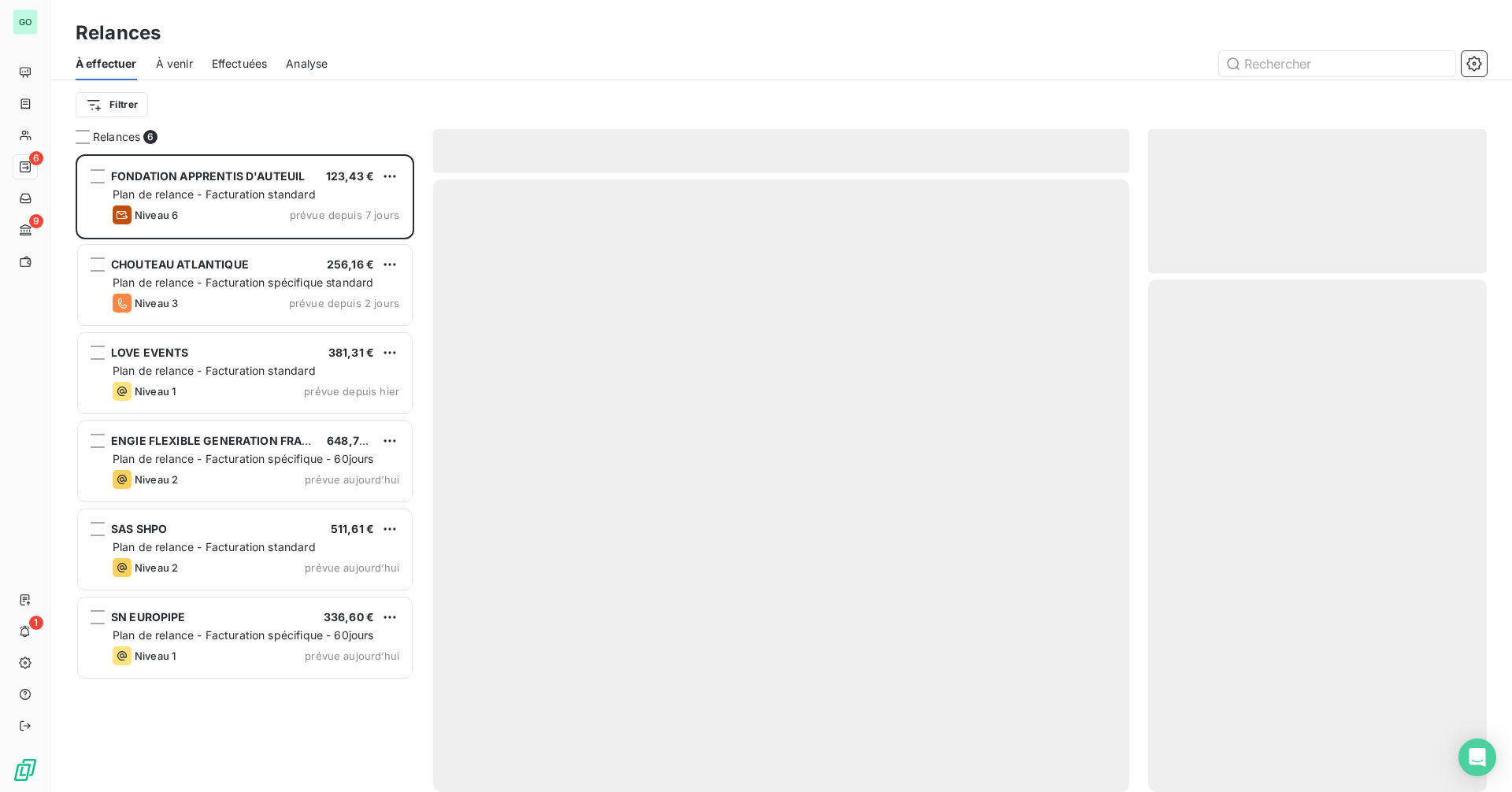
scroll to position [626, 327]
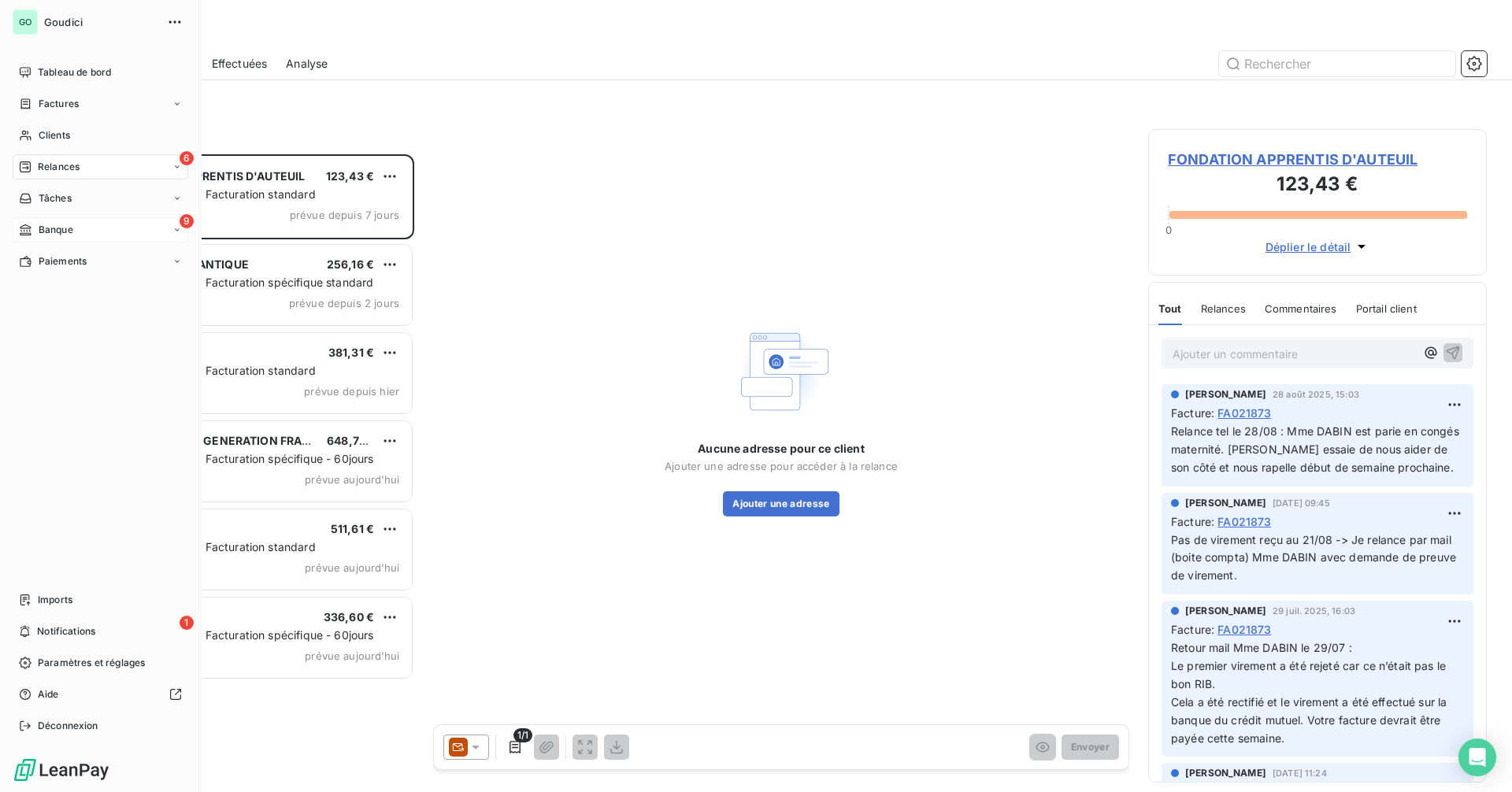
click at [96, 233] on div "9 Banque" at bounding box center [101, 230] width 176 height 25
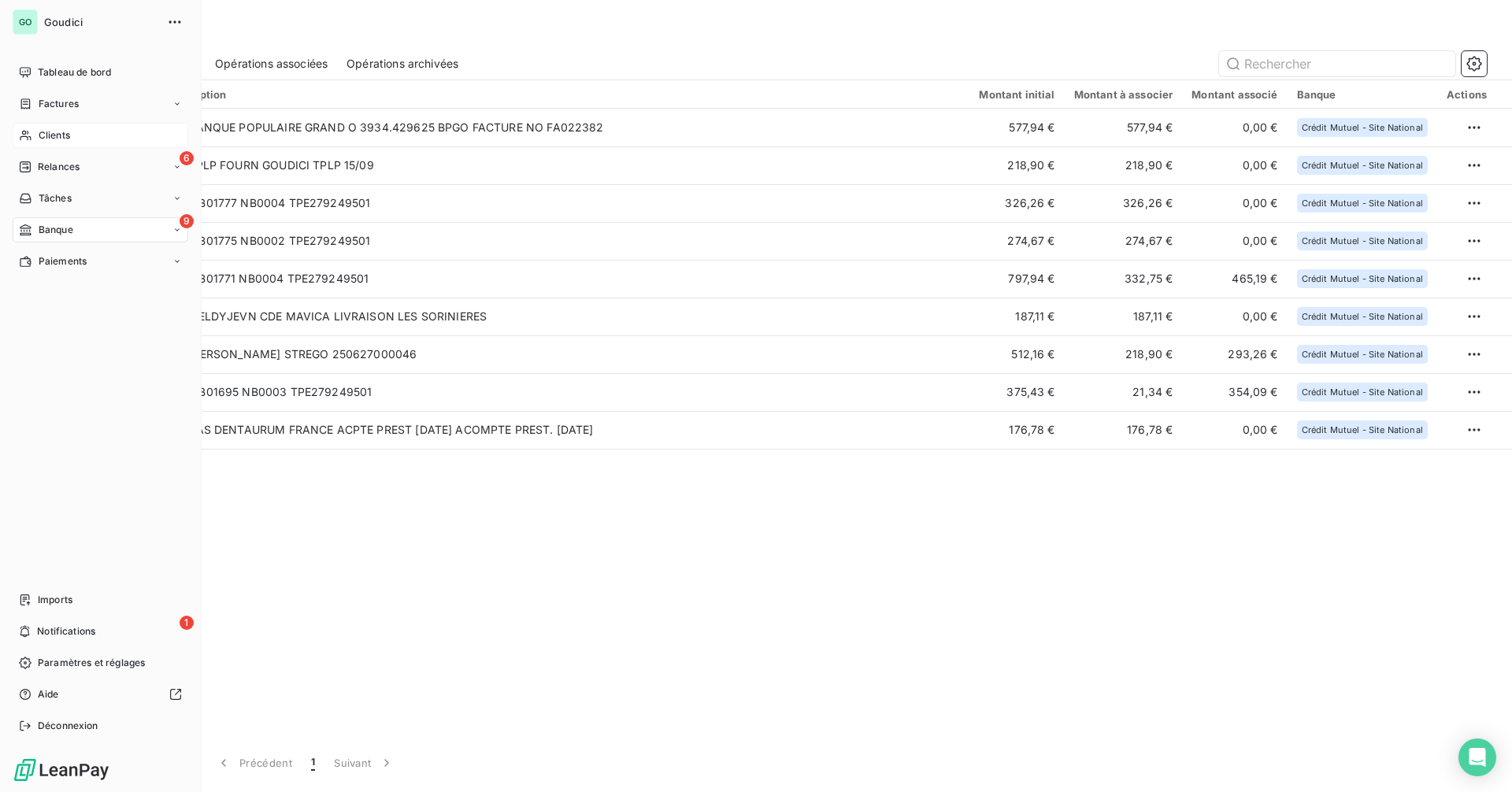
click at [112, 132] on div "Clients" at bounding box center [101, 135] width 176 height 25
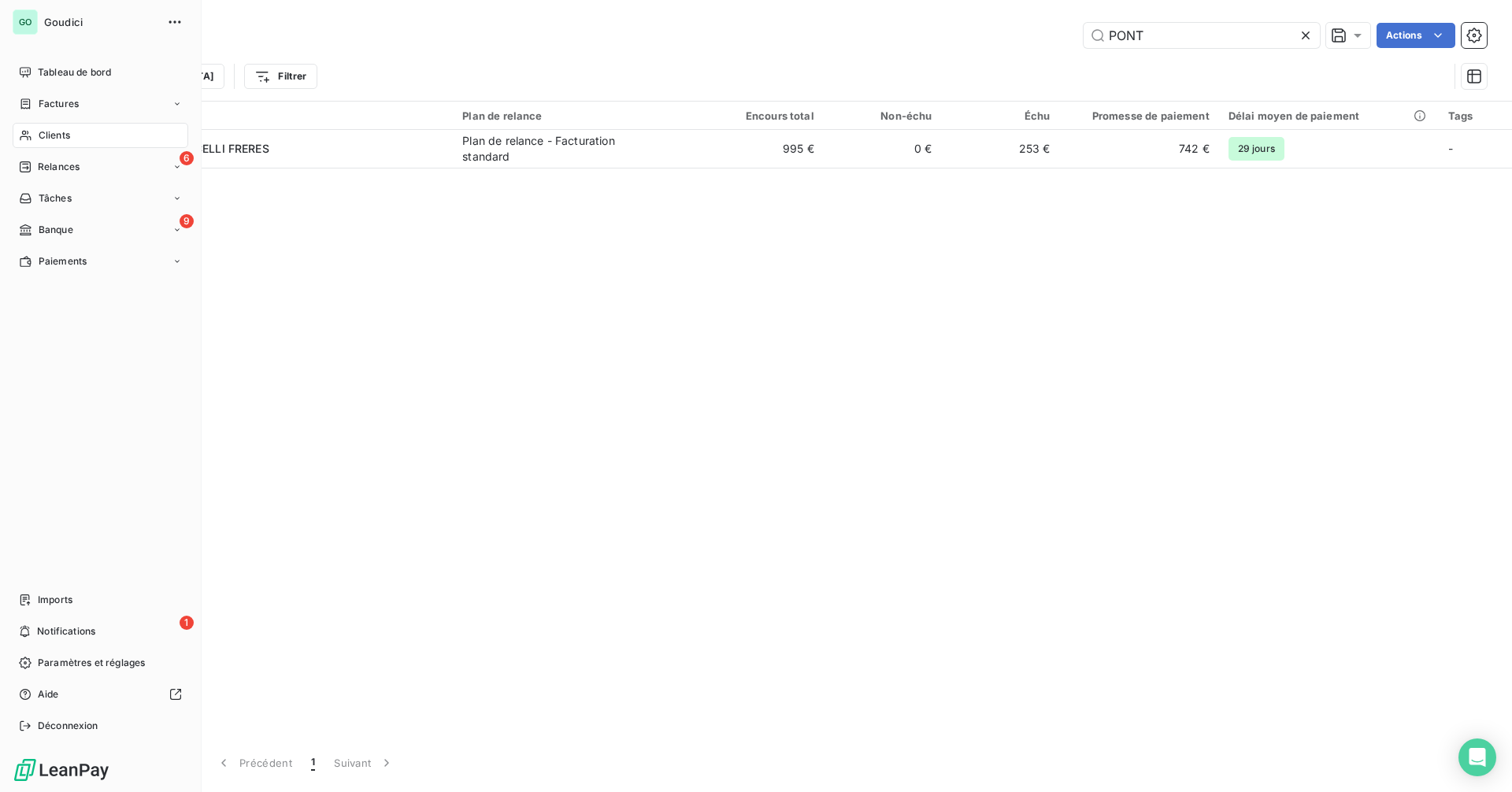
click at [76, 165] on span "Relances" at bounding box center [59, 167] width 42 height 15
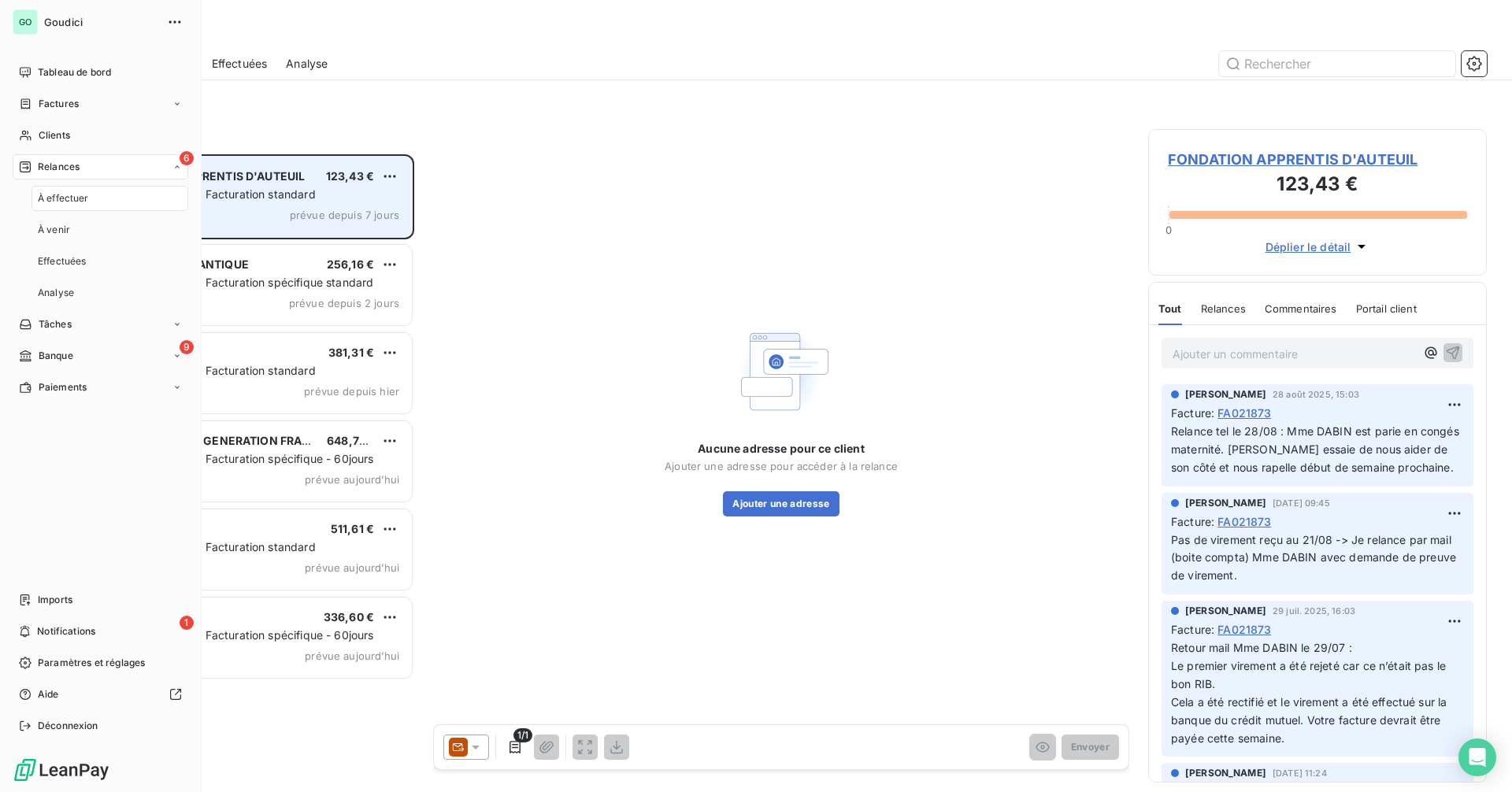
scroll to position [626, 327]
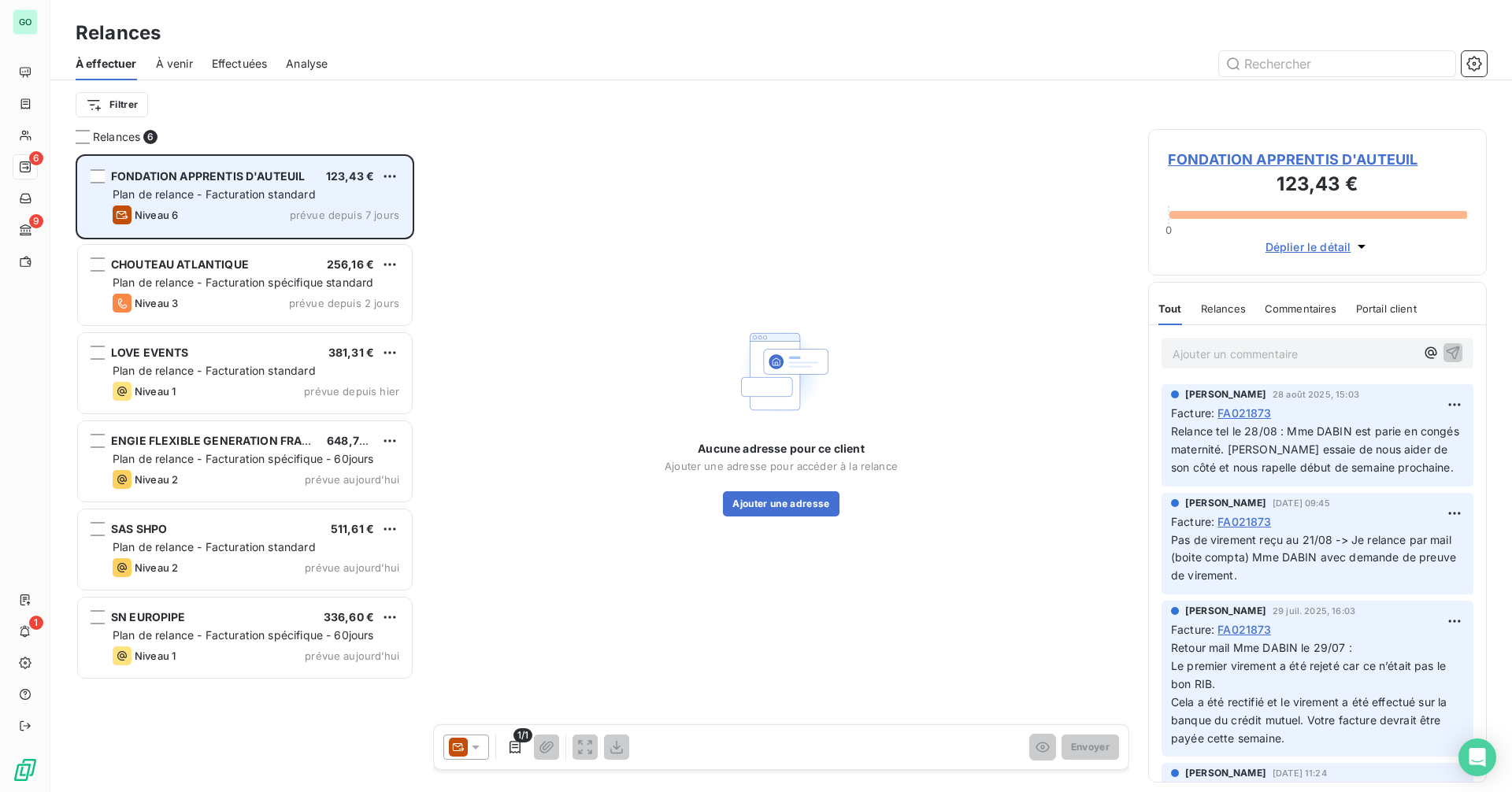
click at [208, 205] on div "FONDATION APPRENTIS D'AUTEUIL 123,43 € Plan de relance - Facturation standard N…" at bounding box center [245, 197] width 333 height 81
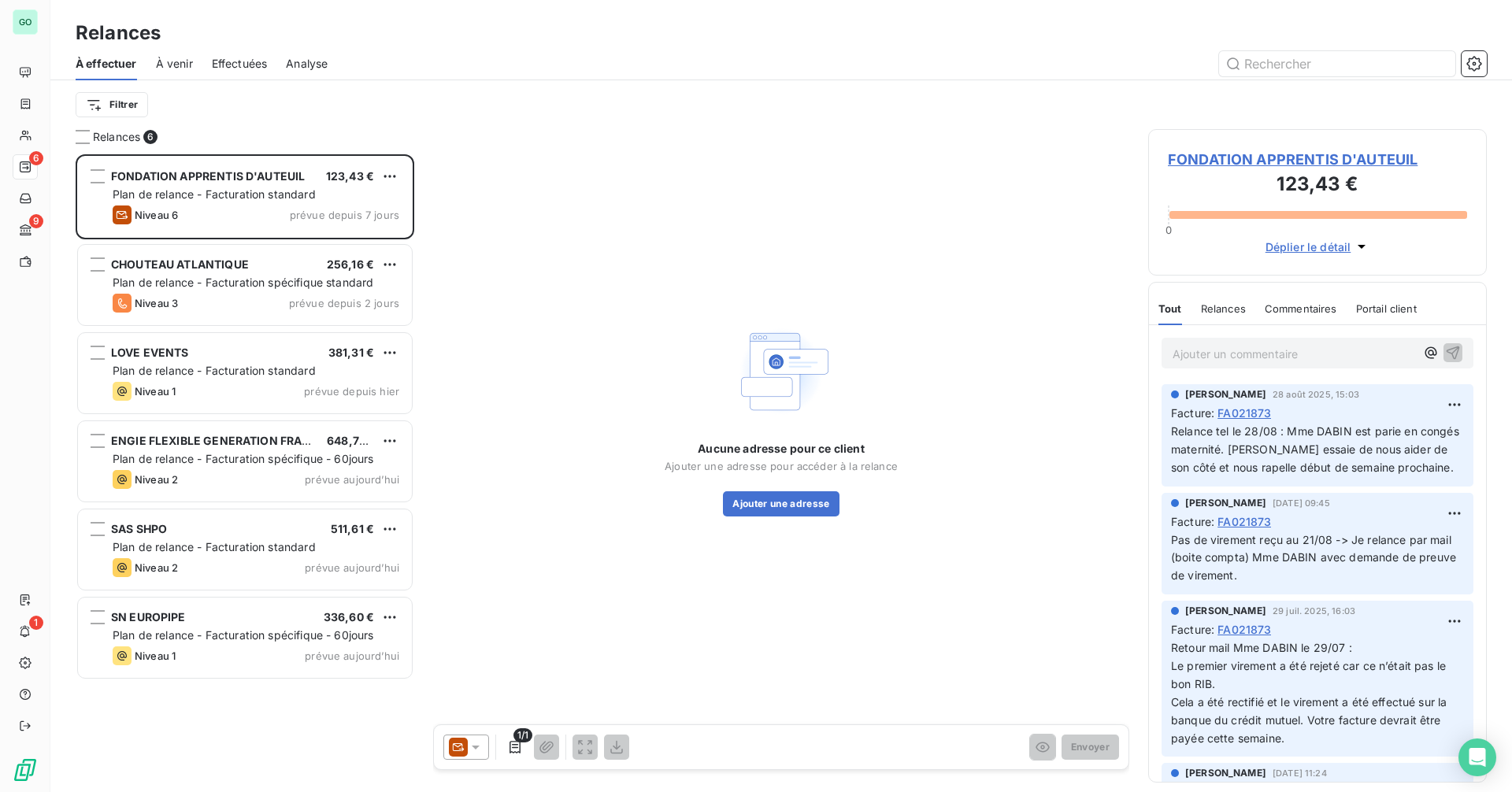
click at [1223, 162] on span "FONDATION APPRENTIS D'AUTEUIL" at bounding box center [1317, 160] width 299 height 21
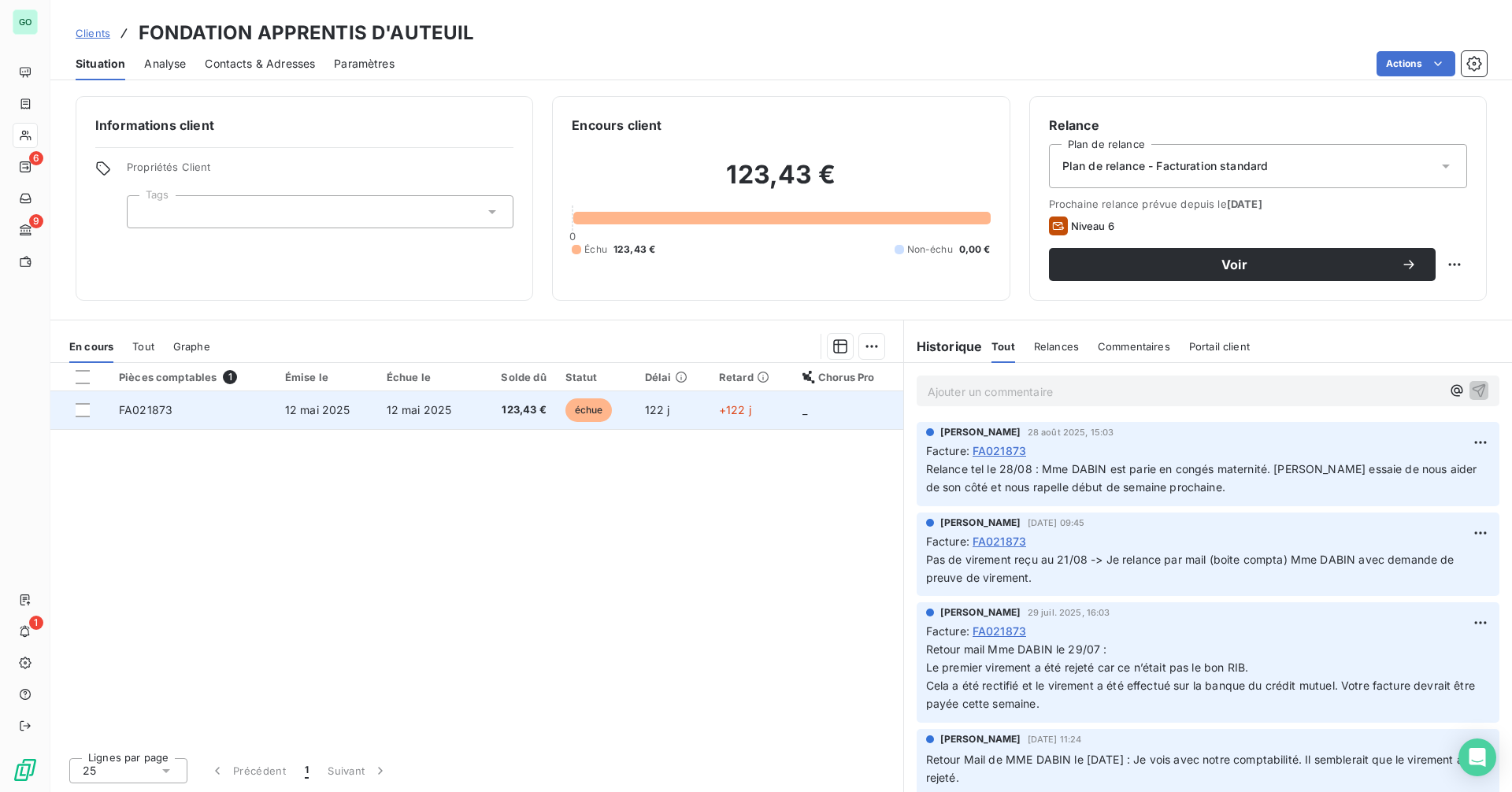
click at [352, 417] on td "12 mai 2025" at bounding box center [326, 410] width 101 height 38
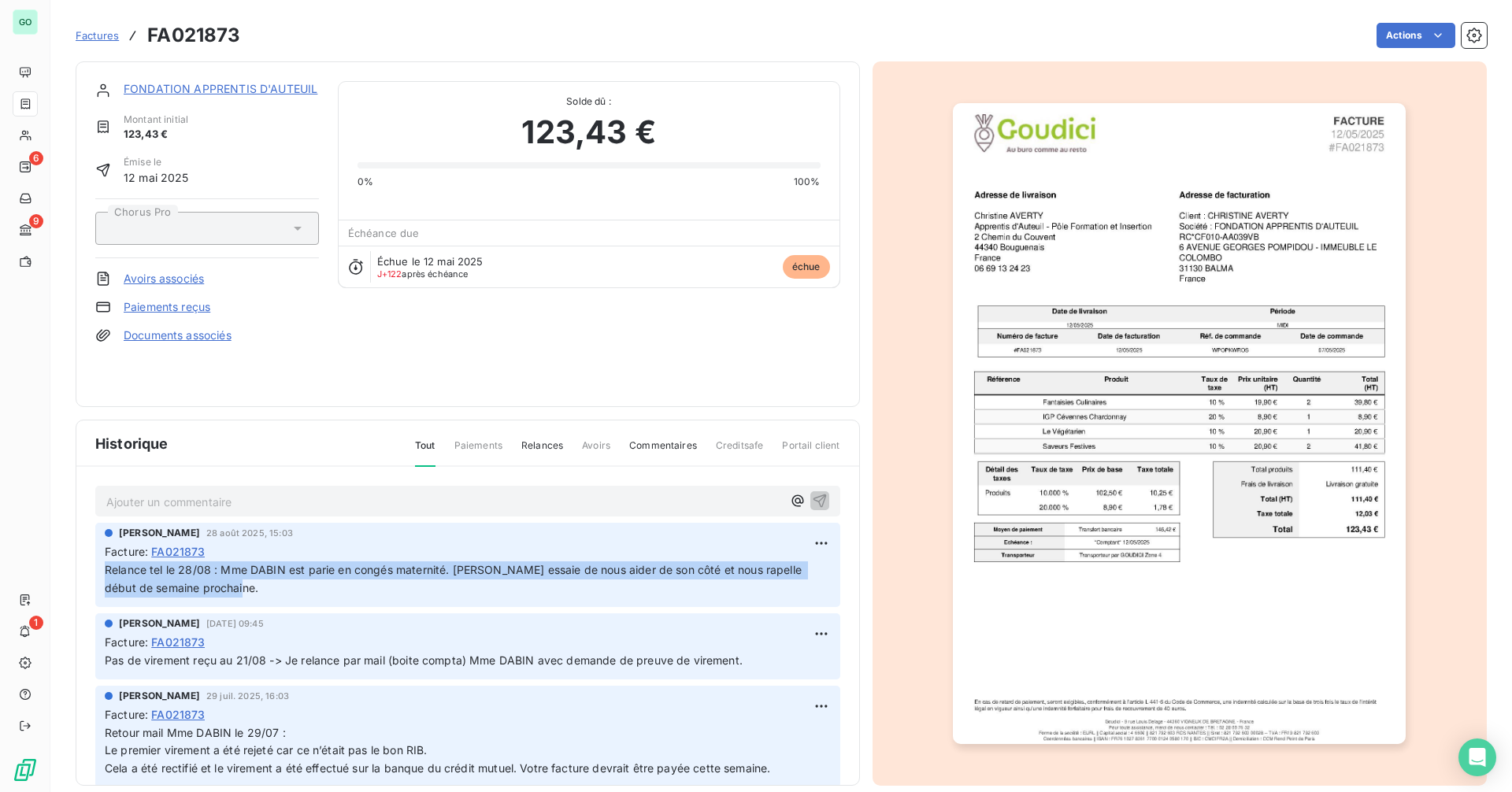
drag, startPoint x: 105, startPoint y: 570, endPoint x: 287, endPoint y: 585, distance: 182.6
click at [287, 585] on p "Relance tel le 28/08 : Mme DABIN est parie en congés maternité. [PERSON_NAME] e…" at bounding box center [467, 579] width 726 height 36
copy span "Relance tel le 28/08 : Mme DABIN est parie en congés maternité. [PERSON_NAME] e…"
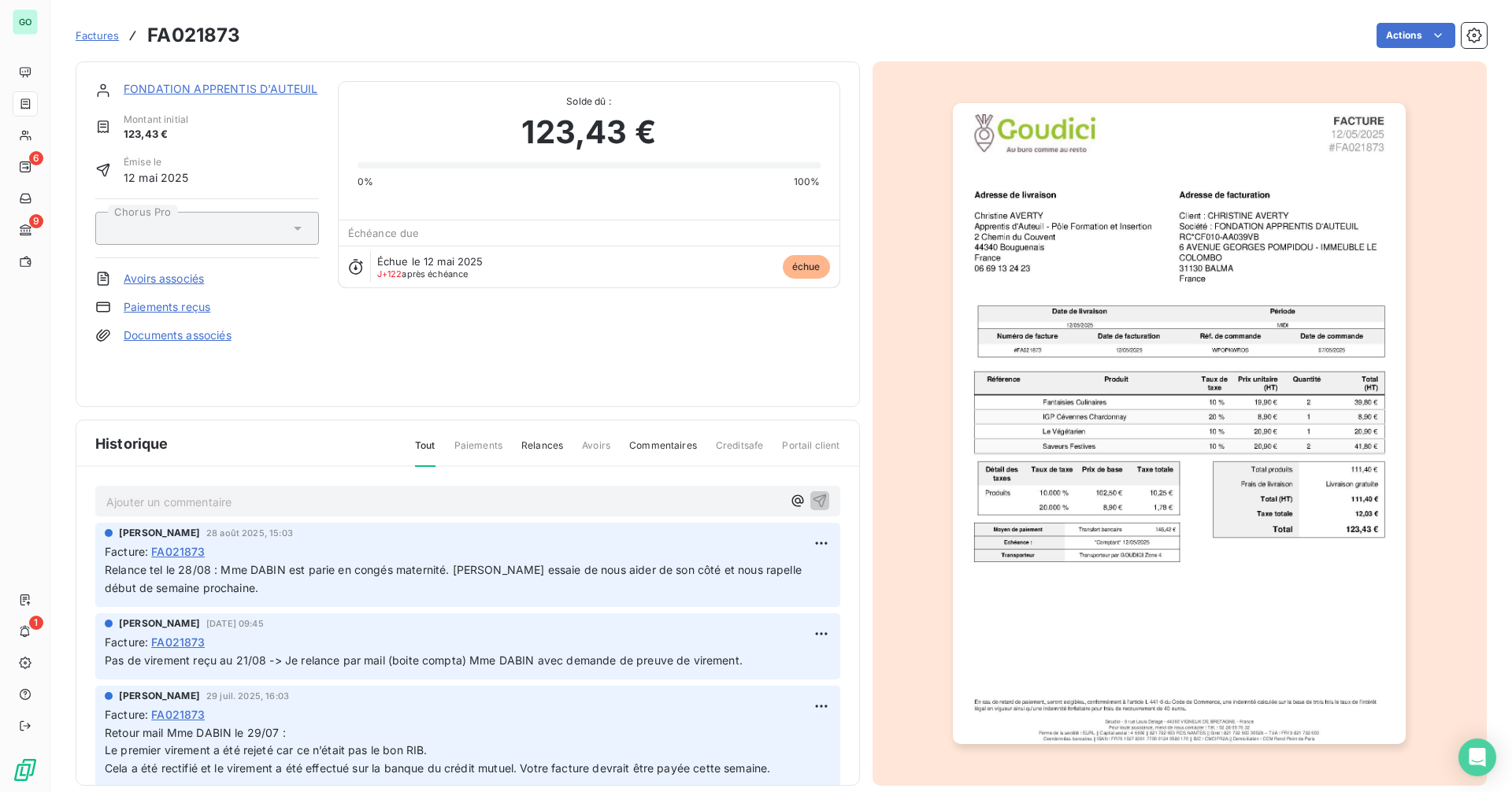
click at [215, 504] on p "Ajouter un commentaire ﻿" at bounding box center [444, 502] width 676 height 19
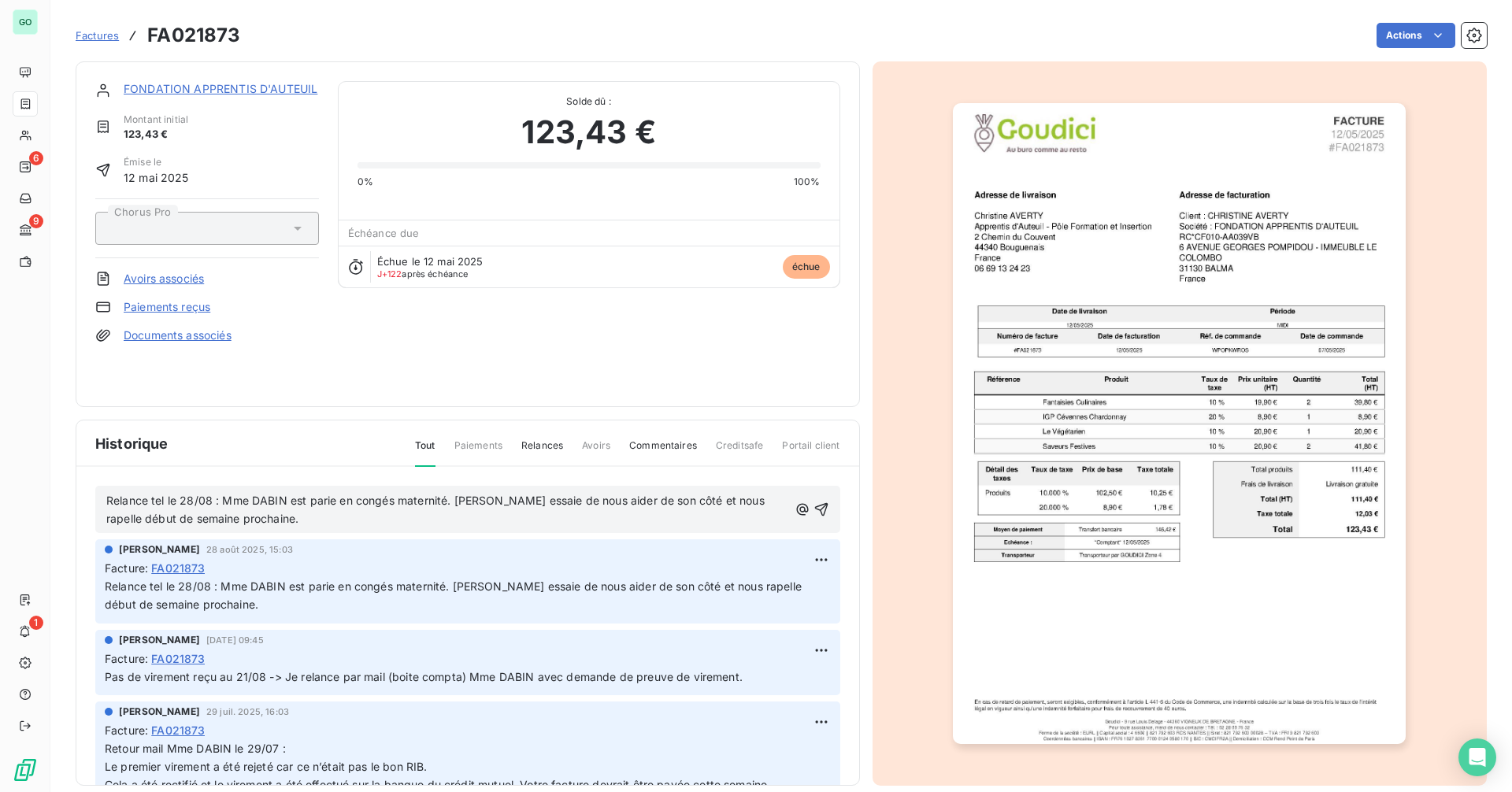
click at [185, 498] on span "Relance tel le 28/08 : Mme DABIN est parie en congés maternité. [PERSON_NAME] e…" at bounding box center [437, 509] width 661 height 31
drag, startPoint x: 450, startPoint y: 501, endPoint x: 219, endPoint y: 498, distance: 231.0
click at [219, 498] on span "Relance tel le 11/09 : Mme DABIN est parie en congés maternité. [PERSON_NAME] e…" at bounding box center [434, 509] width 657 height 31
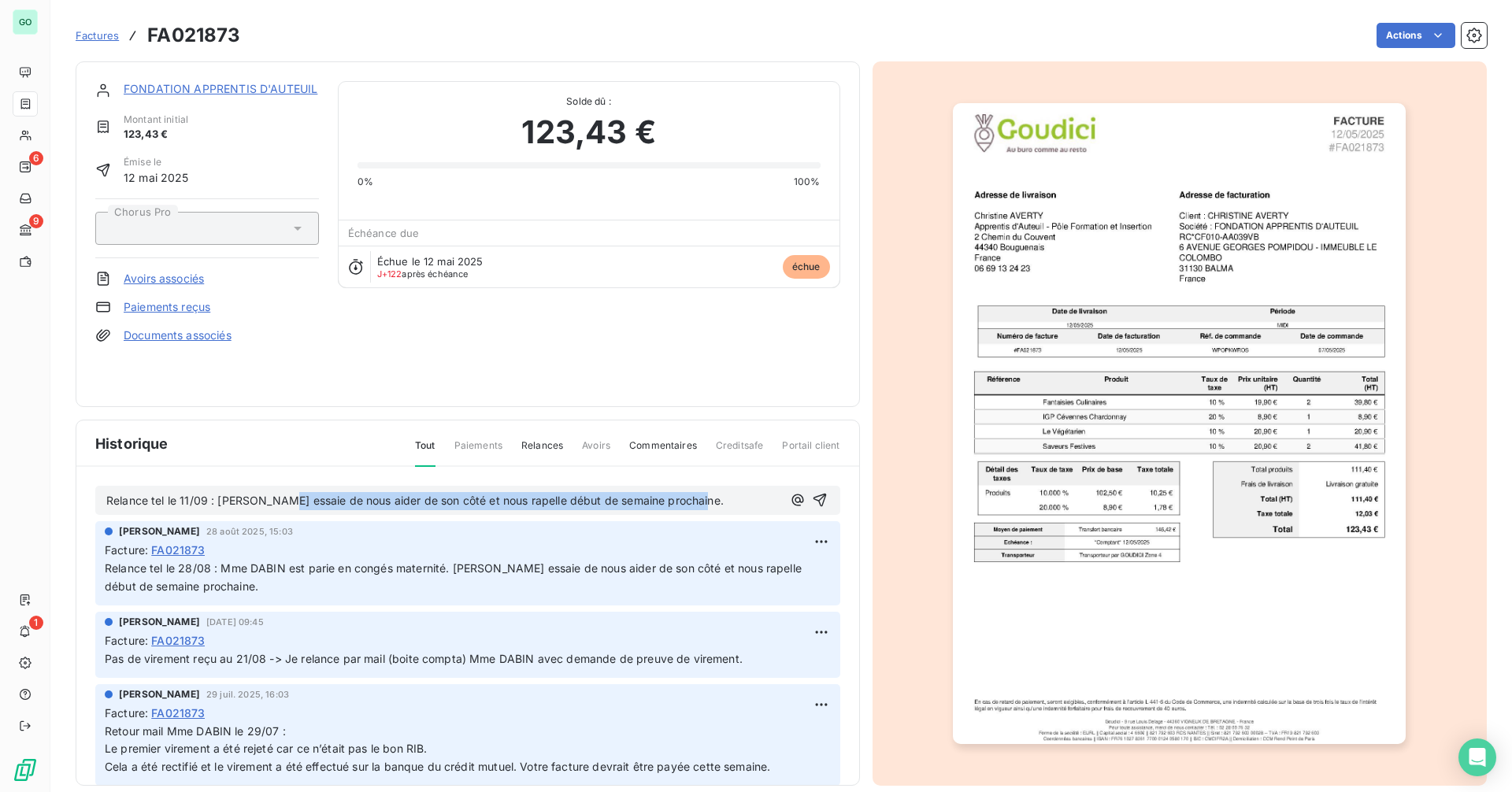
drag, startPoint x: 295, startPoint y: 502, endPoint x: 756, endPoint y: 512, distance: 461.1
click at [756, 512] on div "Relance tel le 11/09 : [PERSON_NAME] essaie de nous aider de son côté et nous r…" at bounding box center [467, 500] width 745 height 29
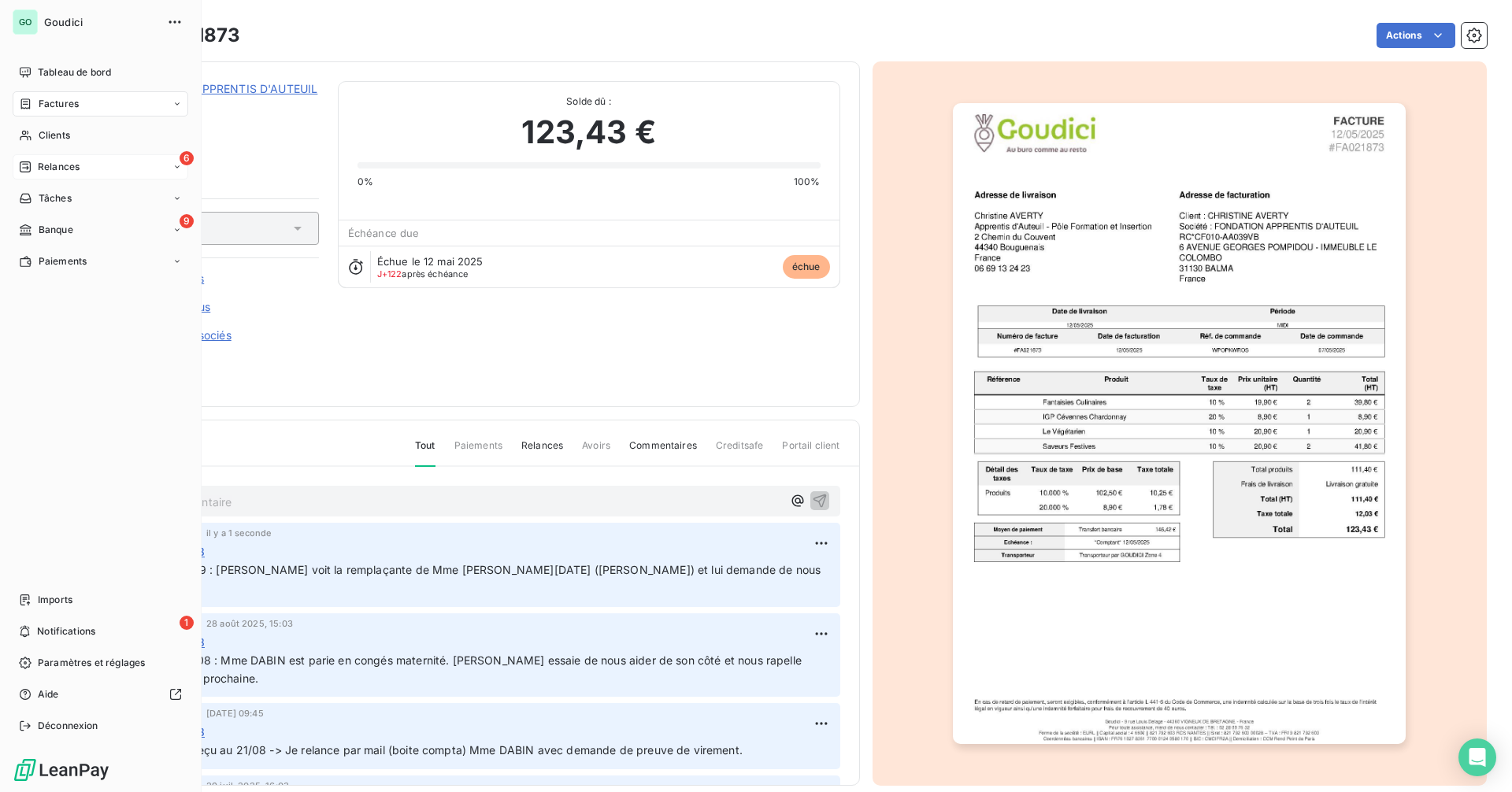
click at [97, 161] on div "6 Relances" at bounding box center [101, 167] width 176 height 25
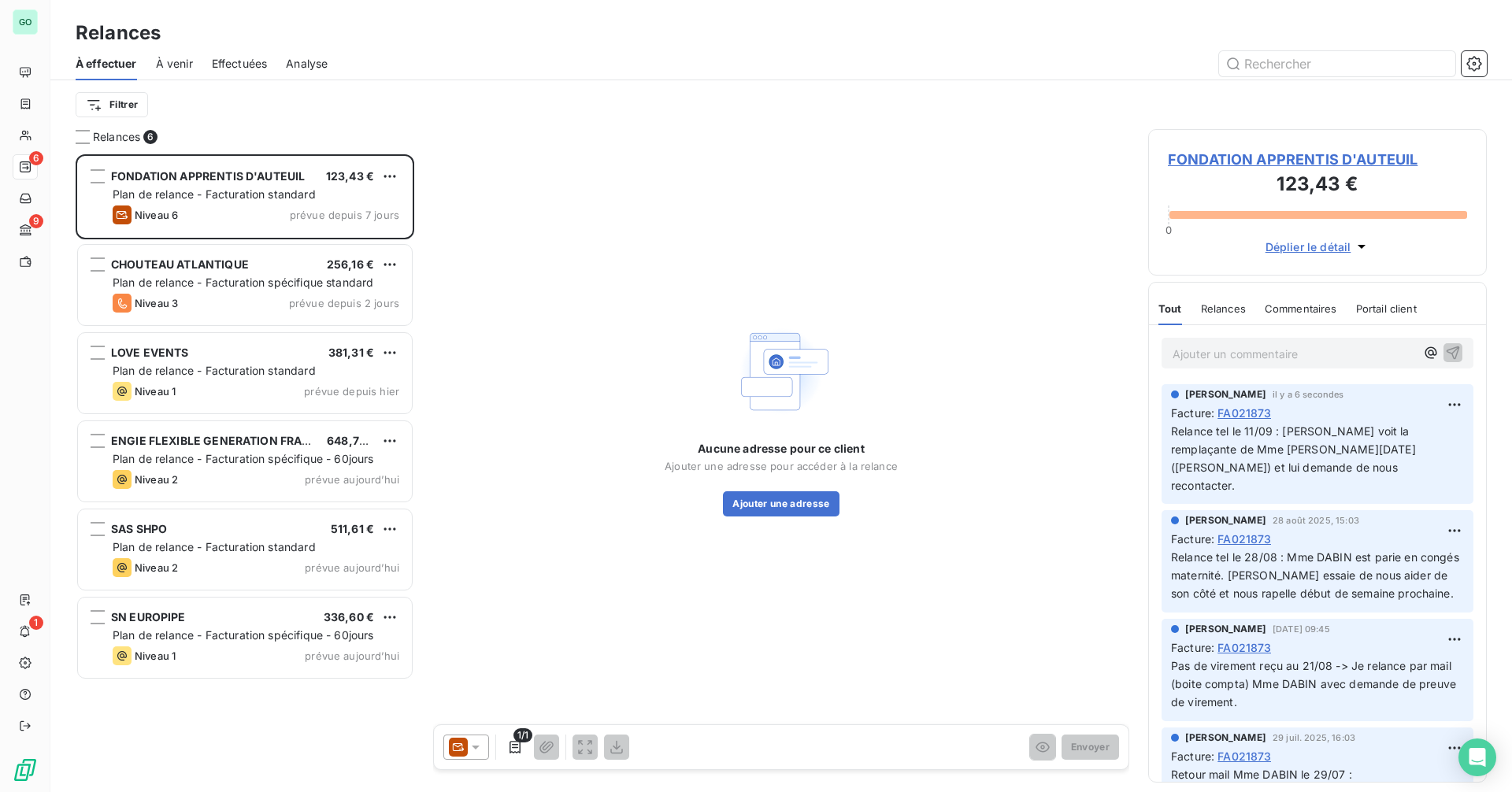
scroll to position [626, 327]
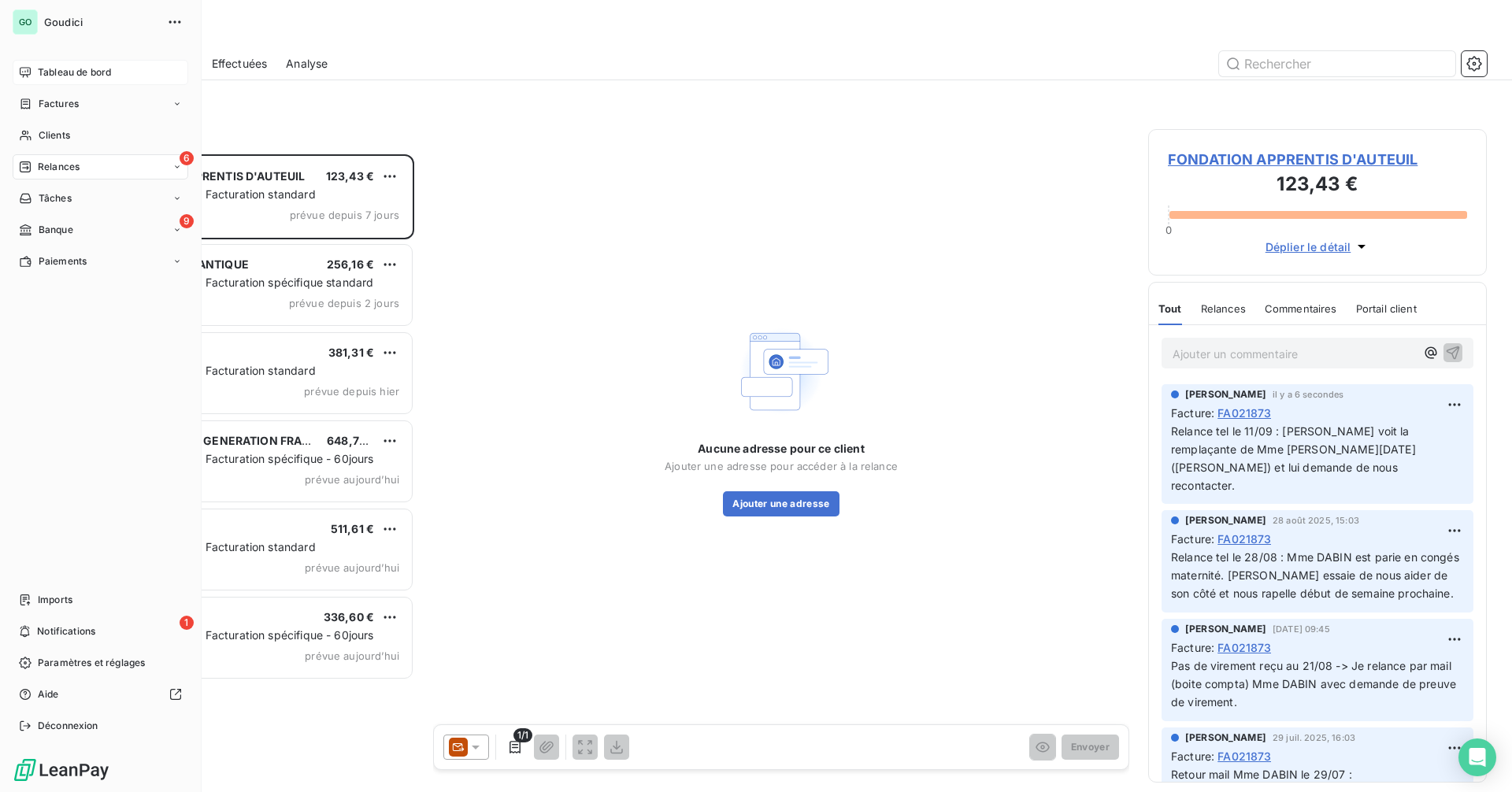
click at [88, 78] on span "Tableau de bord" at bounding box center [74, 73] width 73 height 15
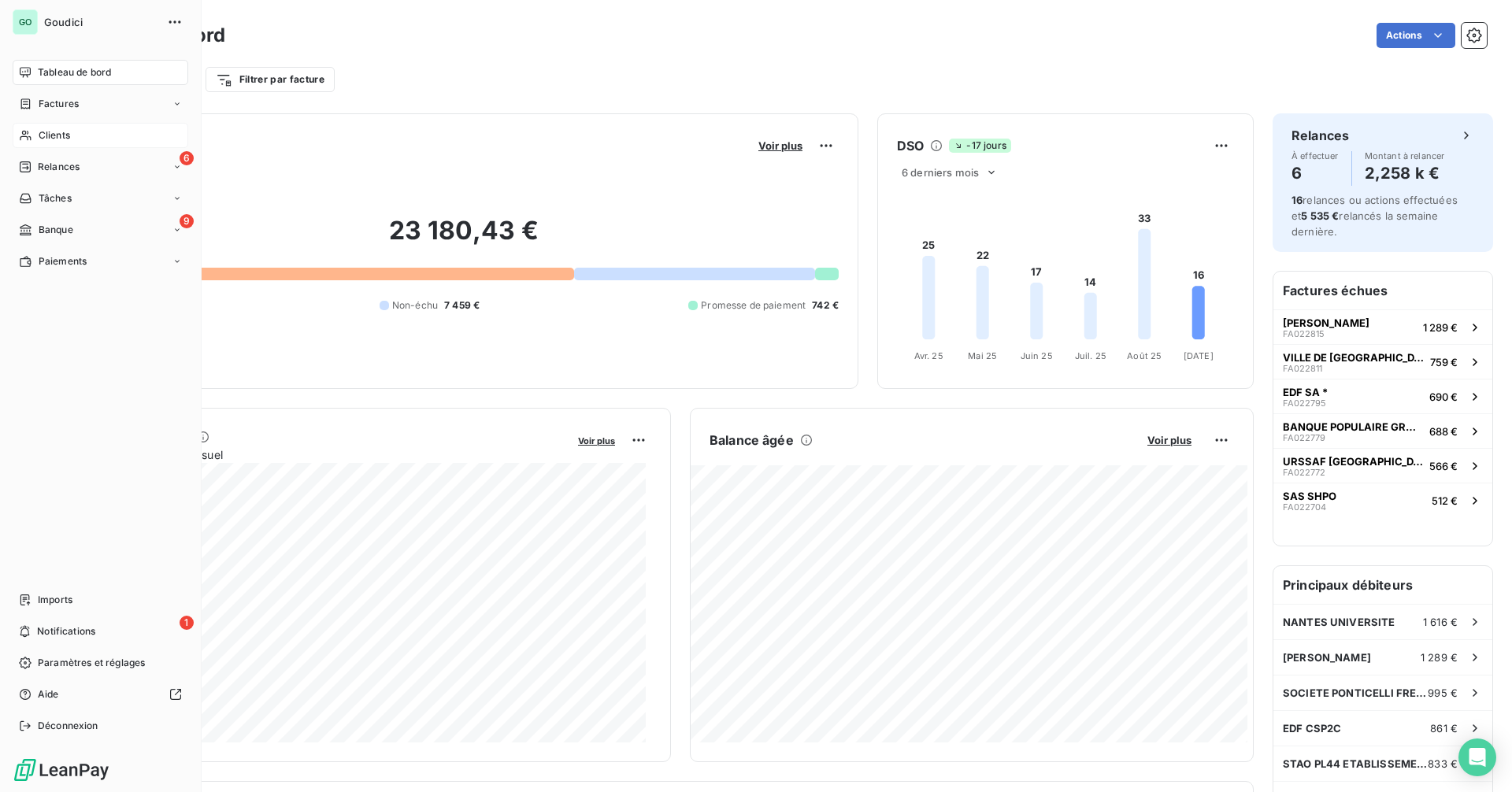
click at [61, 140] on span "Clients" at bounding box center [54, 135] width 31 height 15
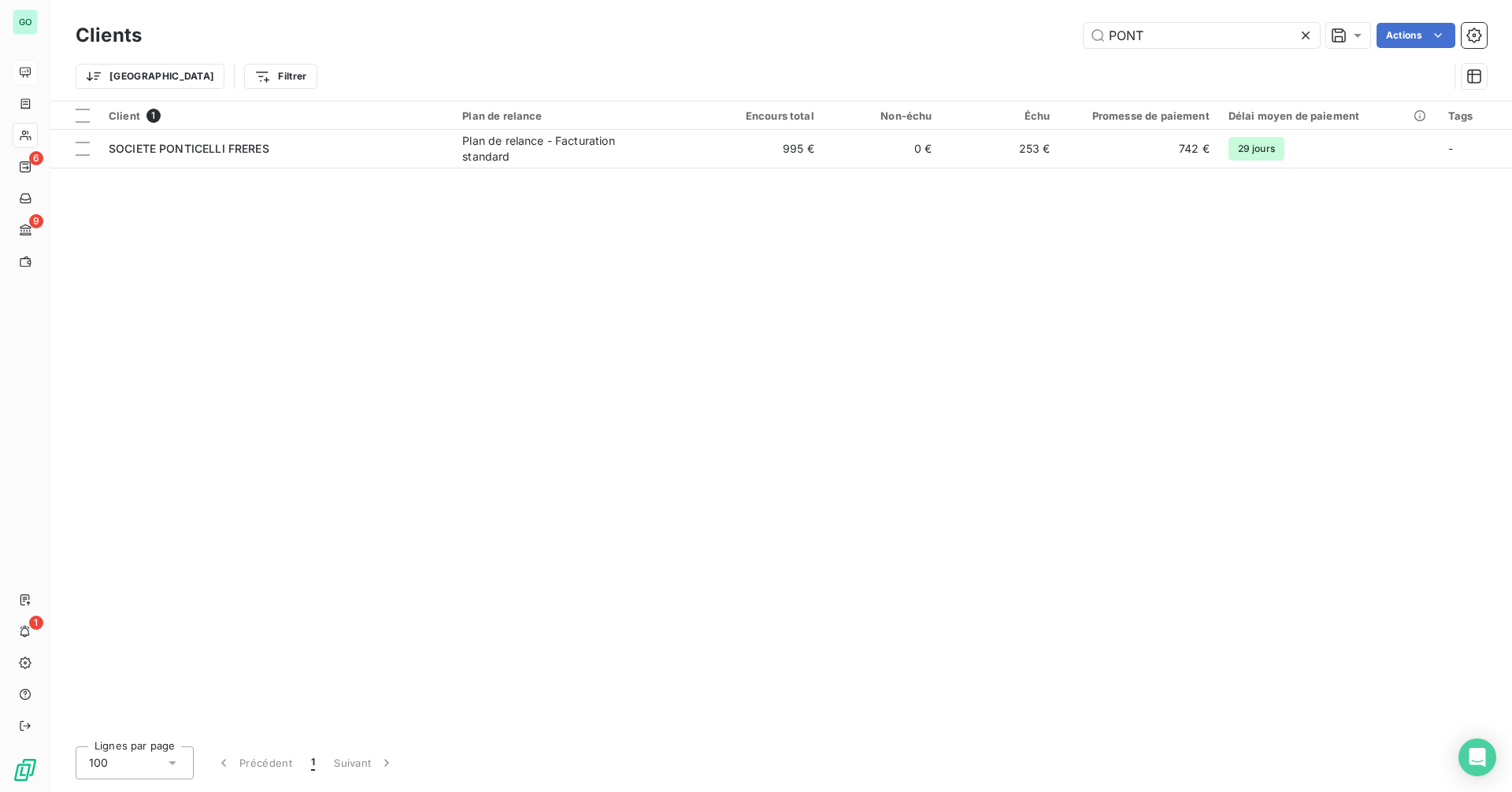
drag, startPoint x: 1204, startPoint y: 35, endPoint x: 867, endPoint y: 31, distance: 337.0
click at [867, 31] on div "PONT Actions" at bounding box center [823, 35] width 1326 height 25
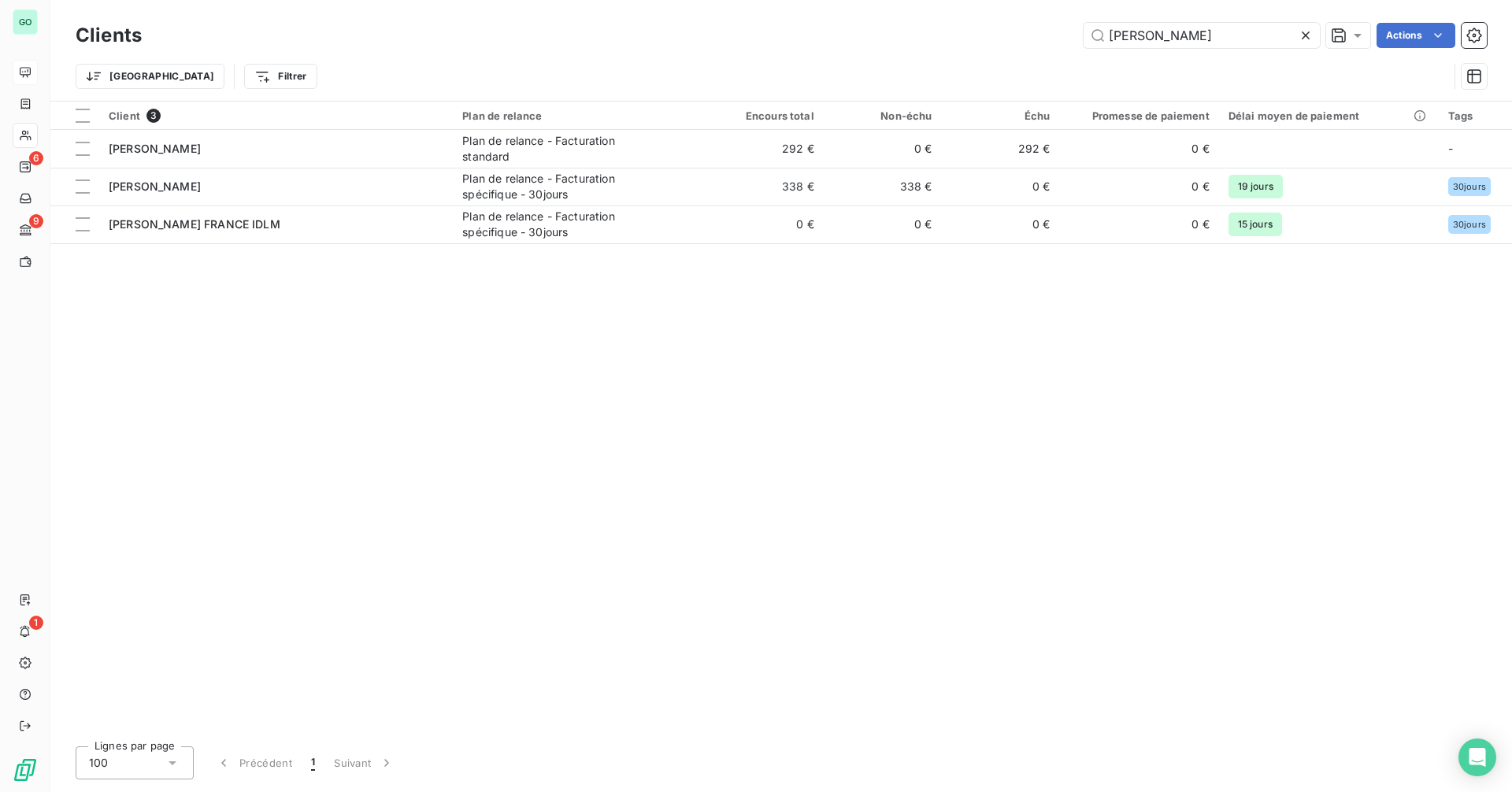
type input "[PERSON_NAME]"
click at [1406, 511] on div "Client 3 Plan de relance Encours total Non-échu Échu Promesse de paiement Délai…" at bounding box center [781, 417] width 1461 height 632
